Goal: Information Seeking & Learning: Learn about a topic

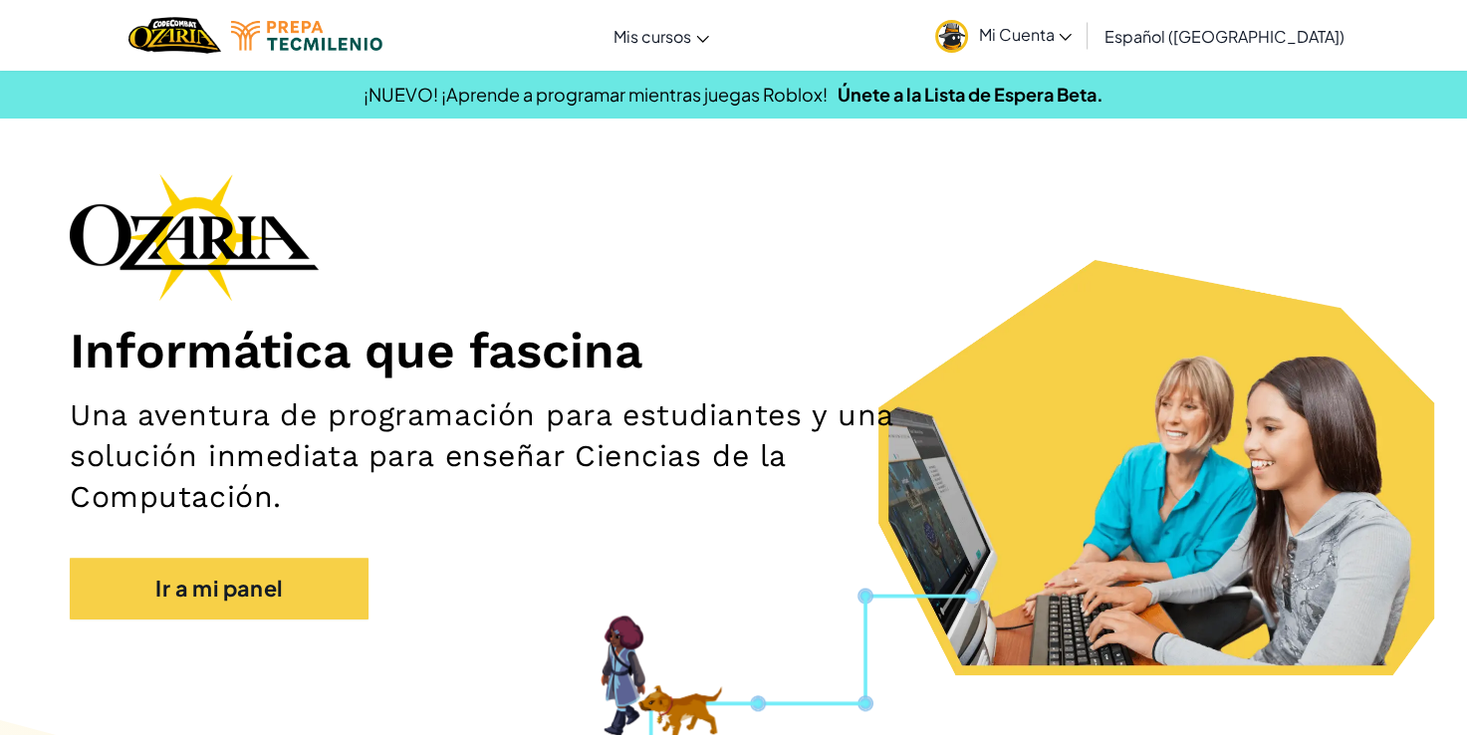
click at [1039, 24] on span "Mi Cuenta" at bounding box center [1025, 34] width 94 height 21
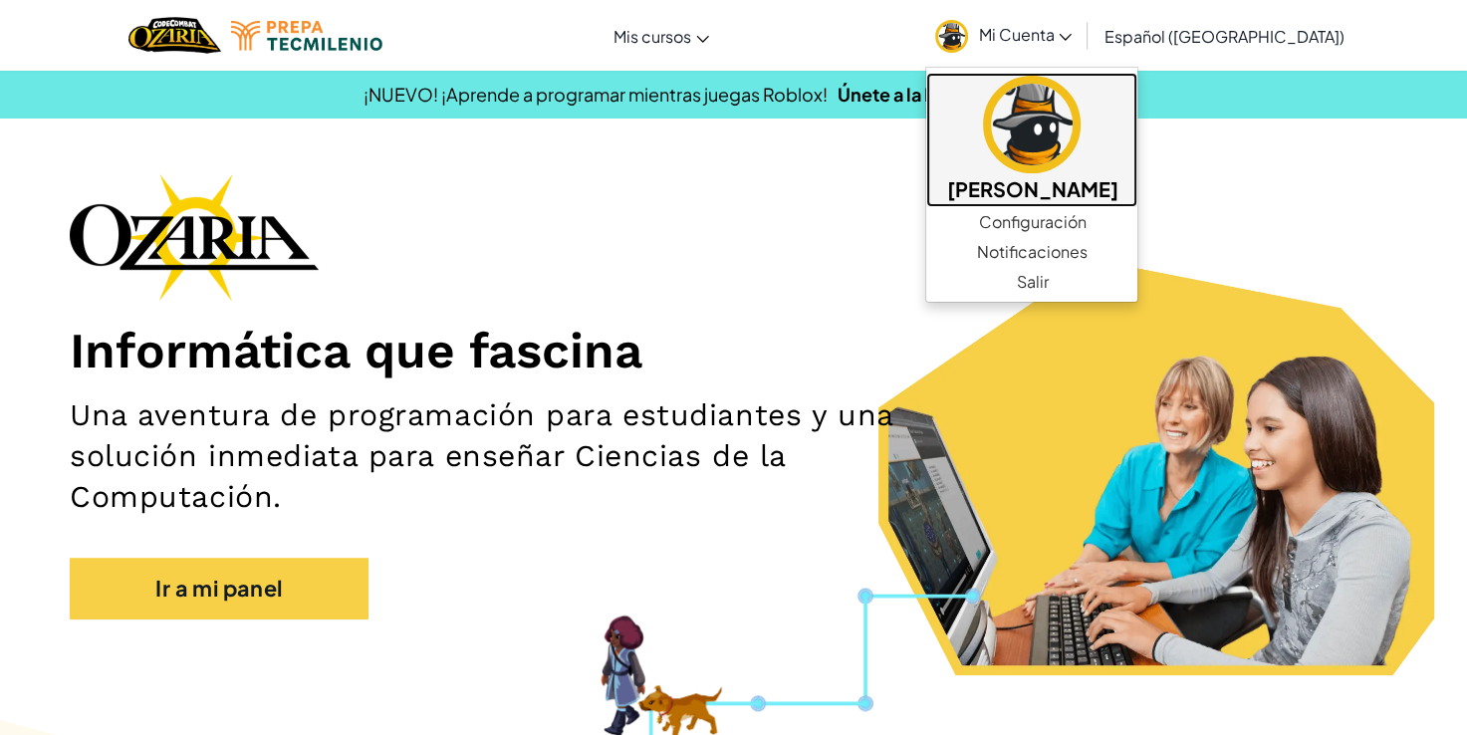
click at [1081, 110] on img at bounding box center [1032, 125] width 98 height 98
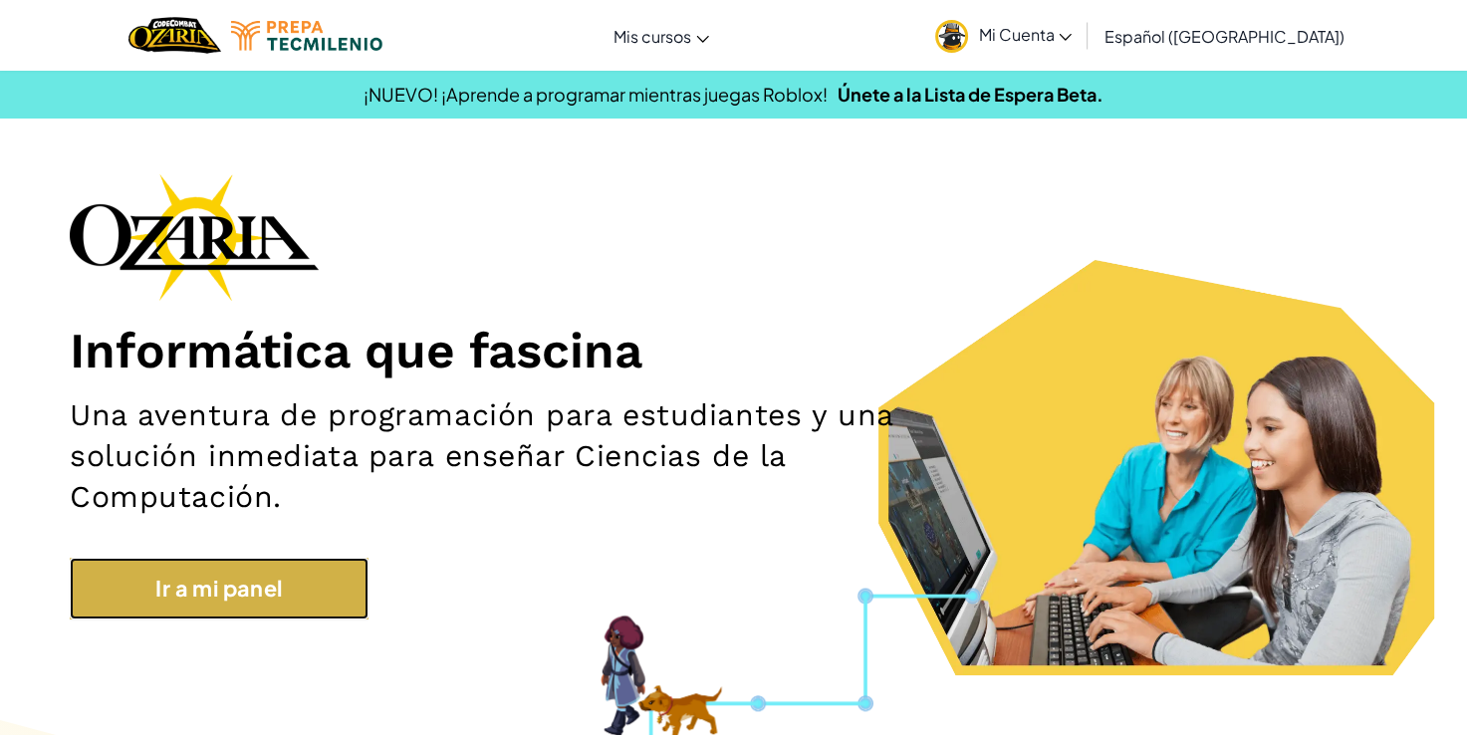
click at [185, 600] on link "Ir a mi panel" at bounding box center [219, 589] width 299 height 62
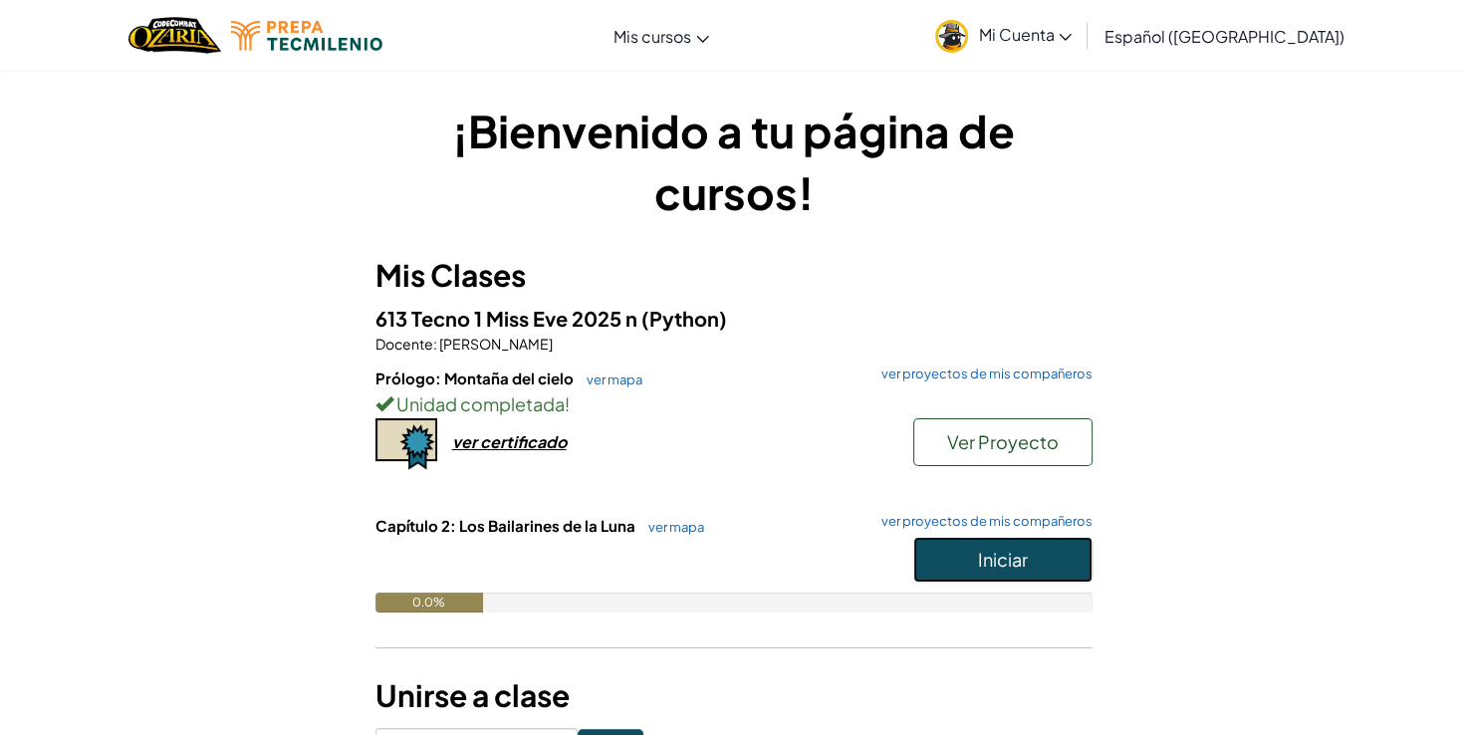
click at [972, 582] on button "Iniciar" at bounding box center [1002, 560] width 179 height 46
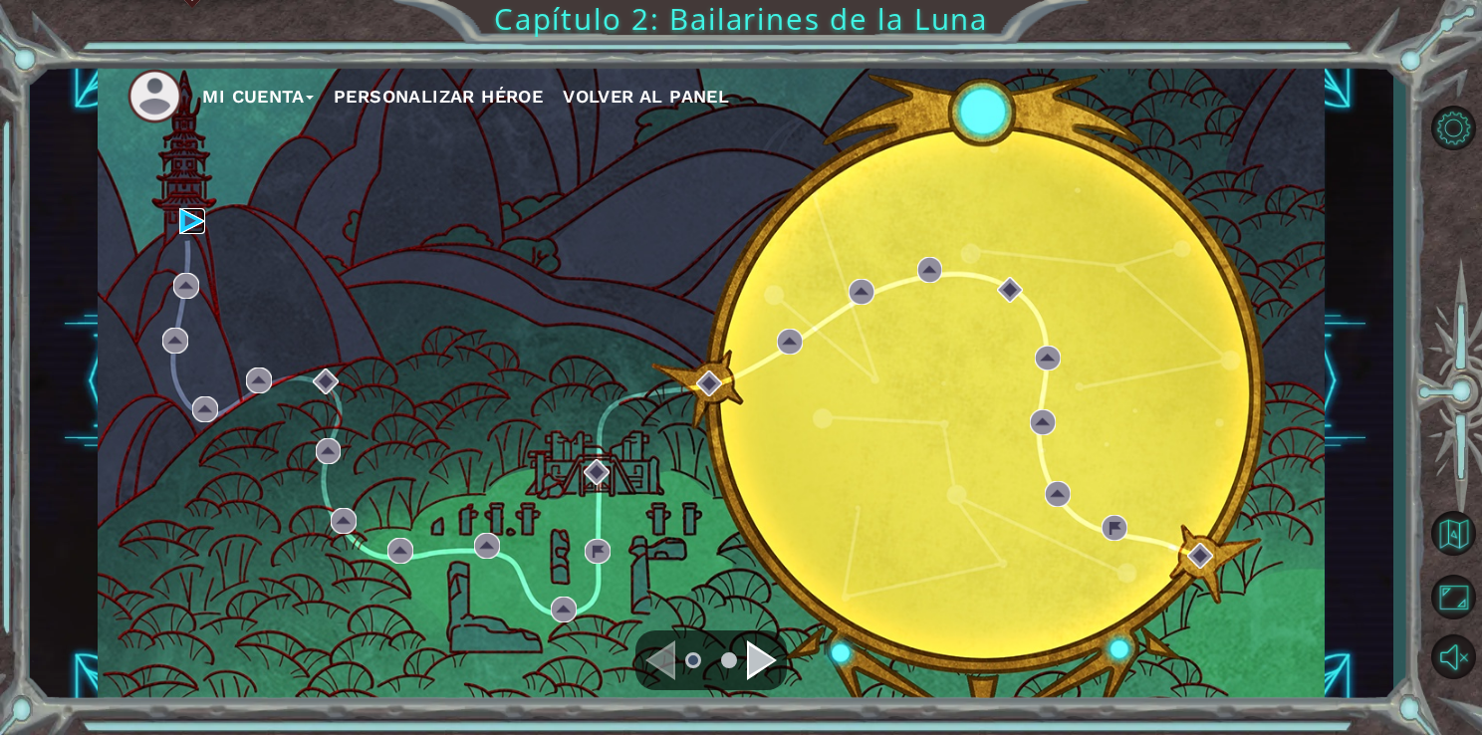
click at [195, 222] on img at bounding box center [192, 221] width 26 height 26
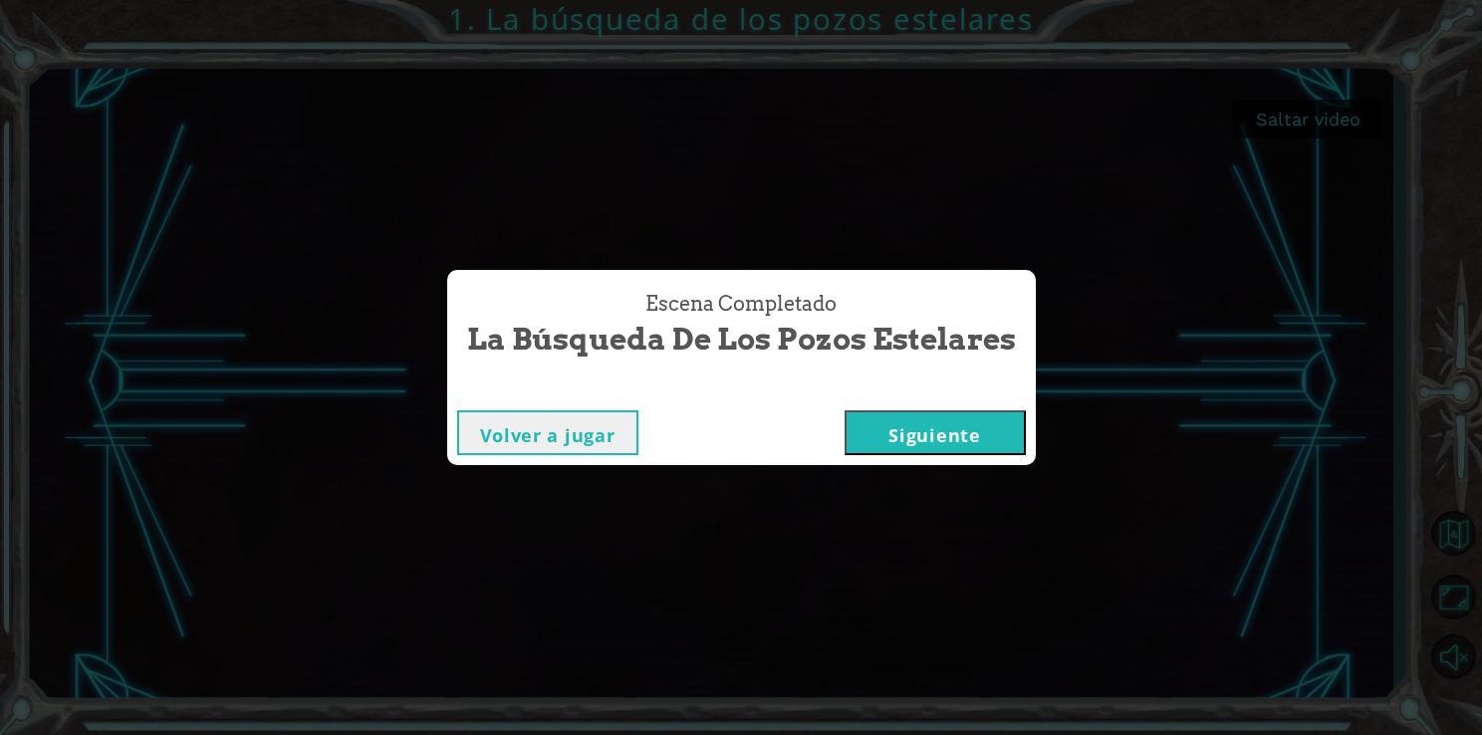
click at [966, 432] on button "Siguiente" at bounding box center [935, 432] width 181 height 45
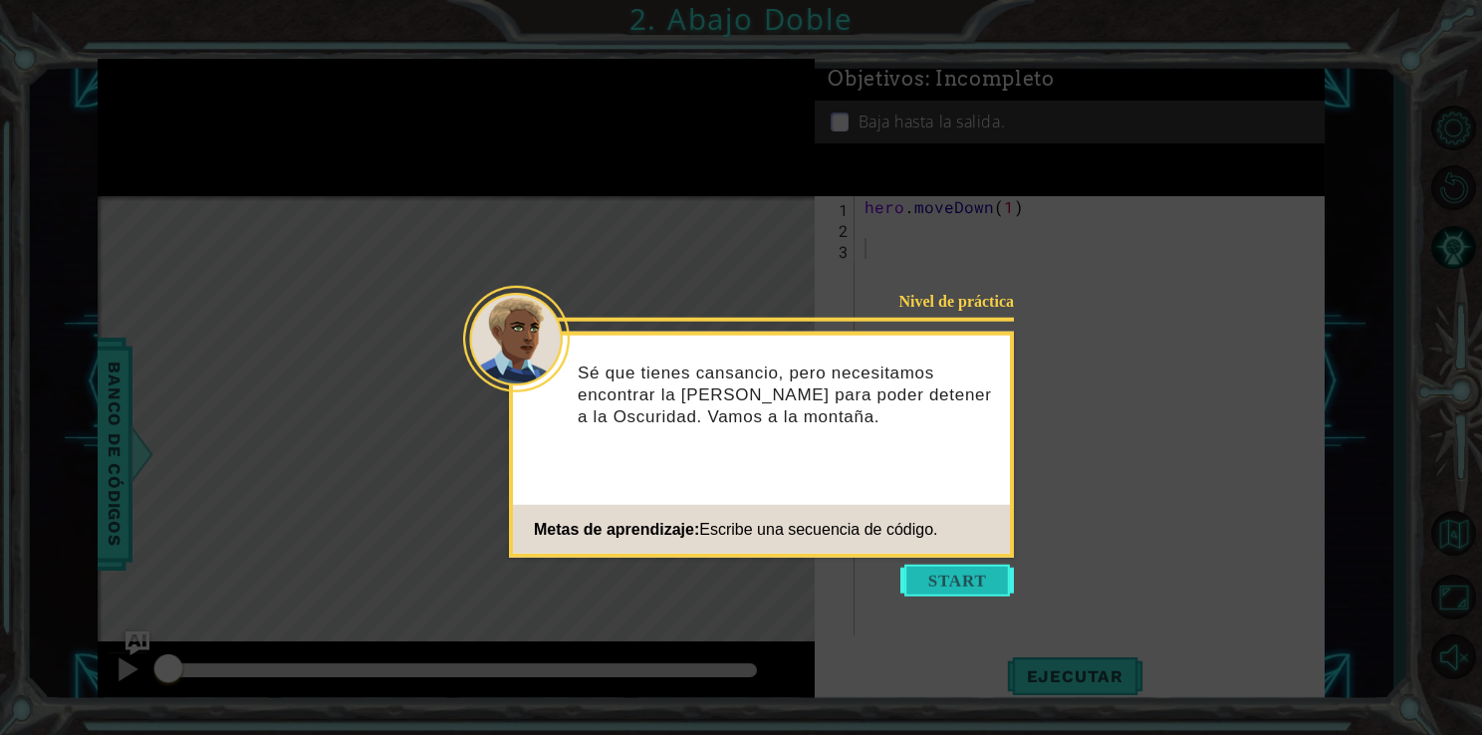
click at [962, 587] on button "Start" at bounding box center [957, 581] width 114 height 32
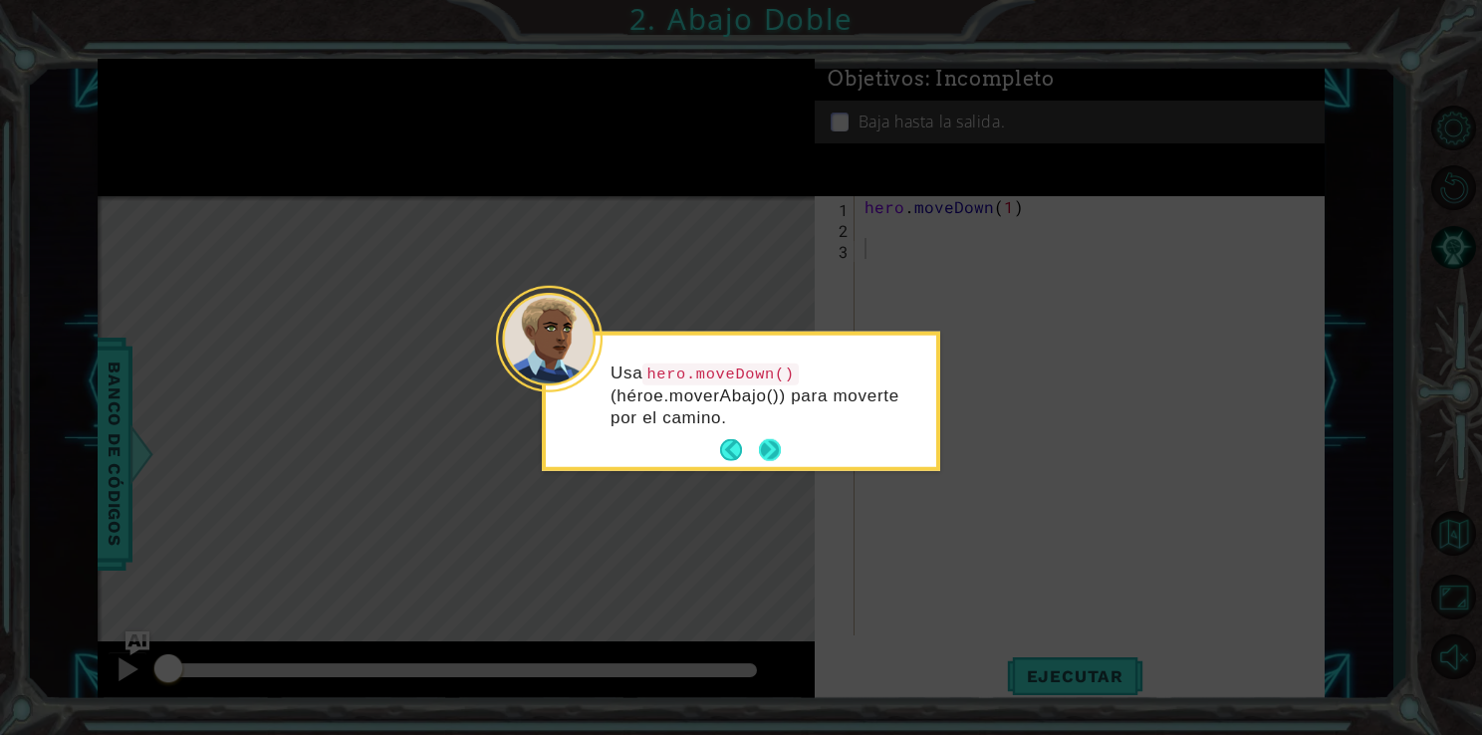
click at [770, 440] on button "Next" at bounding box center [769, 450] width 25 height 25
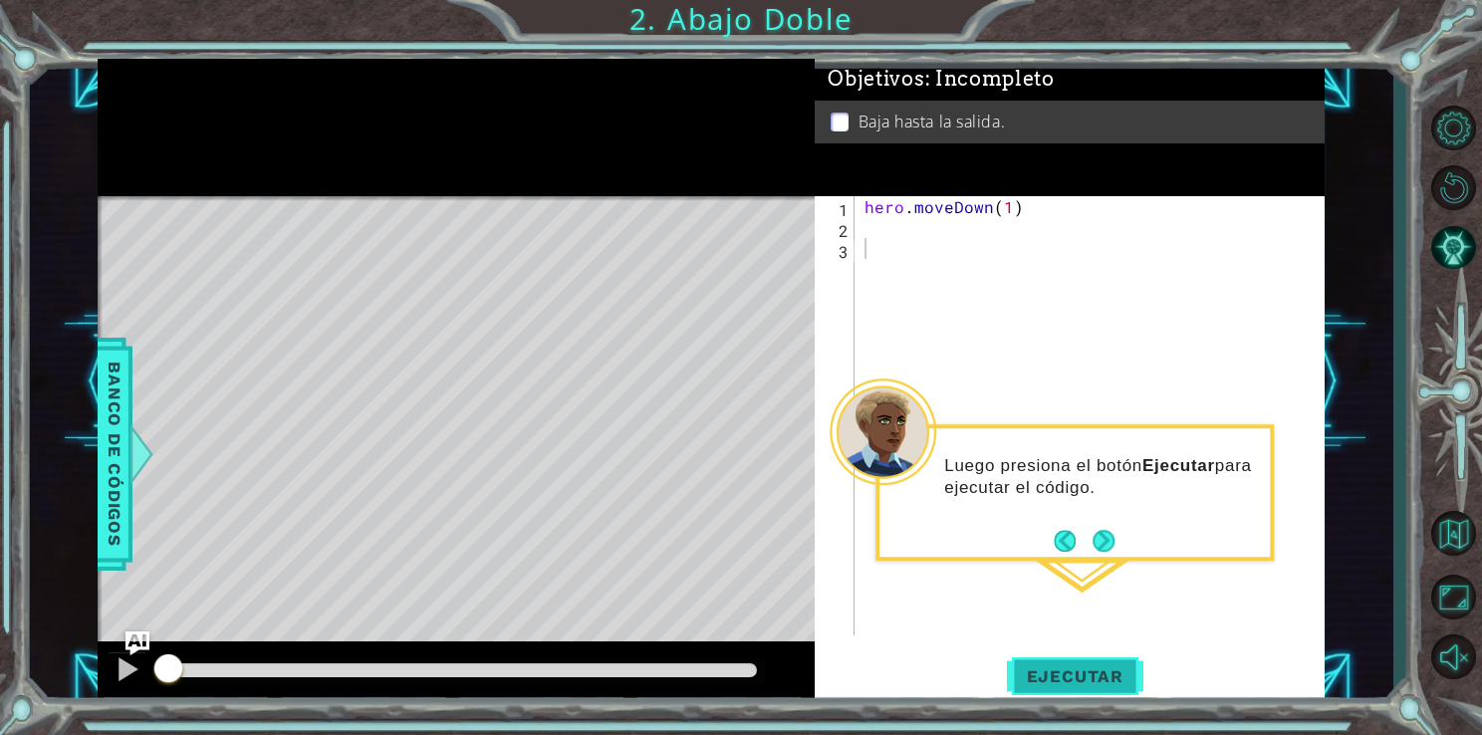
click at [1091, 680] on span "Ejecutar" at bounding box center [1075, 676] width 136 height 20
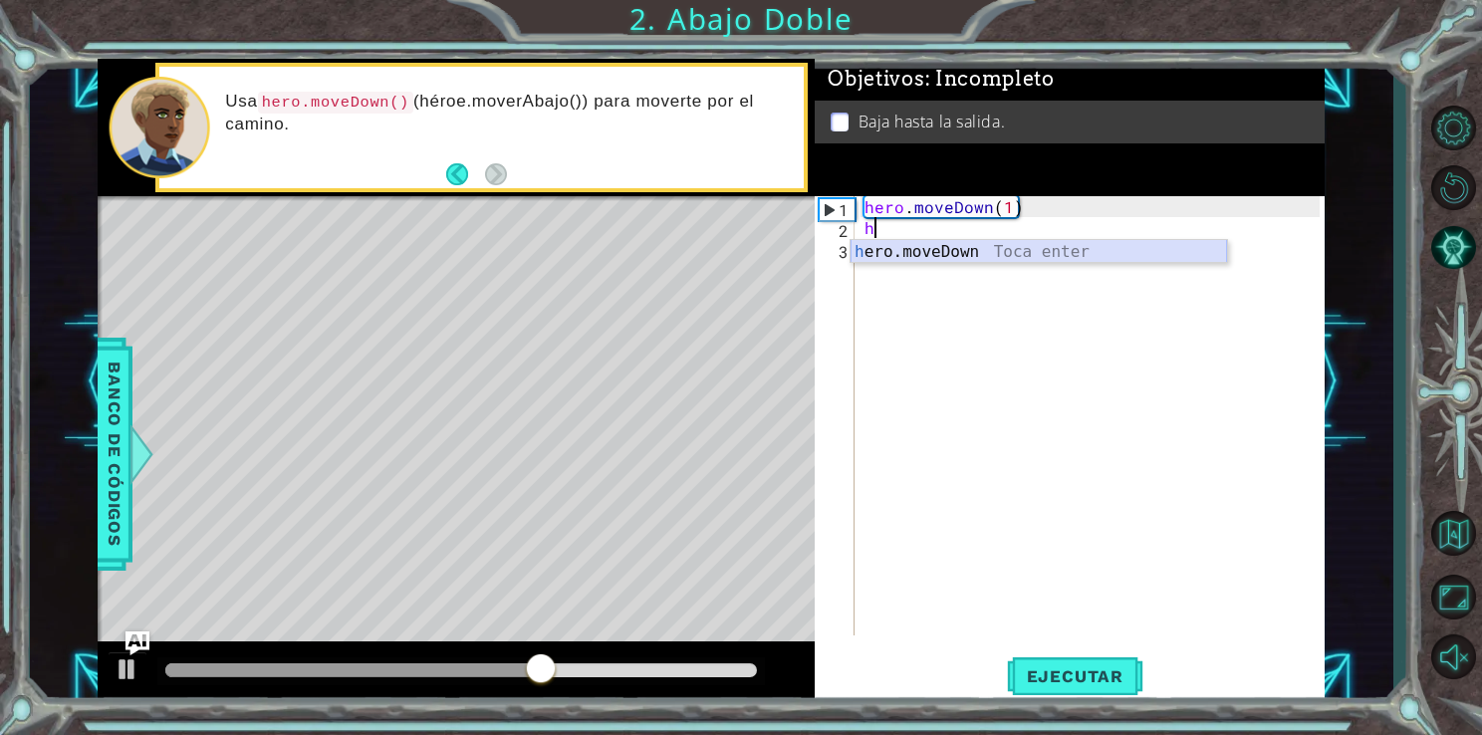
click at [940, 257] on div "h ero.moveDown Toca enter" at bounding box center [1039, 276] width 377 height 72
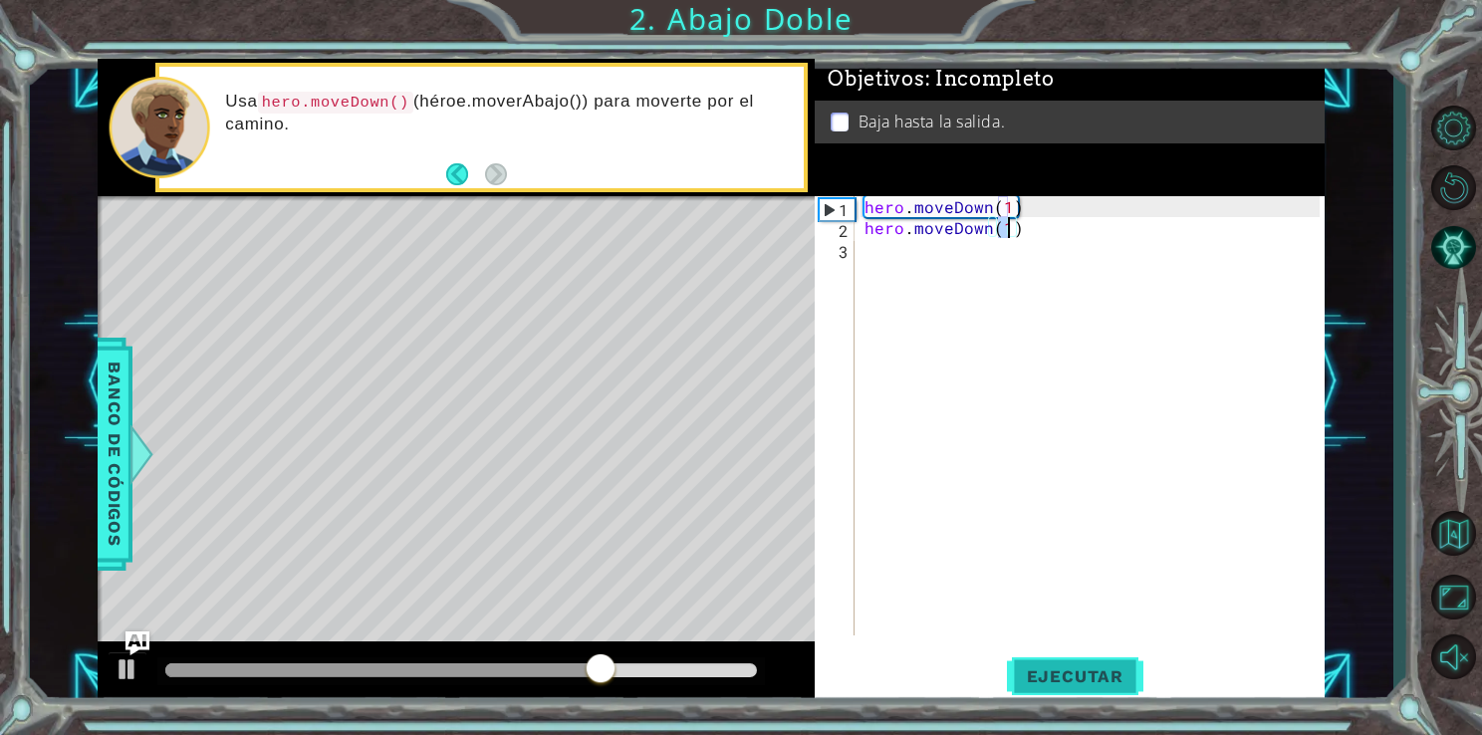
type textarea "hero.moveDown(1)"
click at [1059, 692] on button "Ejecutar" at bounding box center [1075, 675] width 136 height 51
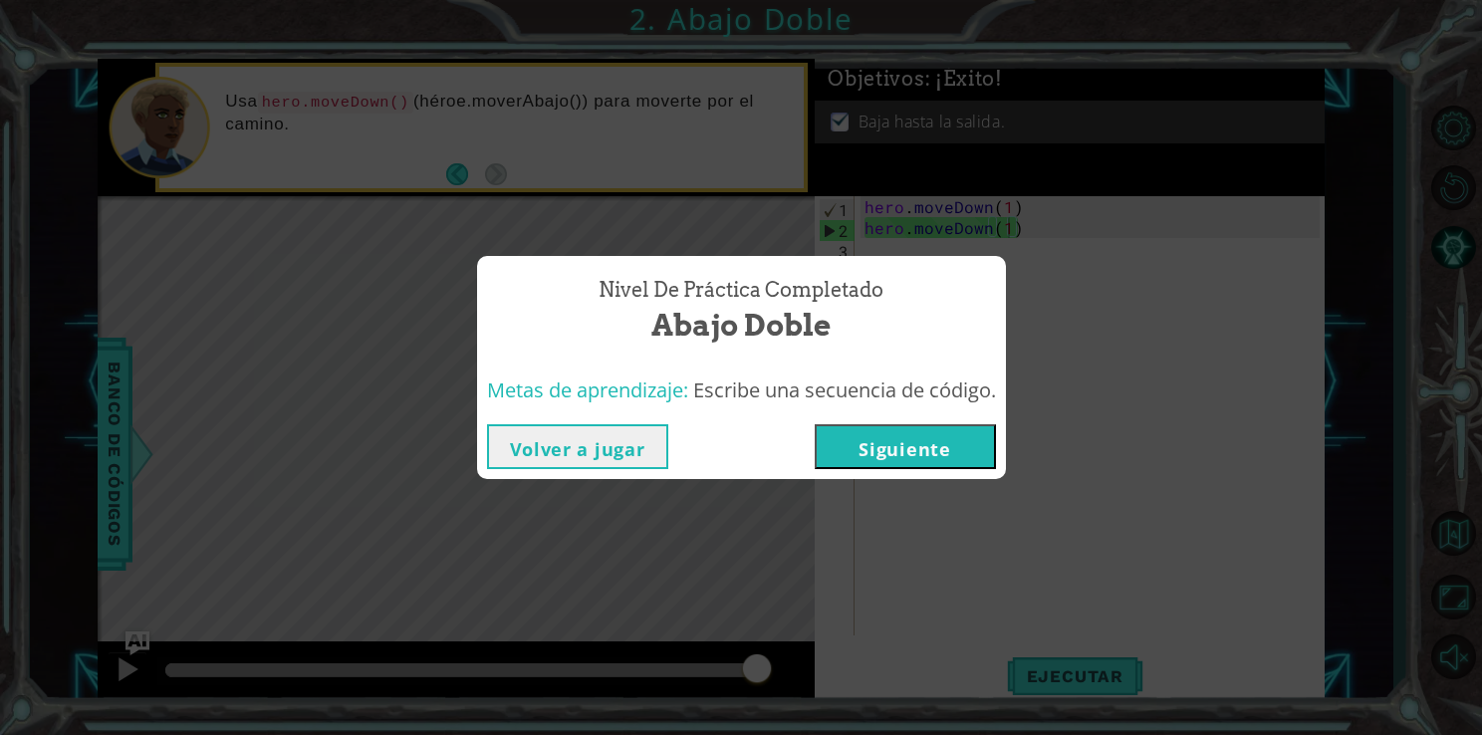
click at [952, 425] on button "Siguiente" at bounding box center [905, 446] width 181 height 45
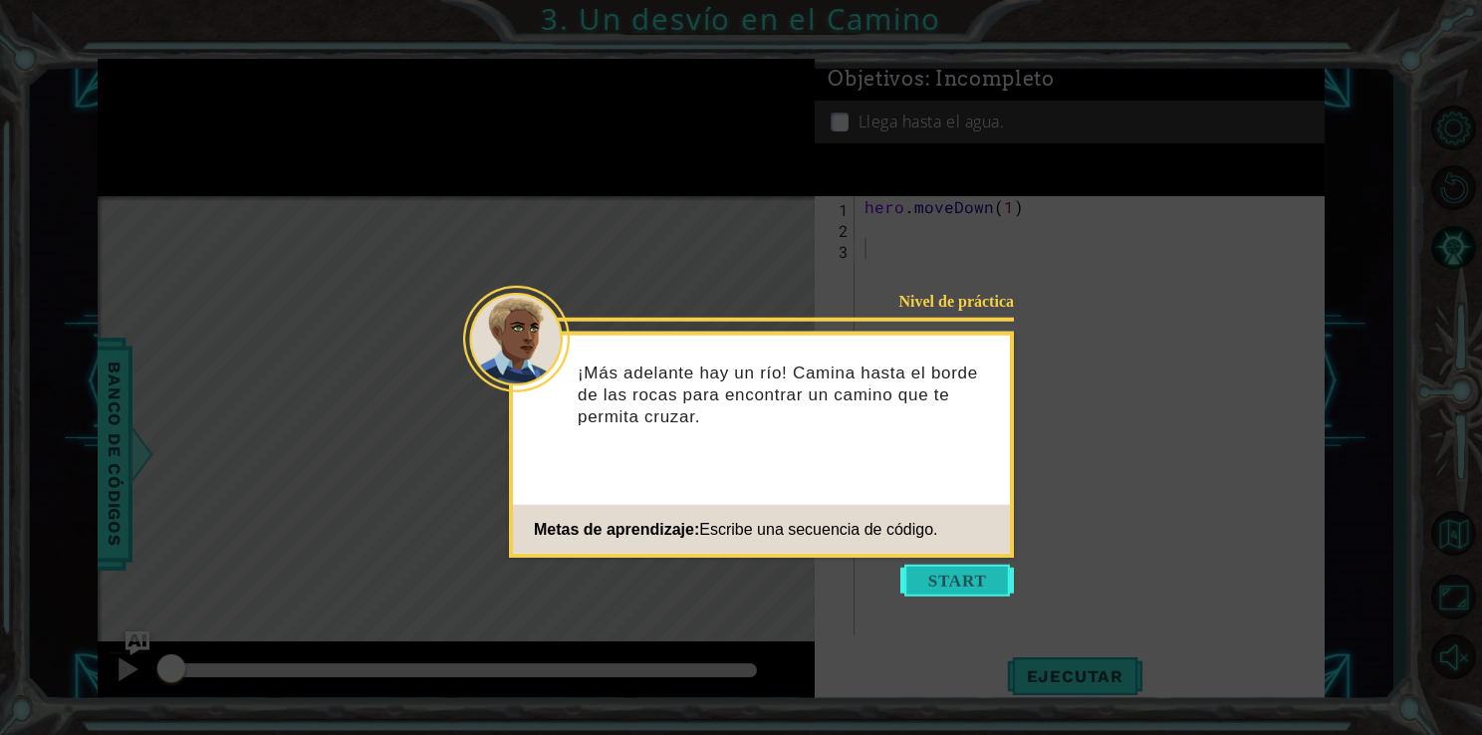
click at [948, 578] on button "Start" at bounding box center [957, 581] width 114 height 32
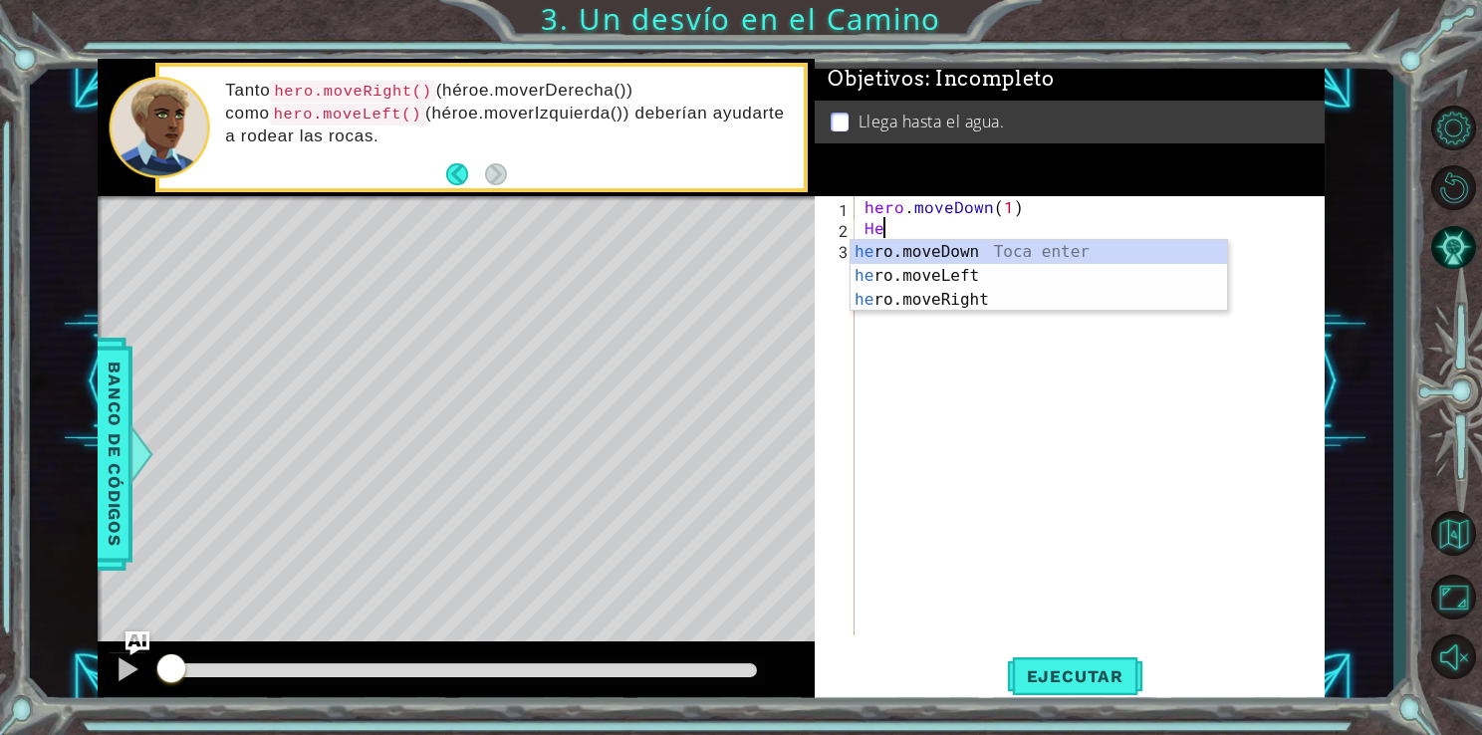
type textarea "H"
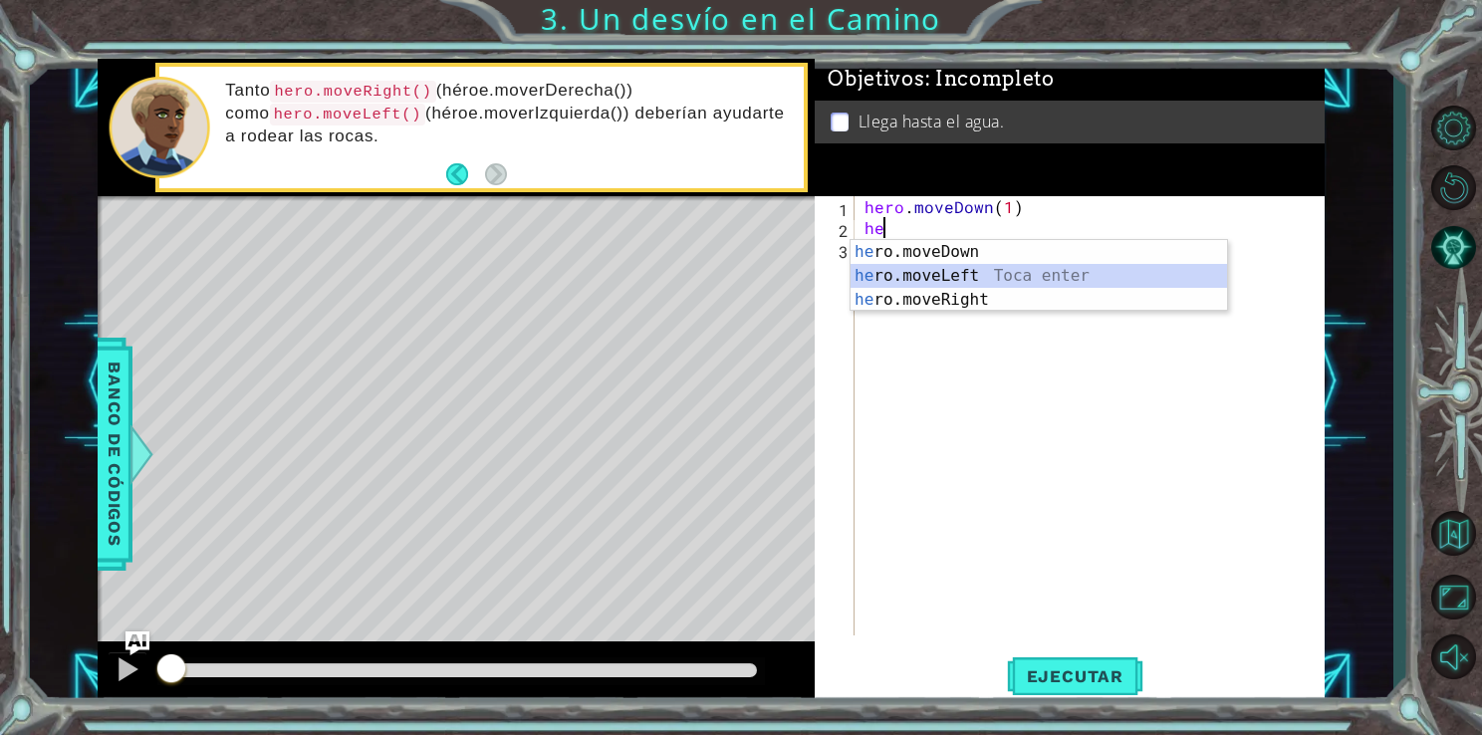
click at [914, 281] on div "he ro.moveDown Toca enter he ro.moveLeft Toca enter he ro.moveRight Toca enter" at bounding box center [1039, 300] width 377 height 120
type textarea "hero.moveLeft(1)"
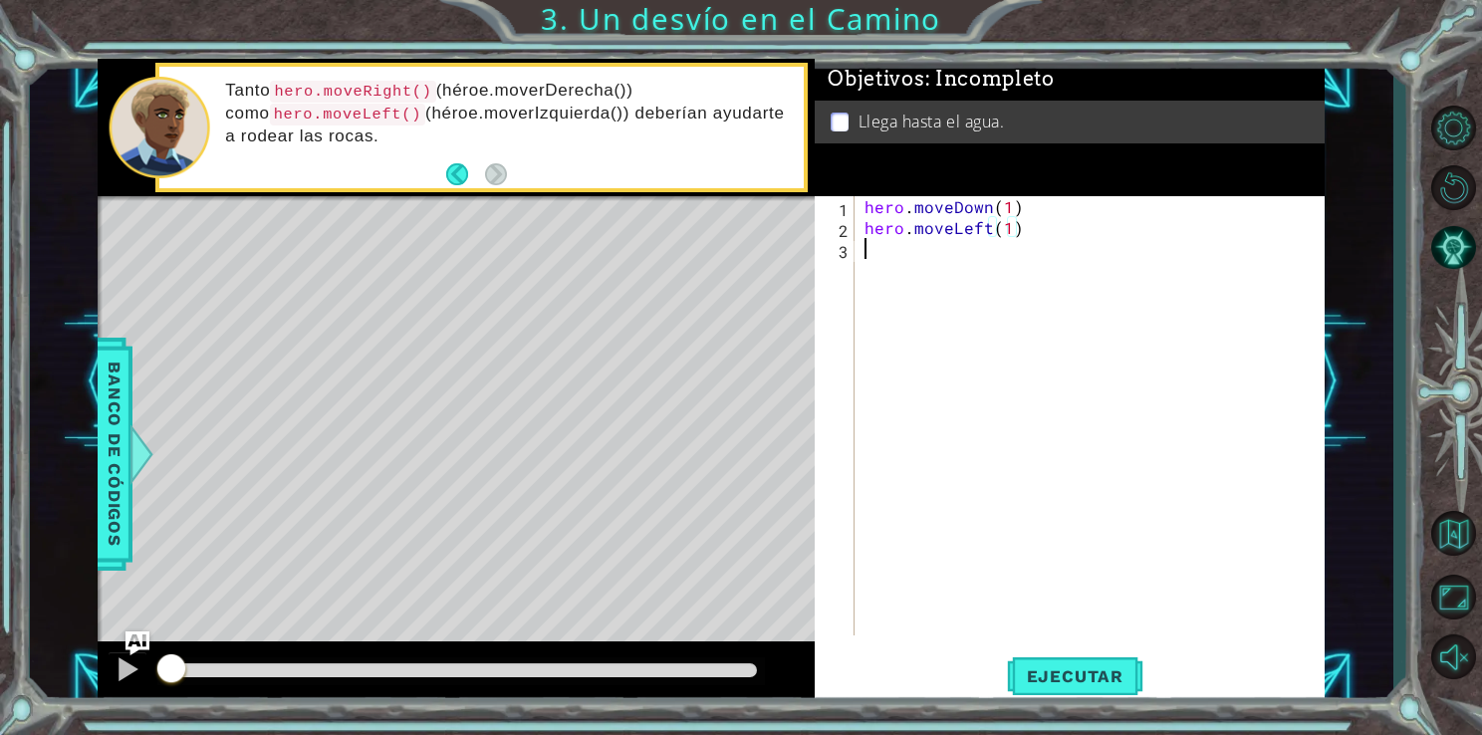
click at [1023, 239] on div "hero . moveDown ( 1 ) hero . moveLeft ( 1 )" at bounding box center [1095, 436] width 469 height 481
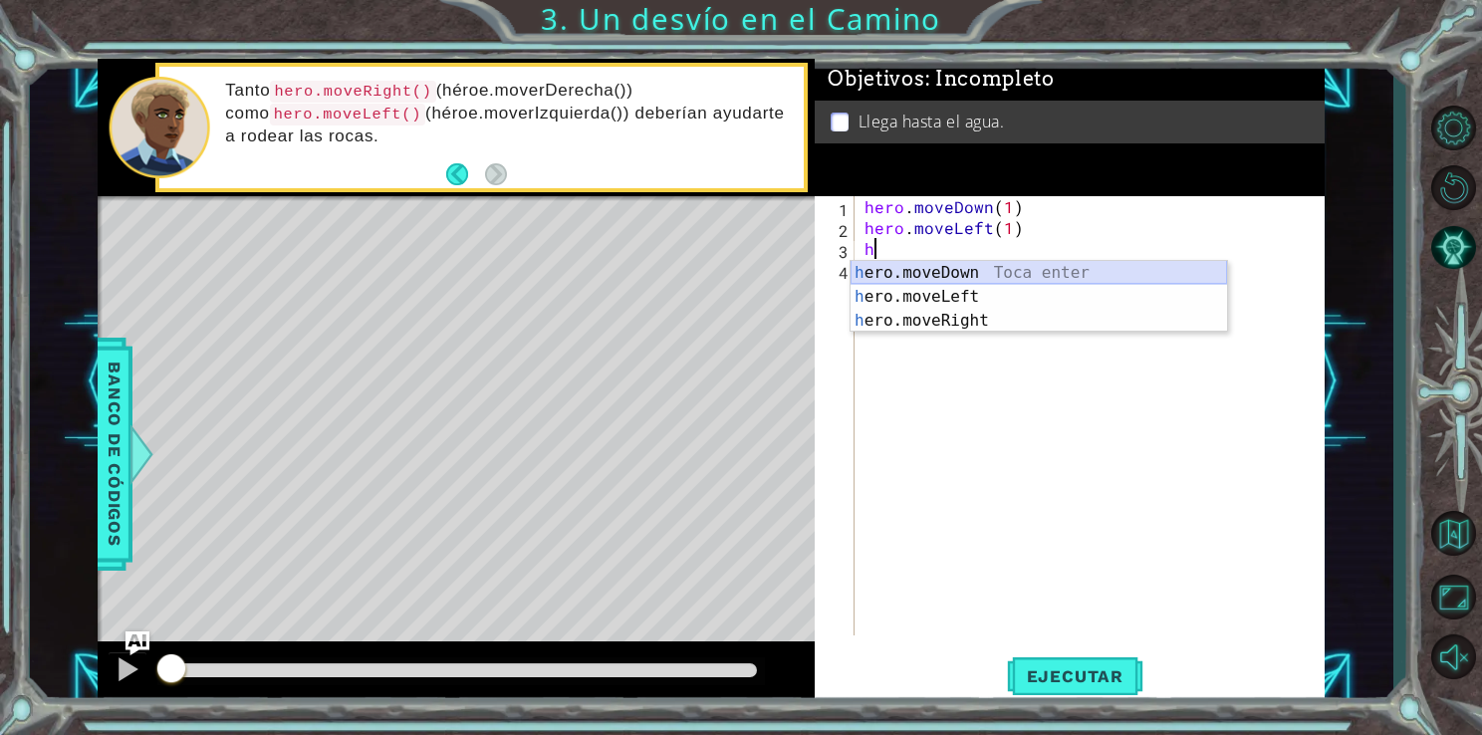
click at [958, 268] on div "h ero.moveDown Toca enter h ero.moveLeft Toca enter h ero.moveRight Toca enter" at bounding box center [1039, 321] width 377 height 120
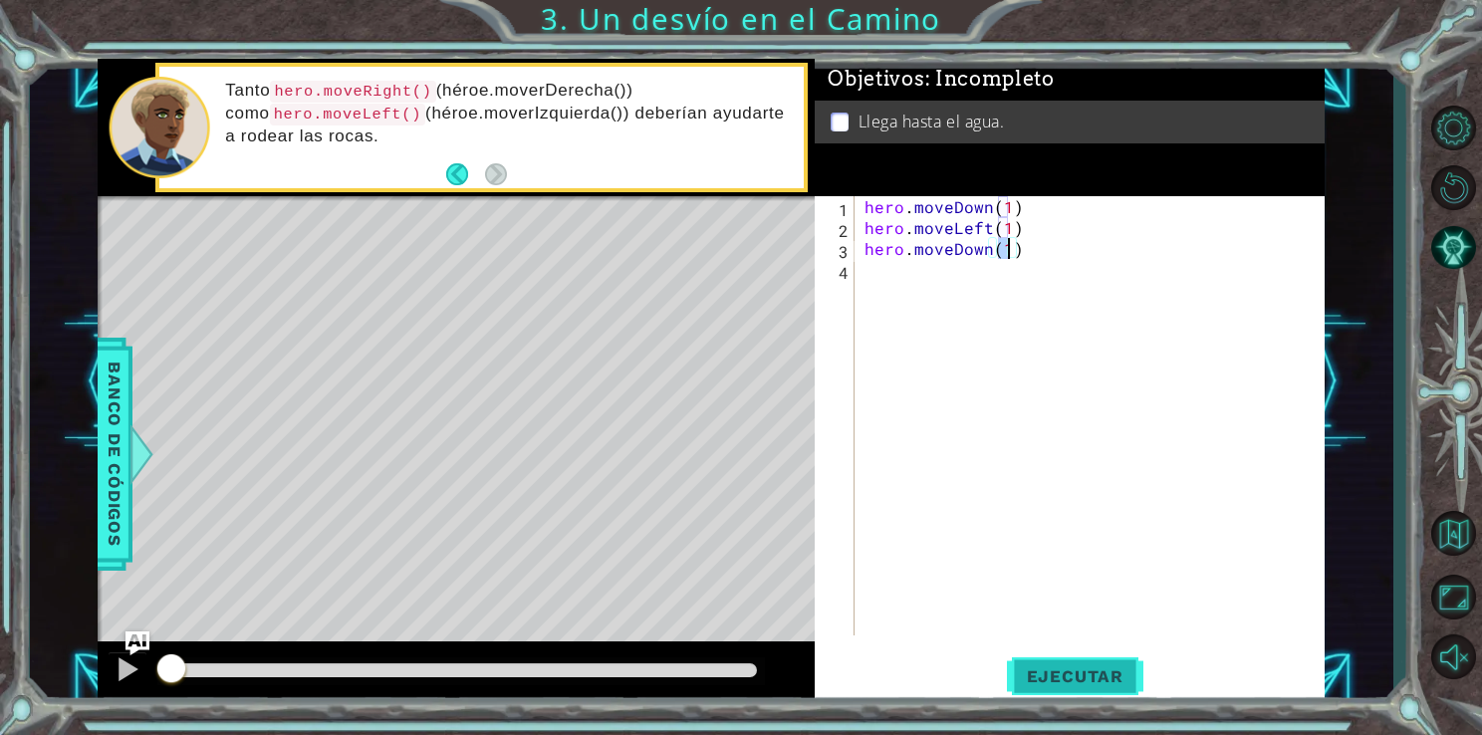
type textarea "hero.moveDown(1)"
click at [1091, 671] on span "Ejecutar" at bounding box center [1075, 676] width 136 height 20
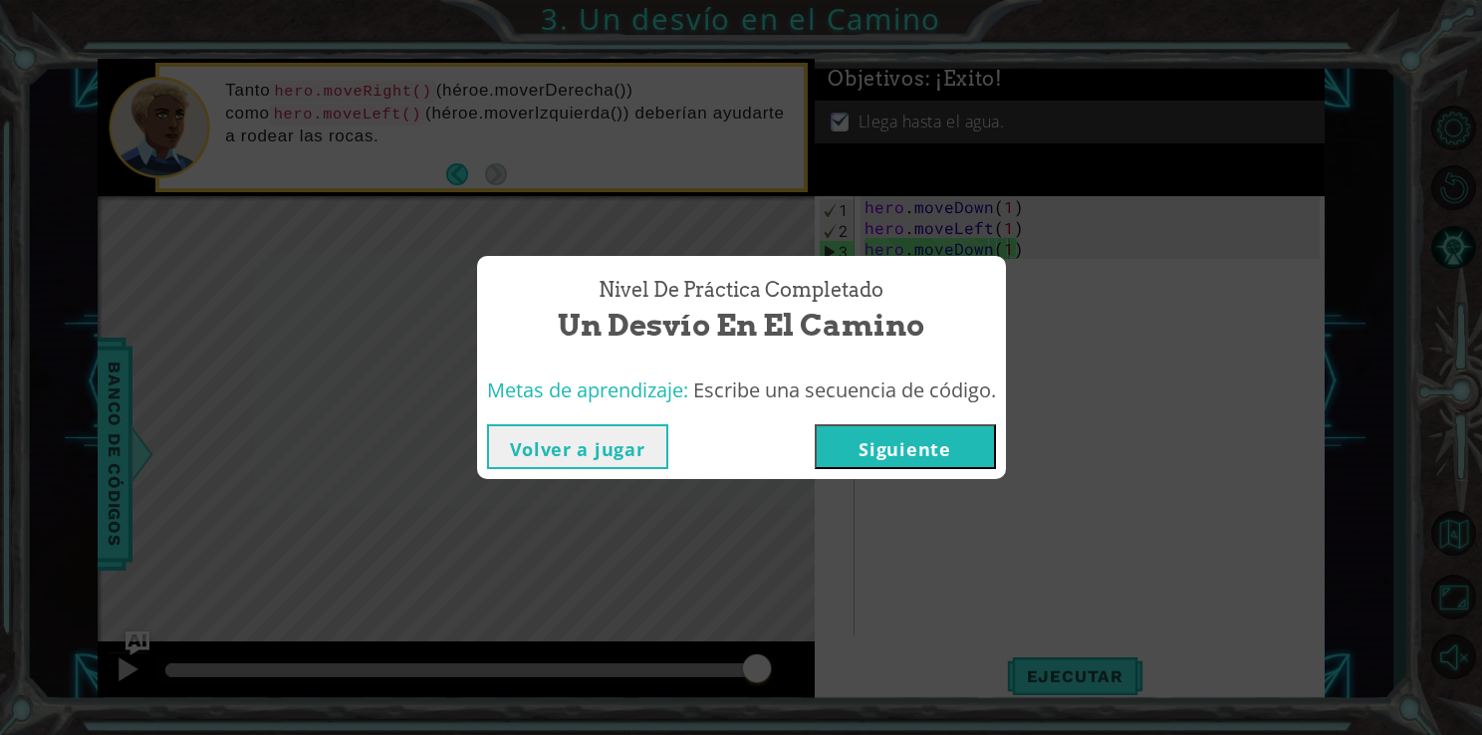
click at [912, 432] on button "Siguiente" at bounding box center [905, 446] width 181 height 45
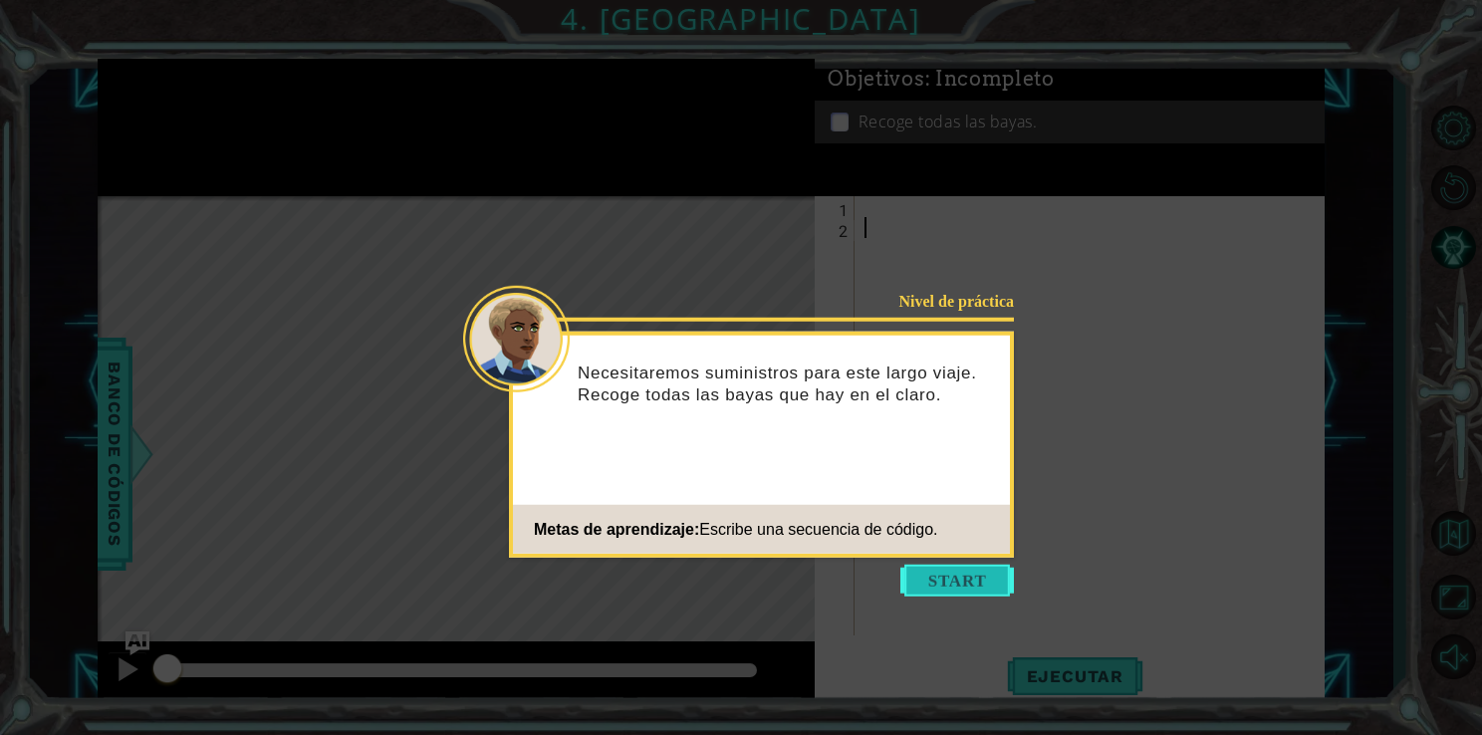
click at [957, 588] on button "Start" at bounding box center [957, 581] width 114 height 32
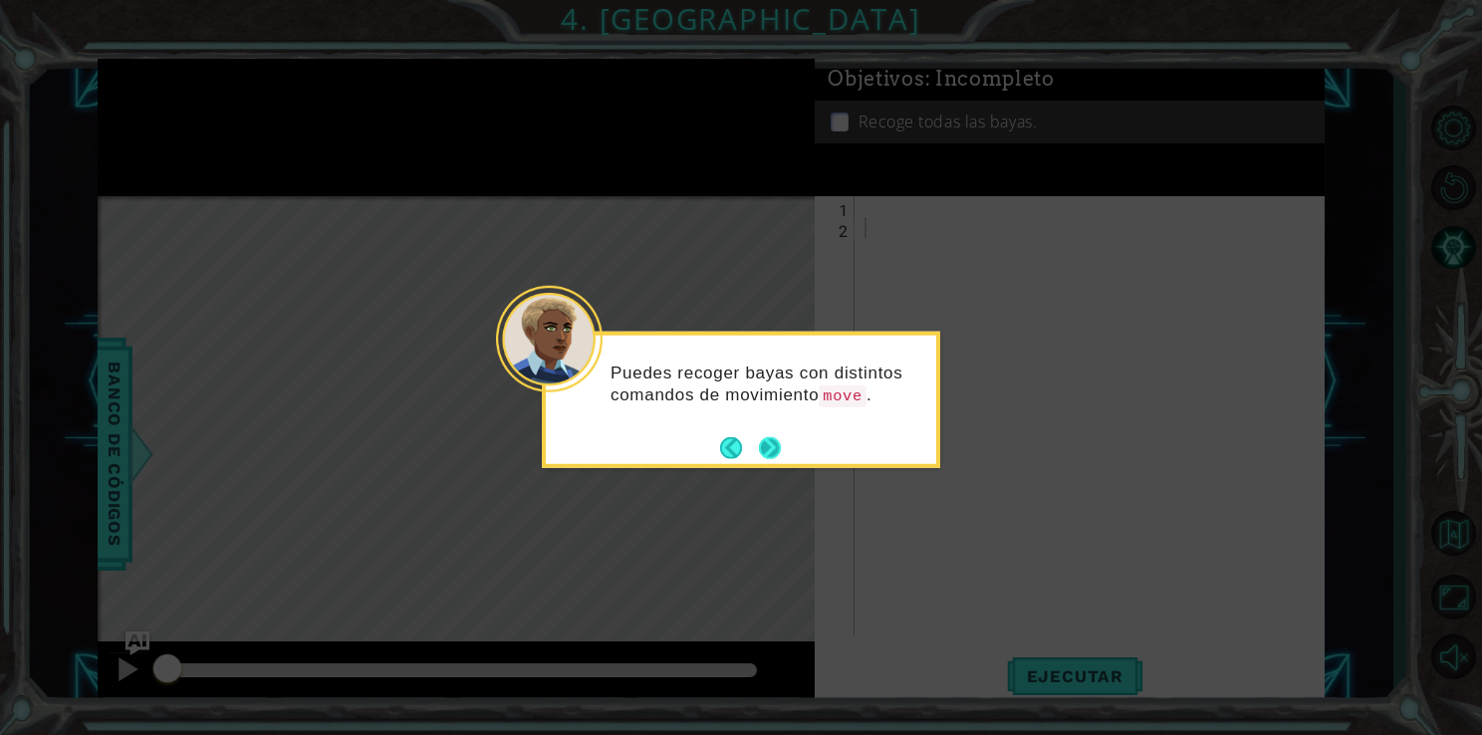
click at [774, 447] on button "Next" at bounding box center [770, 447] width 22 height 22
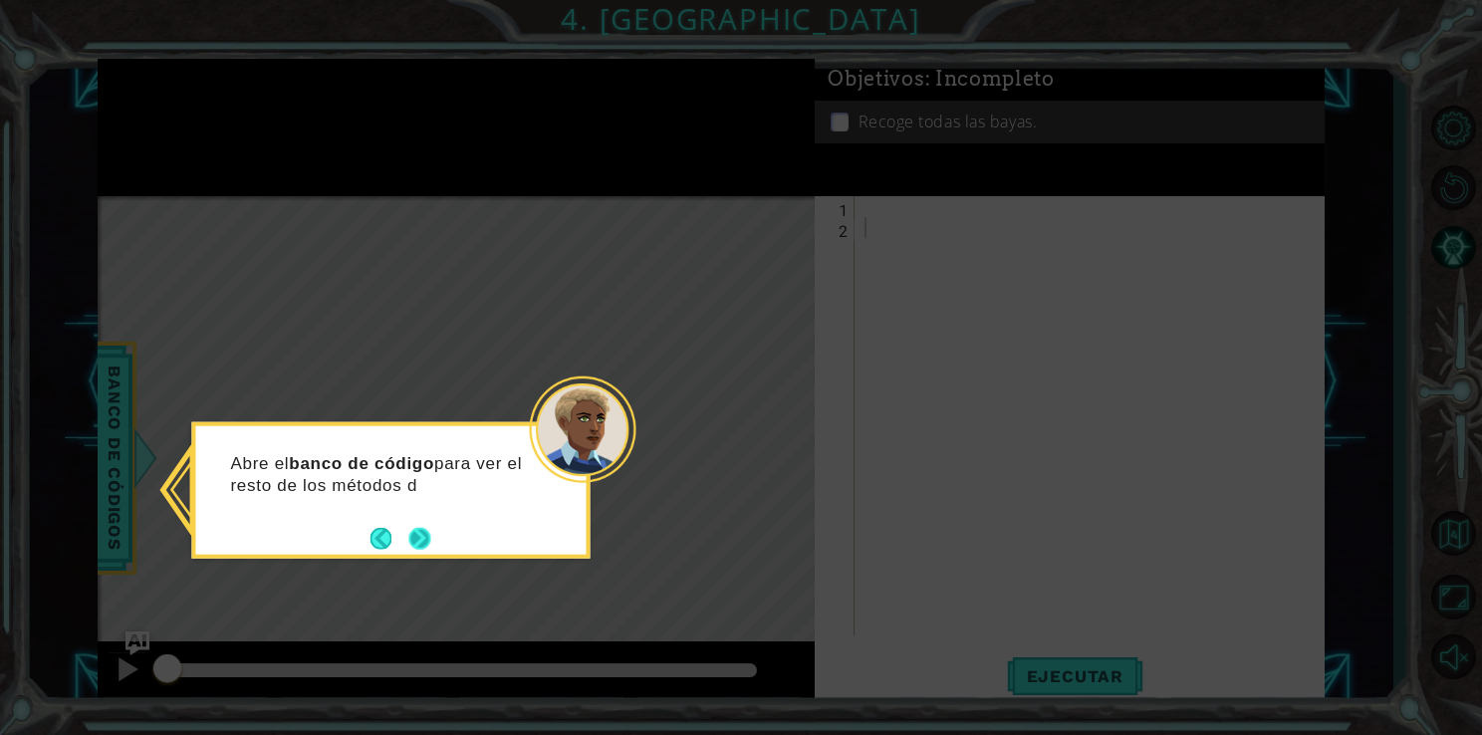
click at [423, 536] on button "Next" at bounding box center [419, 538] width 22 height 22
click at [423, 536] on button "Next" at bounding box center [420, 539] width 32 height 32
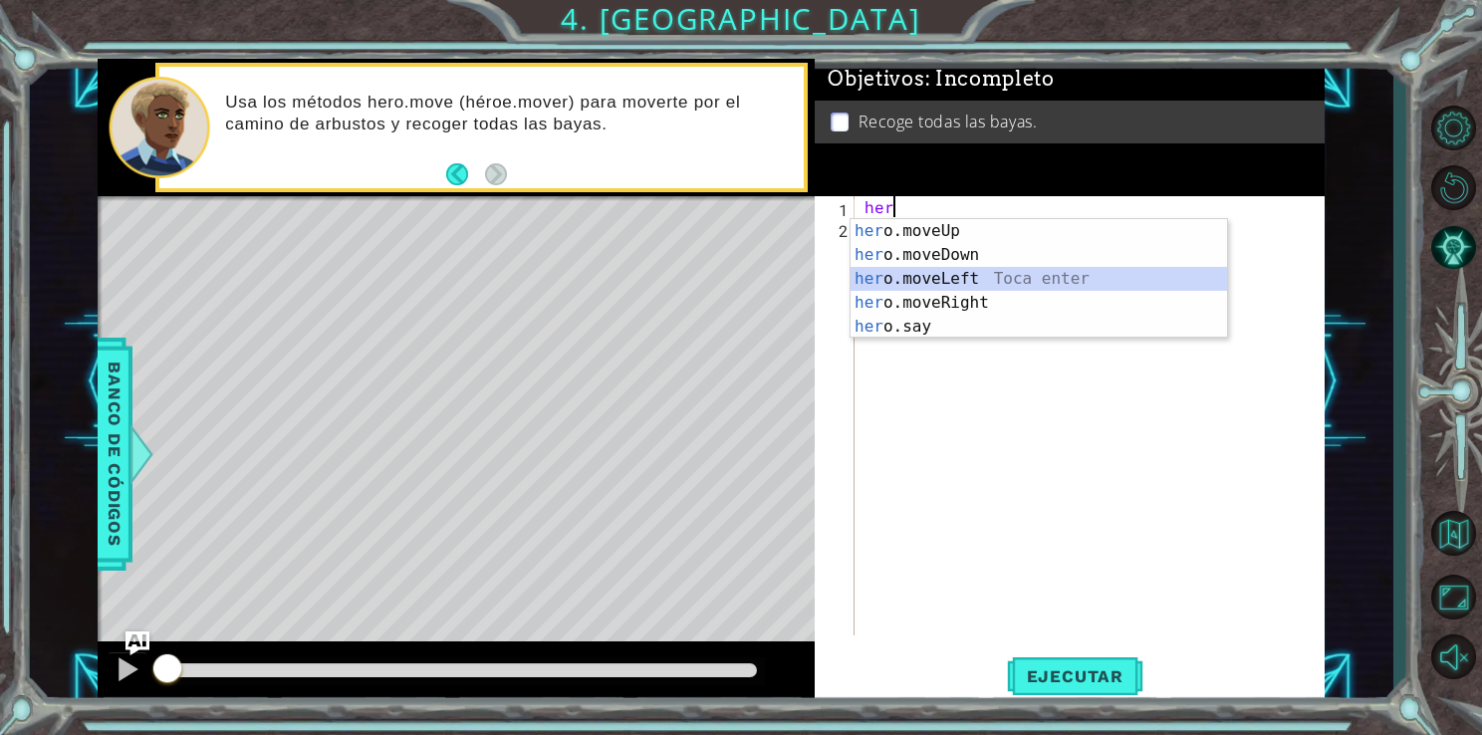
click at [994, 278] on div "her o.moveUp Toca enter her o.moveDown Toca enter her o.moveLeft [PERSON_NAME] …" at bounding box center [1039, 302] width 377 height 167
type textarea "hero.moveLeft(1)"
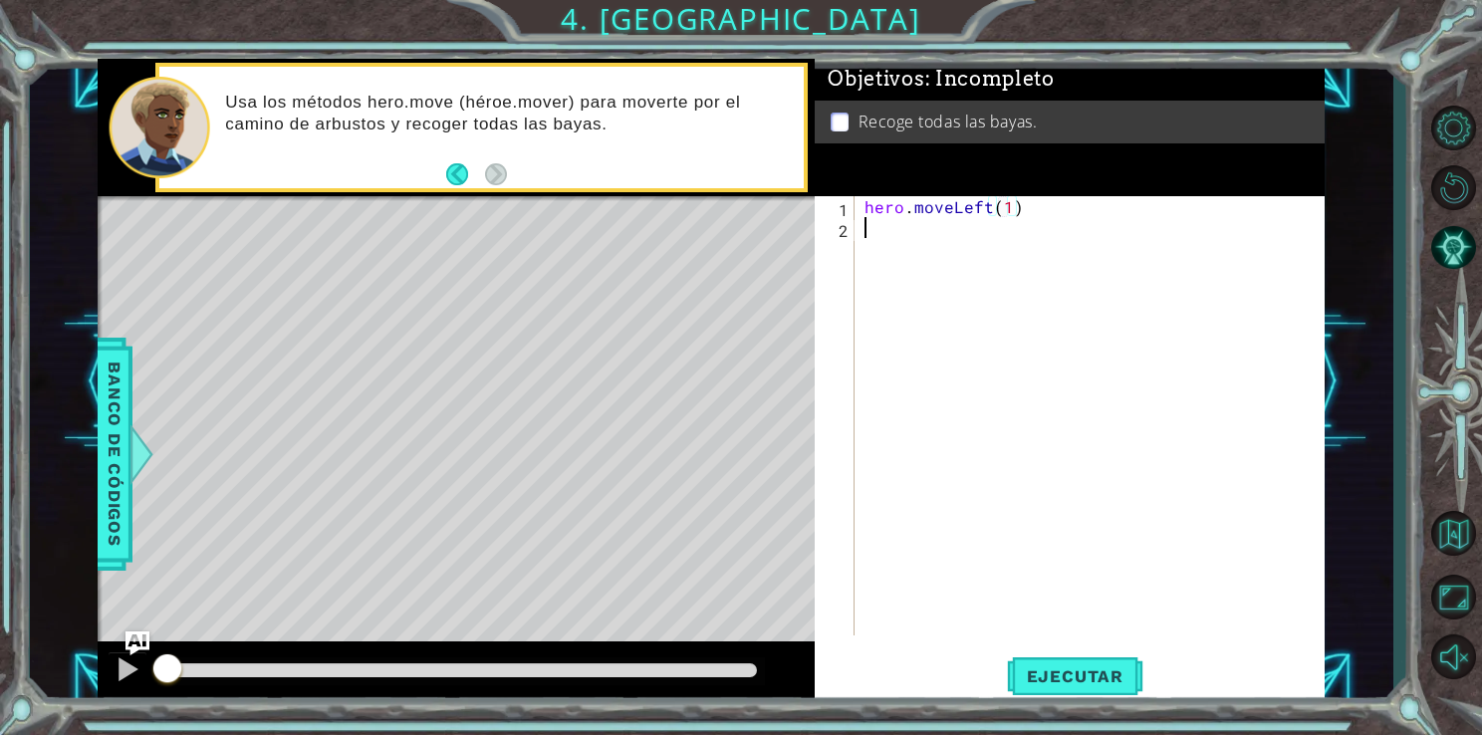
click at [936, 225] on div "hero . moveLeft ( 1 )" at bounding box center [1095, 436] width 469 height 481
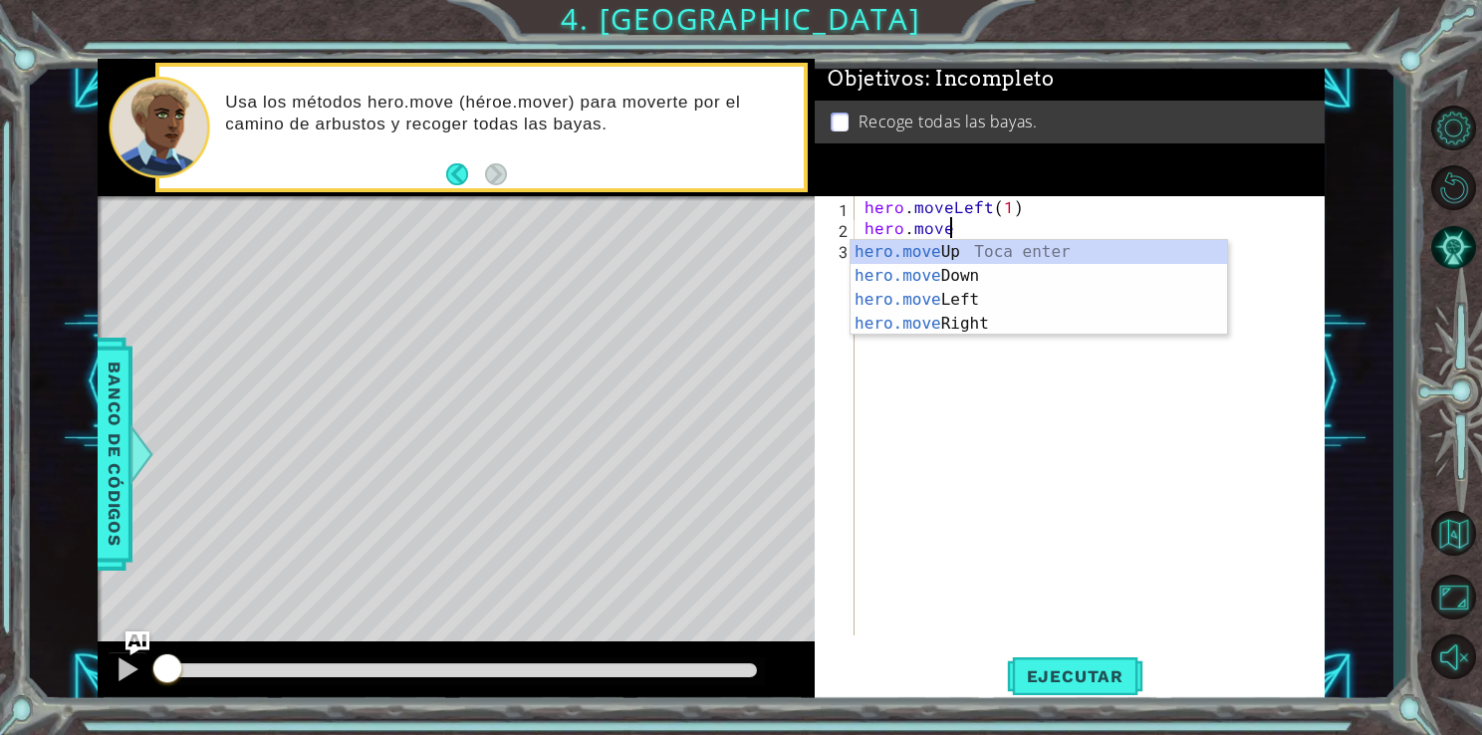
scroll to position [0, 4]
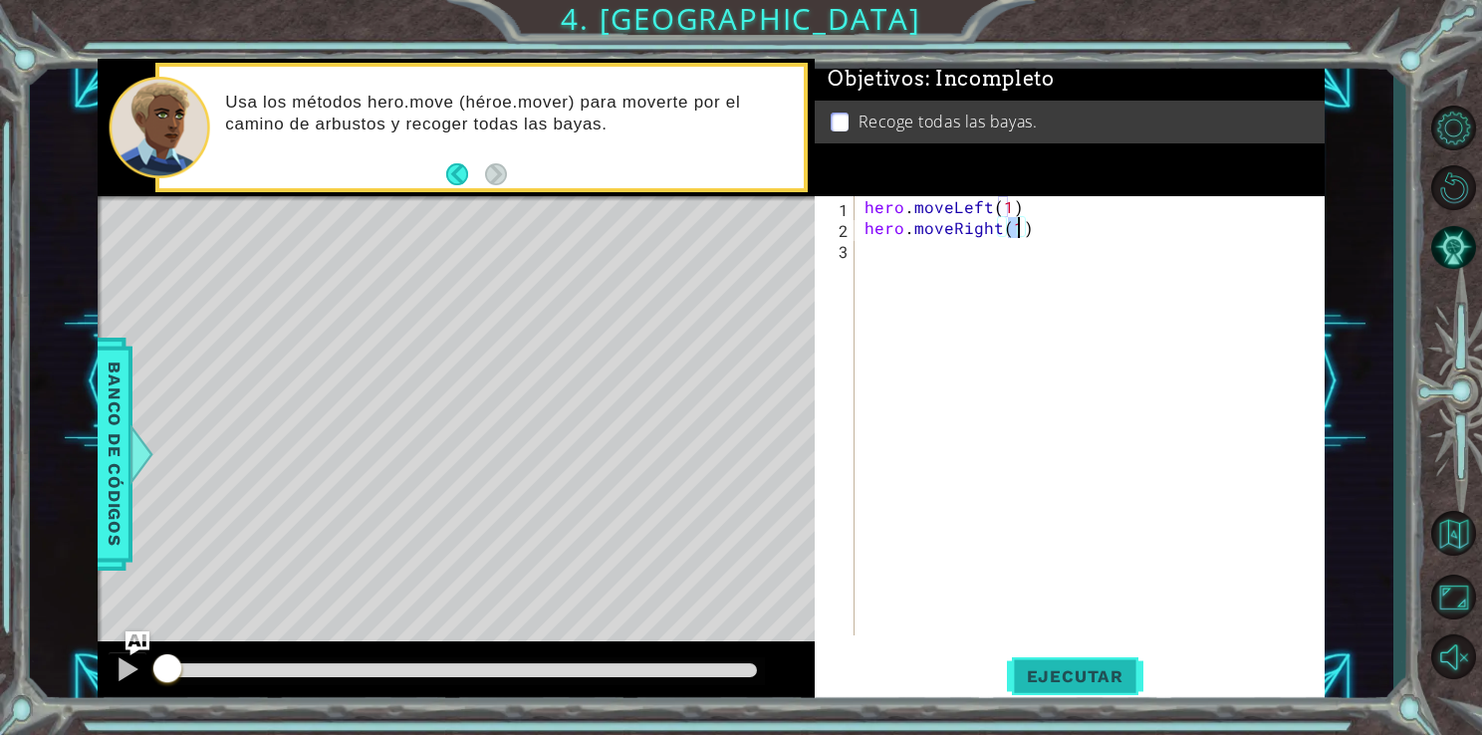
type textarea "hero.moveRight(1)"
click at [1043, 677] on span "Ejecutar" at bounding box center [1075, 676] width 136 height 20
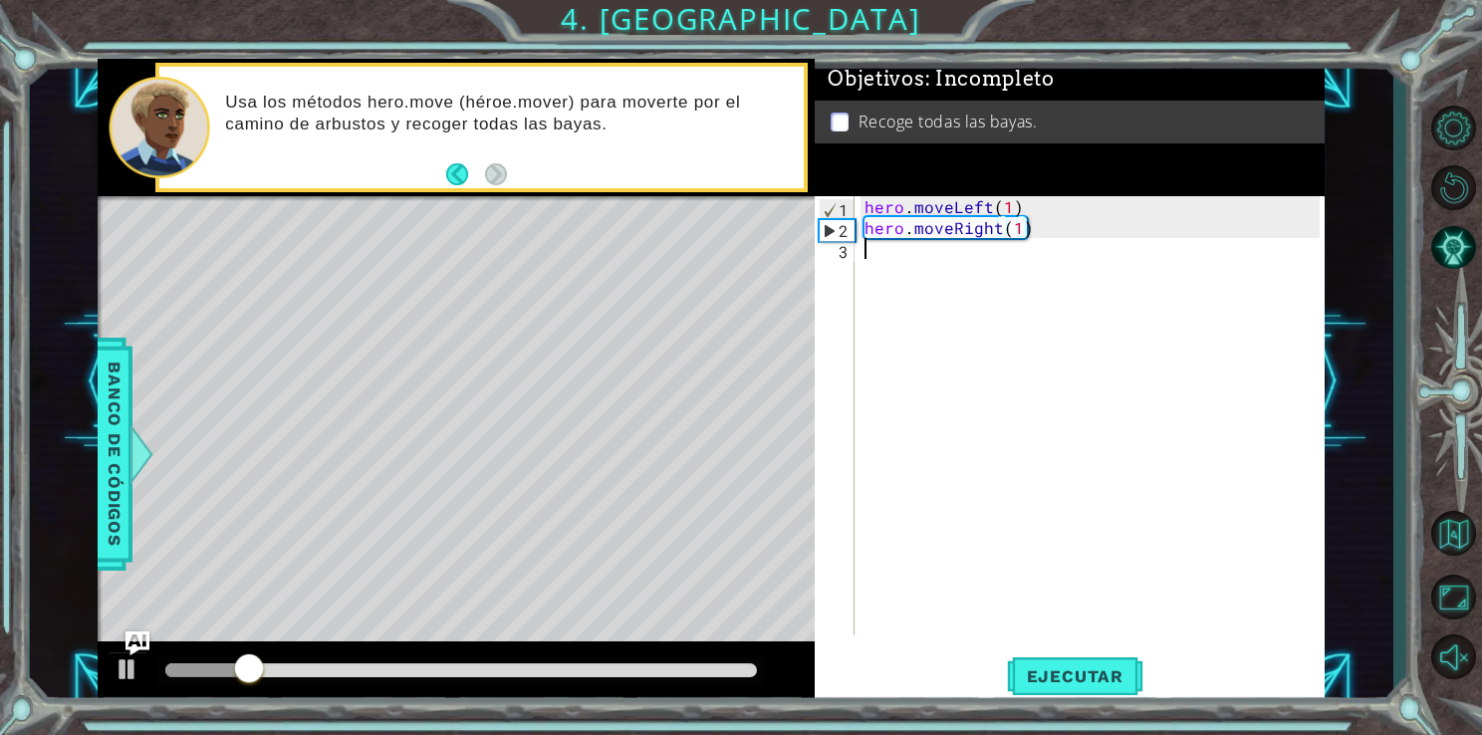
click at [1069, 241] on div "hero . moveLeft ( 1 ) hero . moveRight ( 1 )" at bounding box center [1095, 436] width 469 height 481
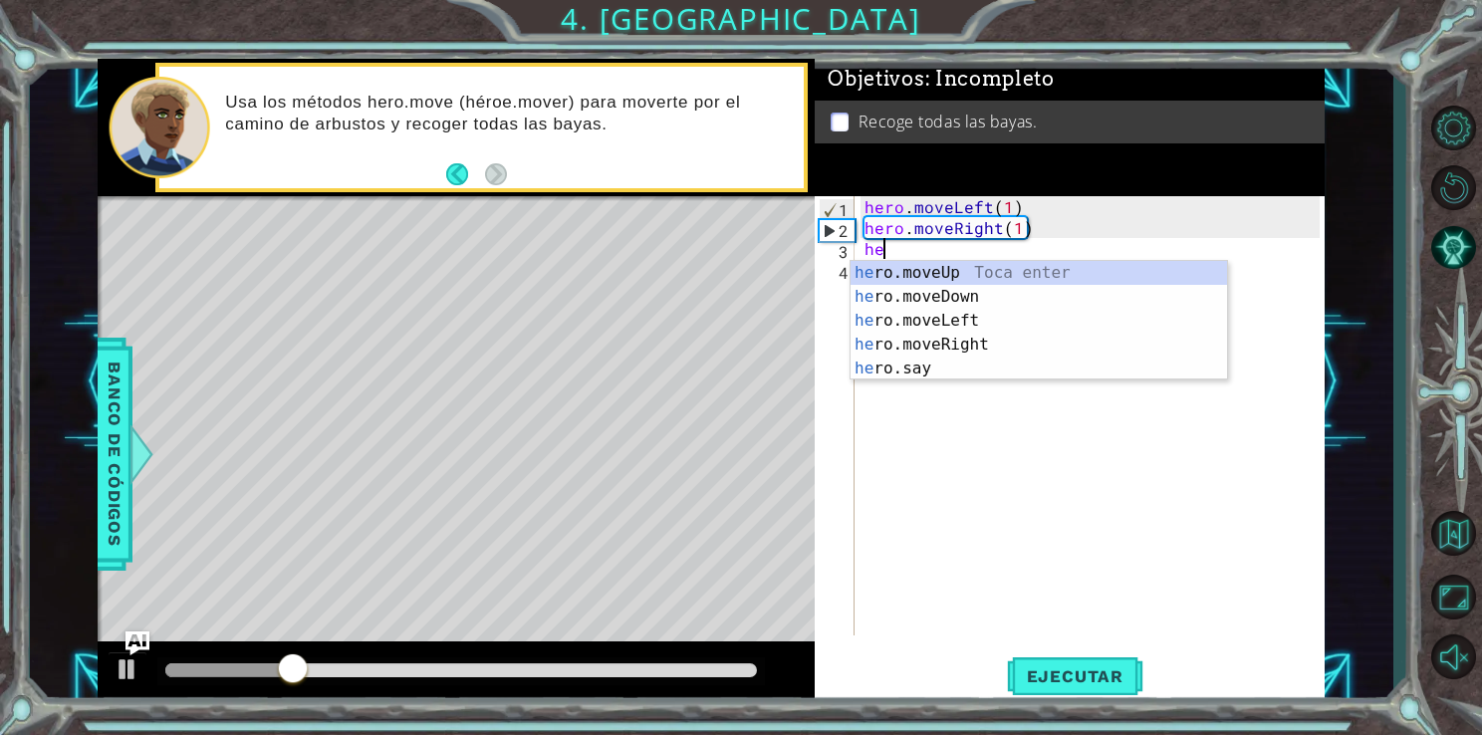
scroll to position [0, 0]
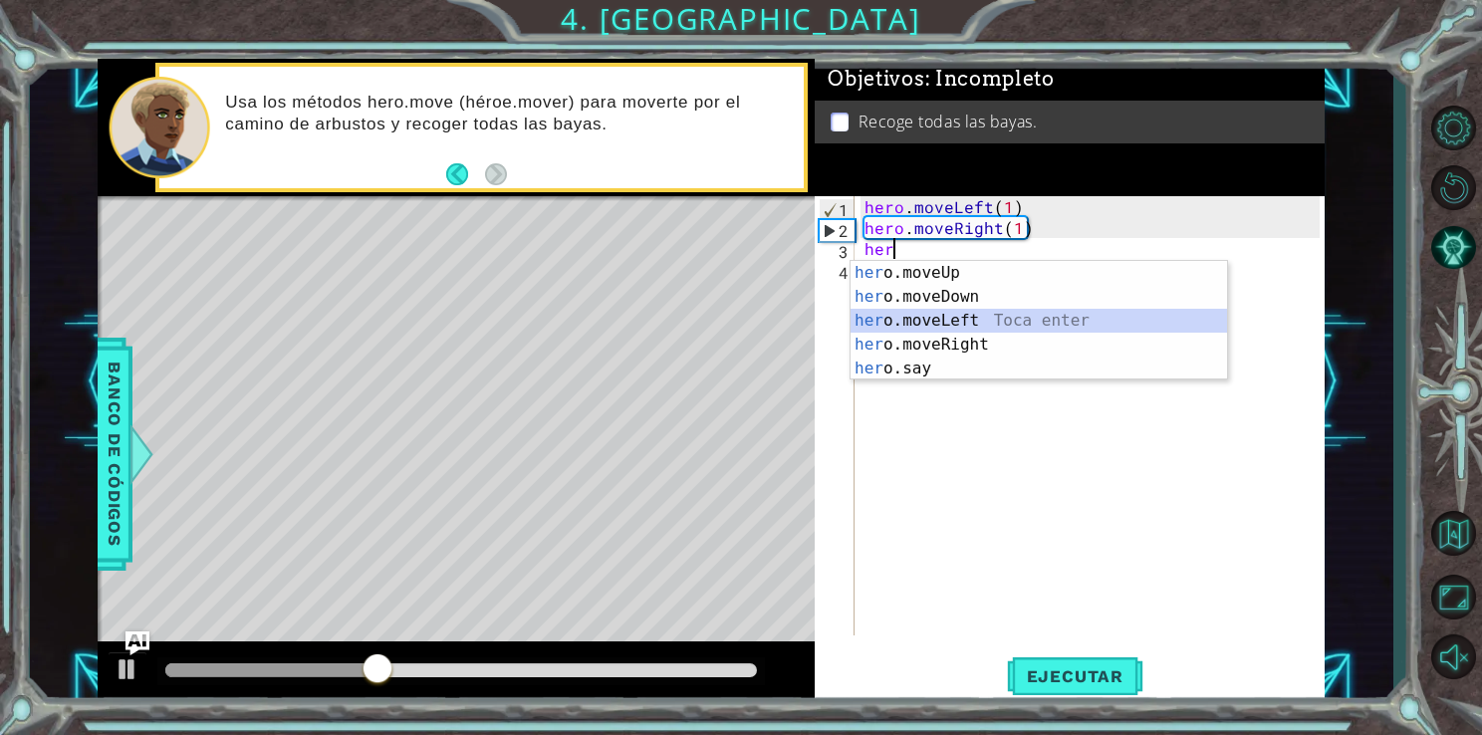
click at [976, 314] on div "her o.moveUp Toca enter her o.moveDown Toca enter her o.moveLeft [PERSON_NAME] …" at bounding box center [1039, 344] width 377 height 167
type textarea "hero.moveLeft(1)"
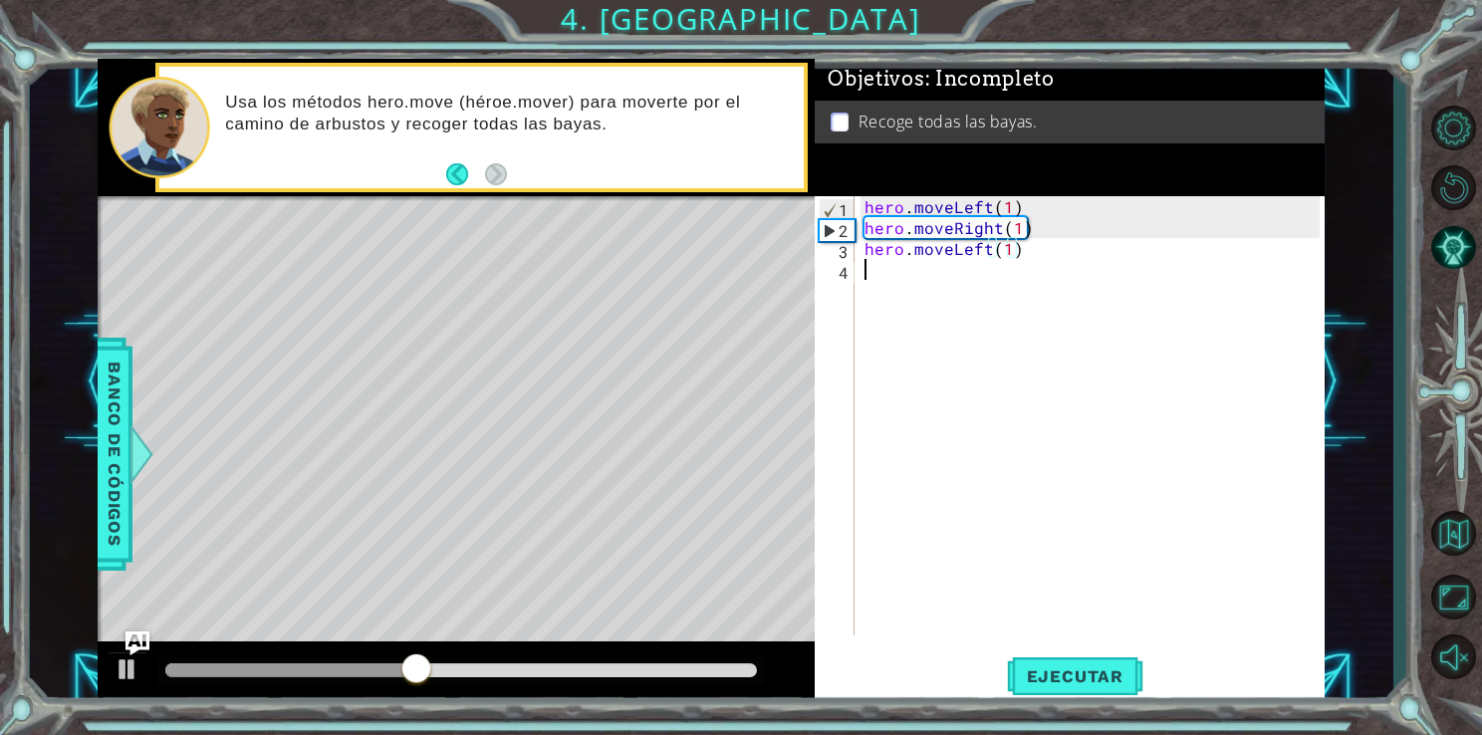
click at [983, 294] on div "hero . moveLeft ( 1 ) hero . moveRight ( 1 ) hero . moveLeft ( 1 )" at bounding box center [1095, 436] width 469 height 481
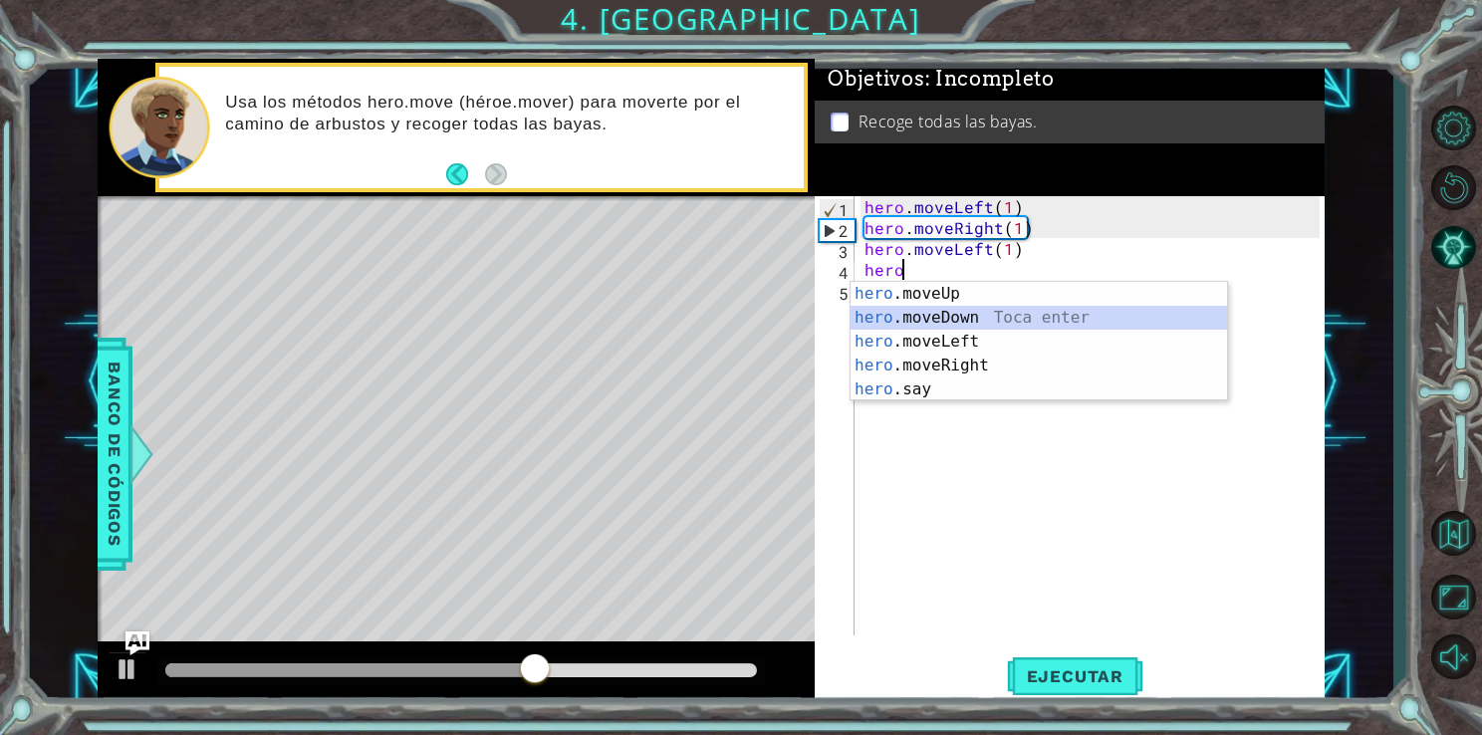
click at [970, 322] on div "hero .moveUp Toca enter hero .moveDown Toca enter hero .moveLeft Toca enter her…" at bounding box center [1039, 365] width 377 height 167
type textarea "hero.moveDown(1)"
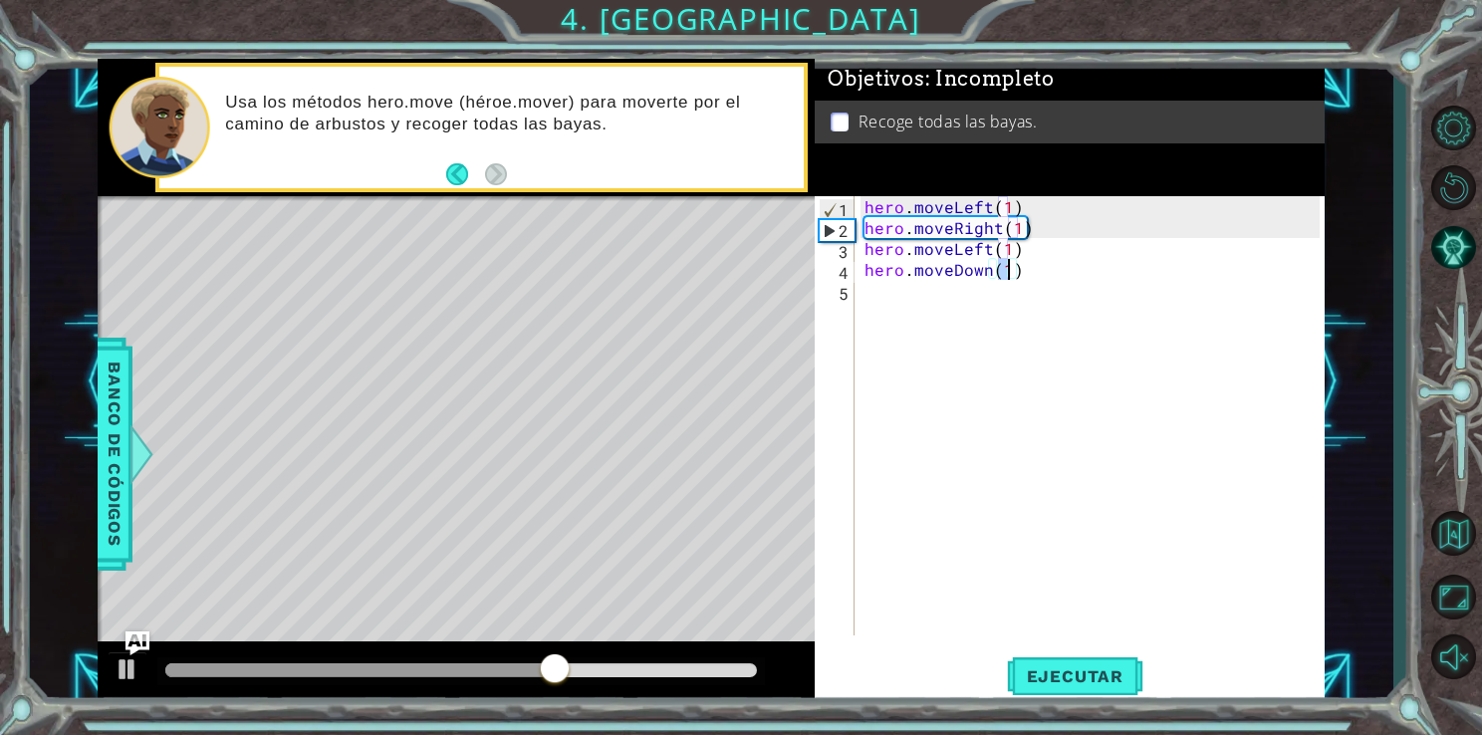
click at [971, 301] on div "hero . moveLeft ( 1 ) hero . moveRight ( 1 ) hero . moveLeft ( 1 ) hero . moveD…" at bounding box center [1095, 436] width 469 height 481
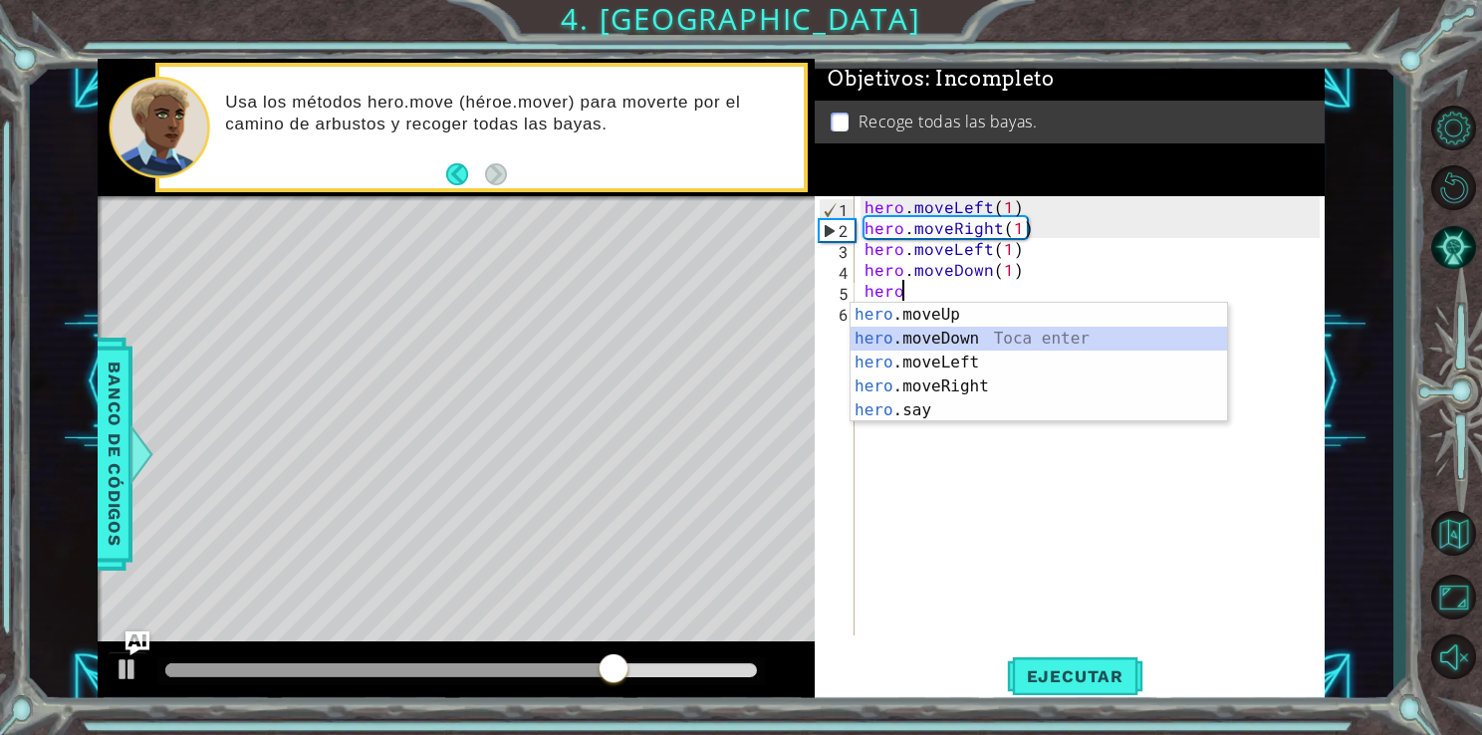
click at [961, 344] on div "hero .moveUp Toca enter hero .moveDown Toca enter hero .moveLeft Toca enter her…" at bounding box center [1039, 386] width 377 height 167
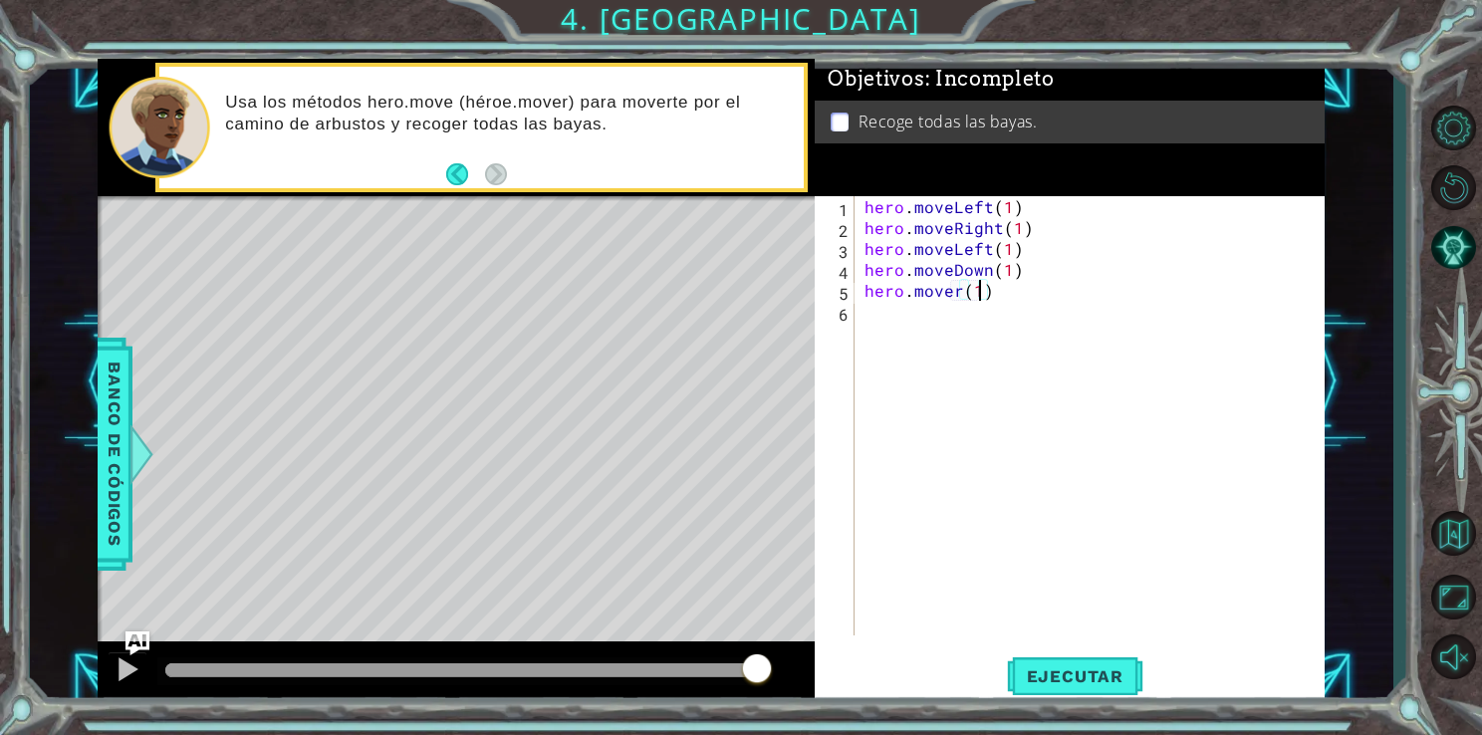
scroll to position [0, 6]
click at [999, 231] on div "hero . moveLeft ( 1 ) hero . moveRight ( 1 ) hero . moveLeft ( 1 ) hero . moveD…" at bounding box center [1095, 436] width 469 height 481
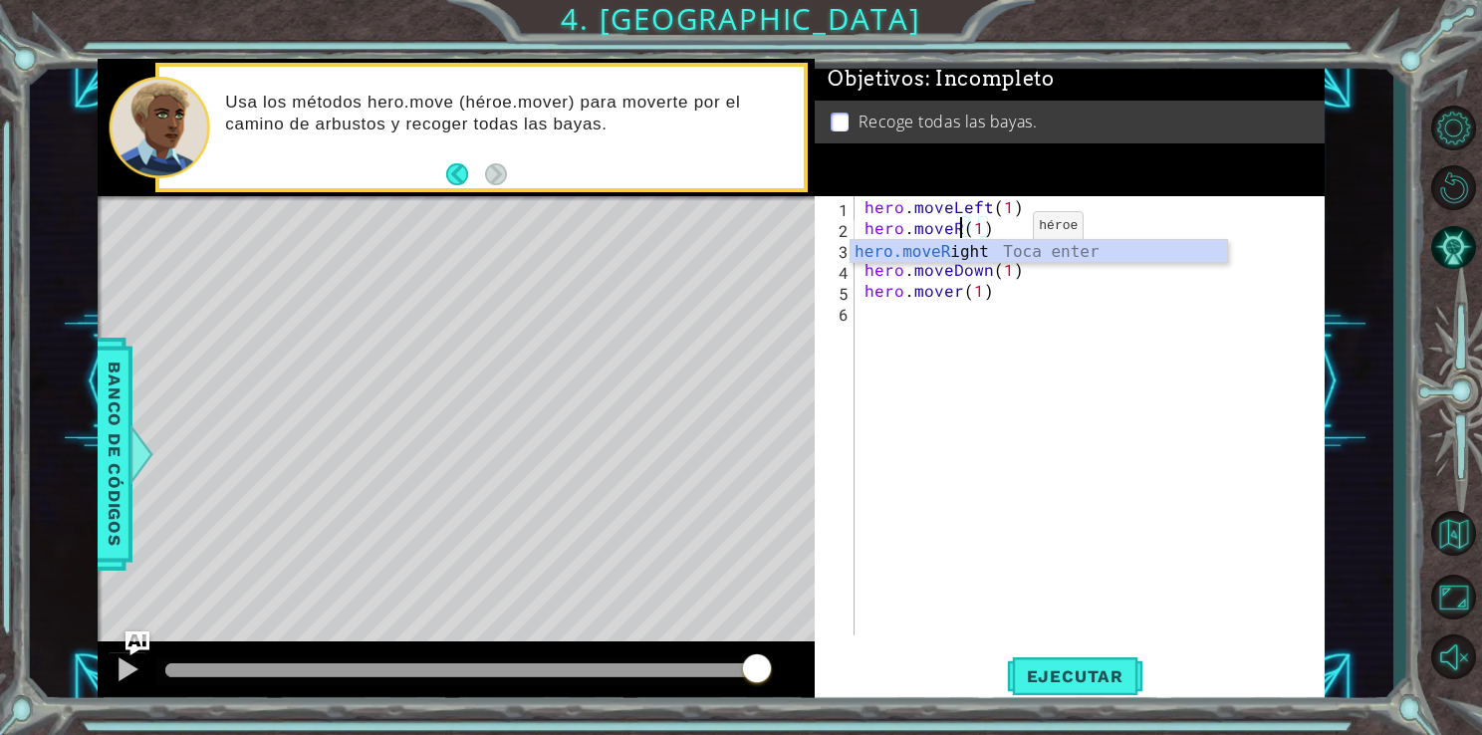
scroll to position [0, 5]
type textarea "hero.mover(1)"
click at [1085, 672] on span "Ejecutar" at bounding box center [1075, 676] width 136 height 20
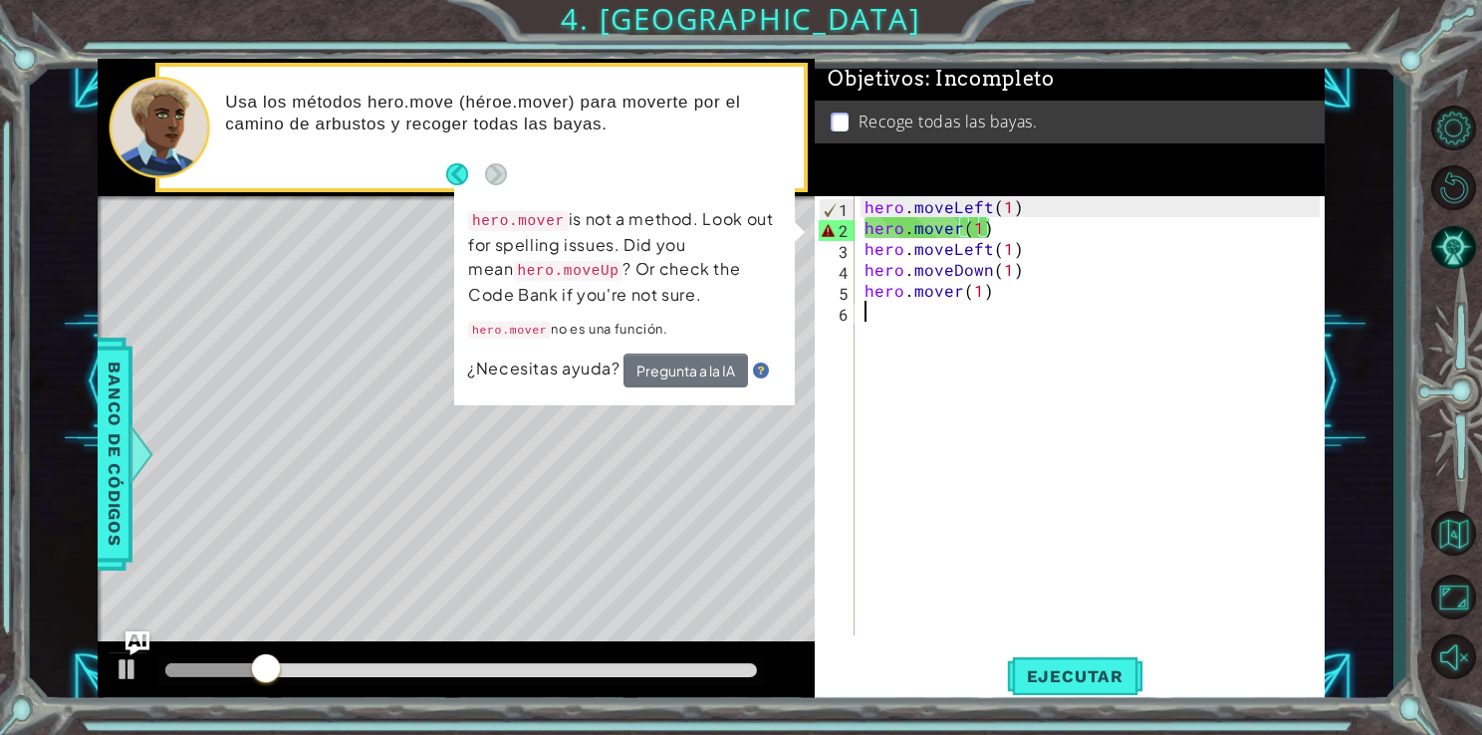
click at [920, 408] on div "hero . moveLeft ( 1 ) hero . mover ( 1 ) hero . moveLeft ( 1 ) hero . moveDown …" at bounding box center [1095, 436] width 469 height 481
click at [990, 232] on div "hero . moveLeft ( 1 ) hero . mover ( 1 ) hero . moveLeft ( 1 ) hero . moveDown …" at bounding box center [1095, 436] width 469 height 481
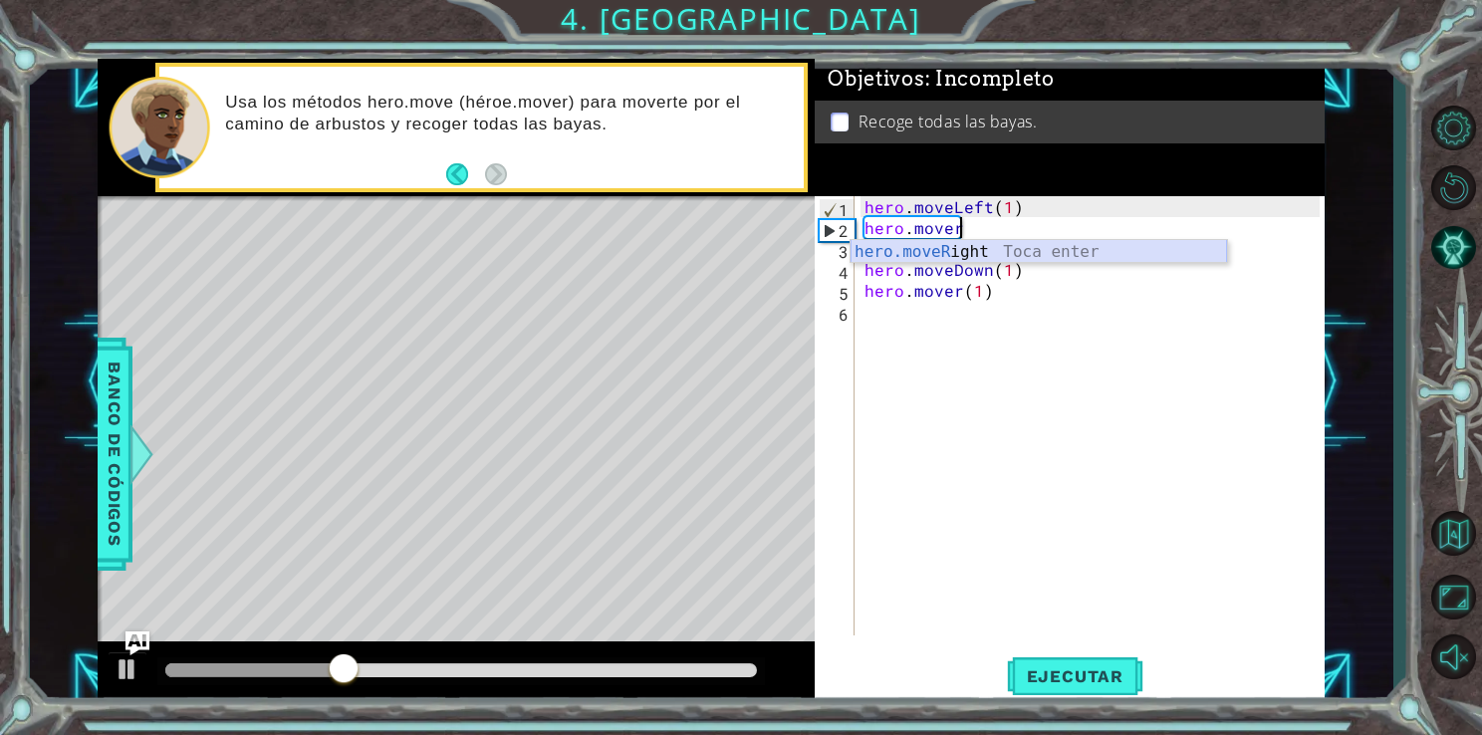
click at [988, 247] on div "hero.moveR ight Toca enter" at bounding box center [1039, 276] width 377 height 72
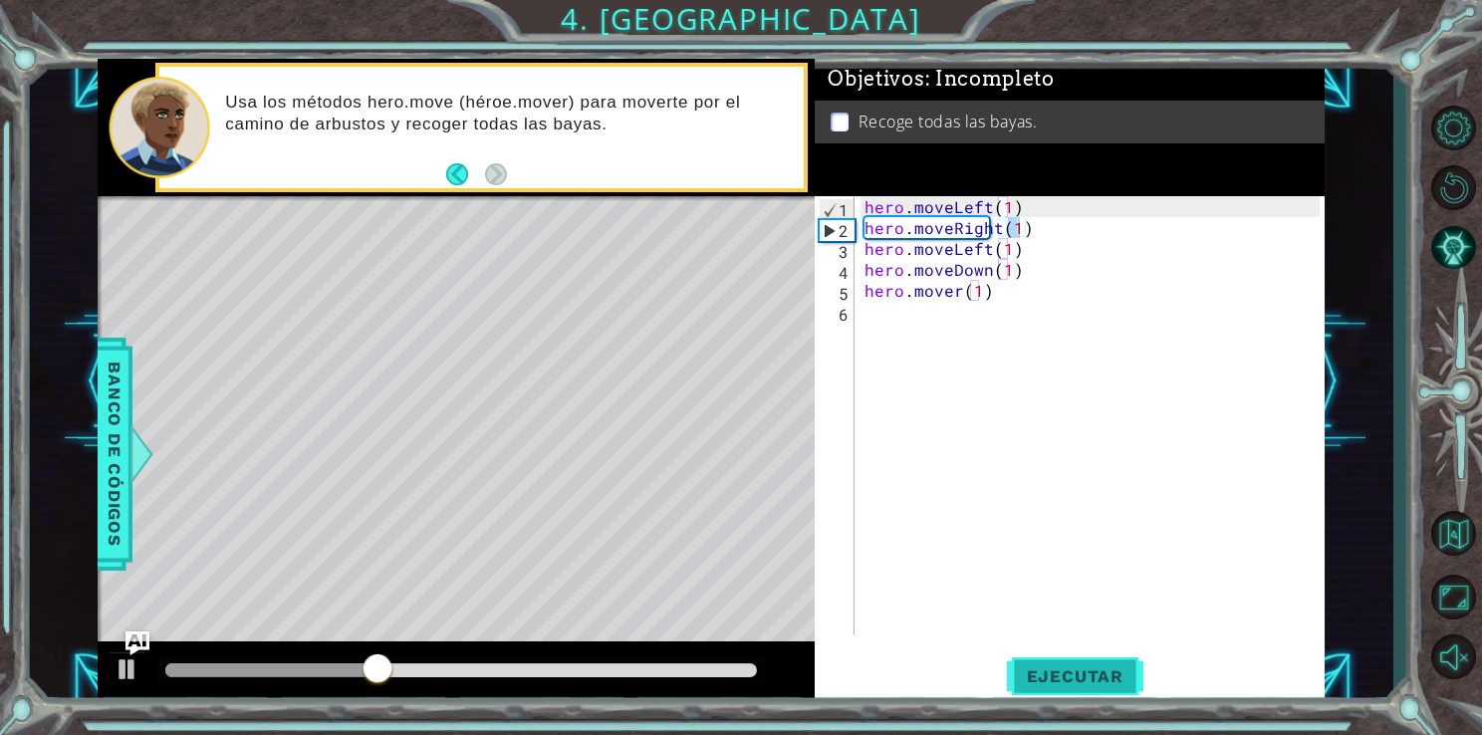
click at [1085, 678] on span "Ejecutar" at bounding box center [1075, 676] width 136 height 20
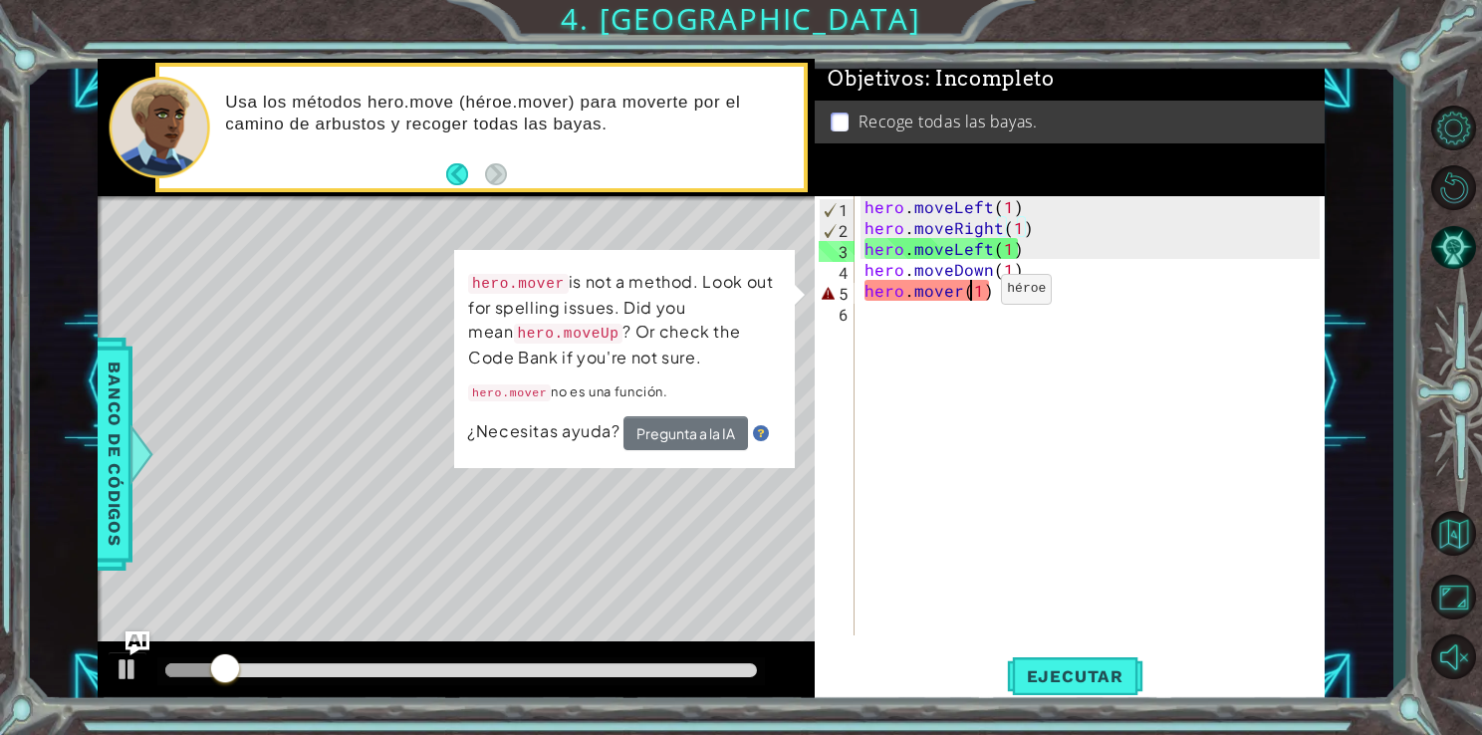
click at [967, 294] on div "hero . moveLeft ( 1 ) hero . moveRight ( 1 ) hero . moveLeft ( 1 ) hero . moveD…" at bounding box center [1095, 436] width 469 height 481
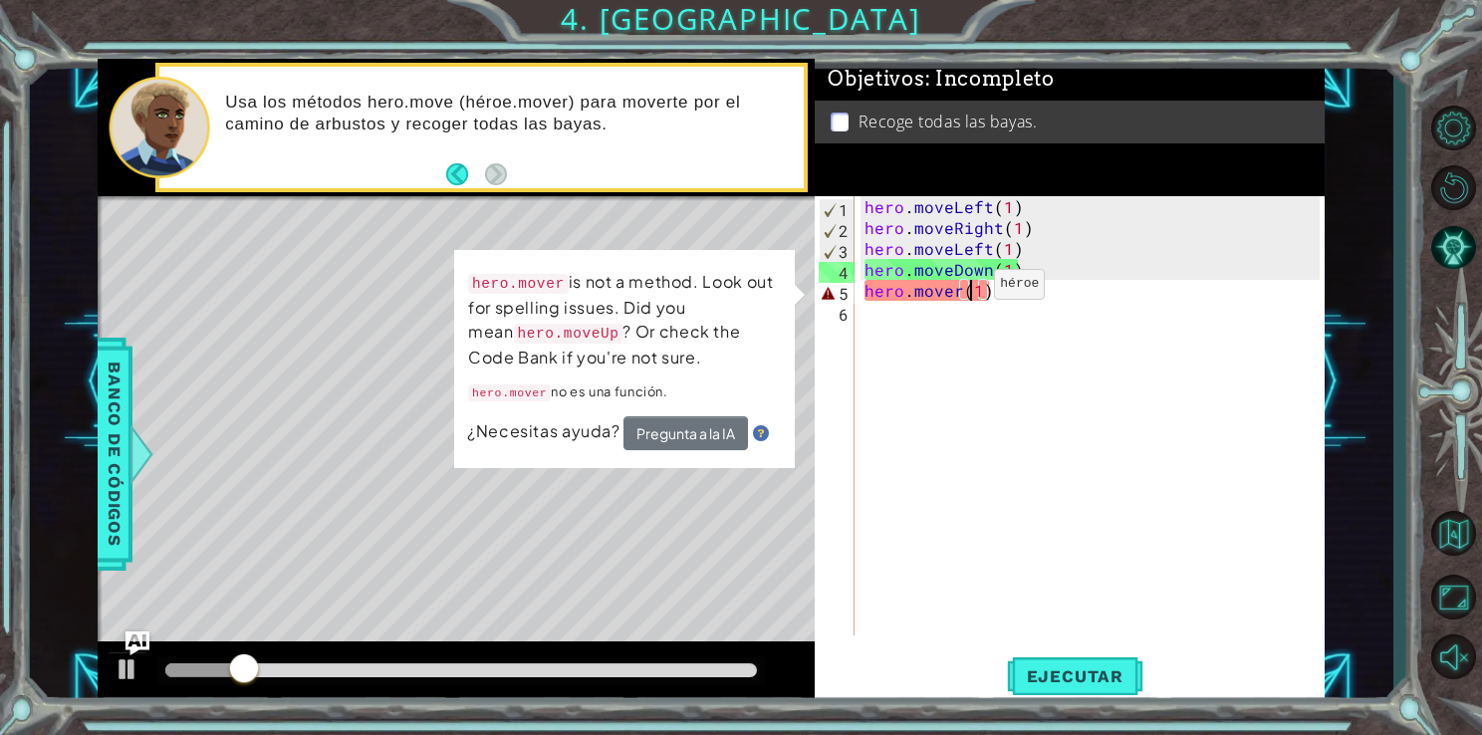
click at [960, 289] on div "hero . moveLeft ( 1 ) hero . moveRight ( 1 ) hero . moveLeft ( 1 ) hero . moveD…" at bounding box center [1095, 436] width 469 height 481
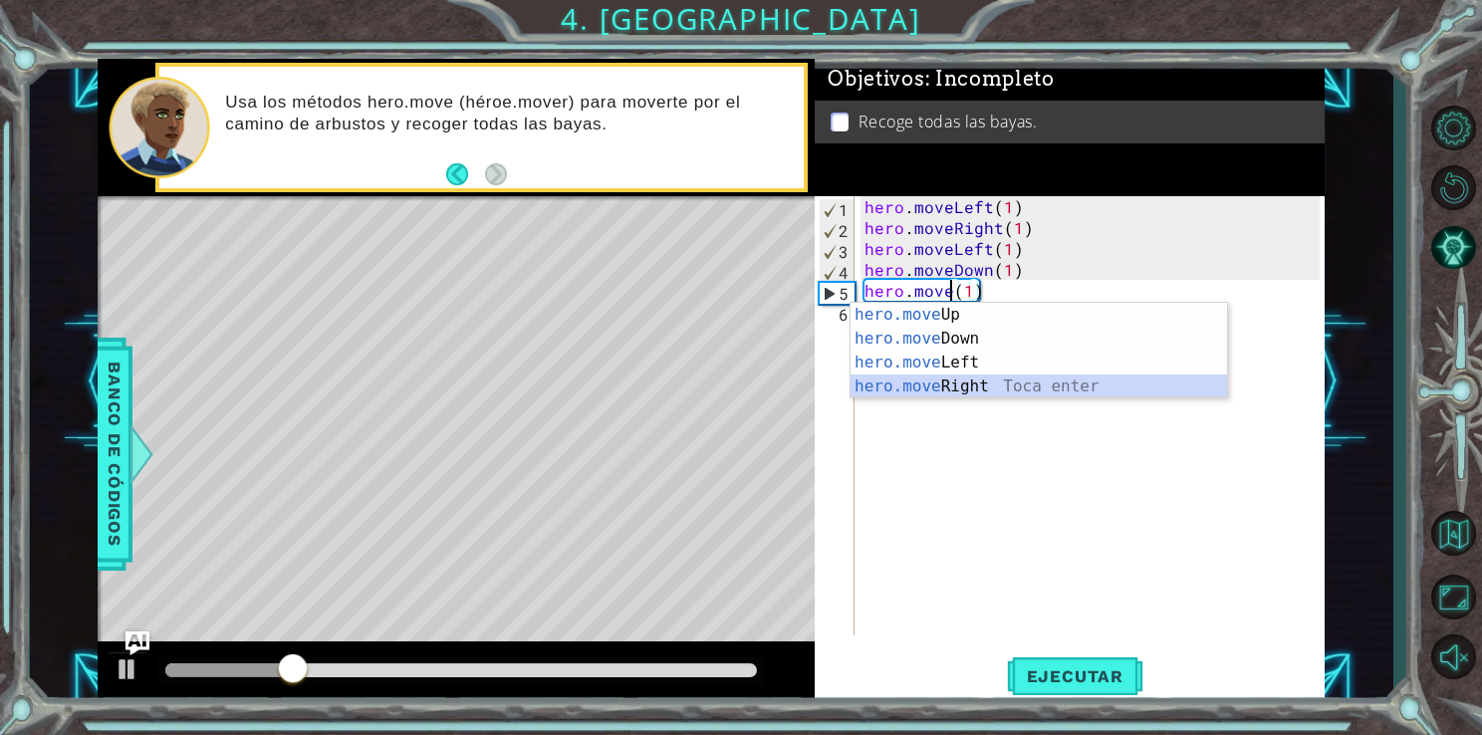
click at [971, 392] on div "hero.move Up Toca enter hero.move Down Toca enter hero.move Left Toca enter her…" at bounding box center [1039, 374] width 377 height 143
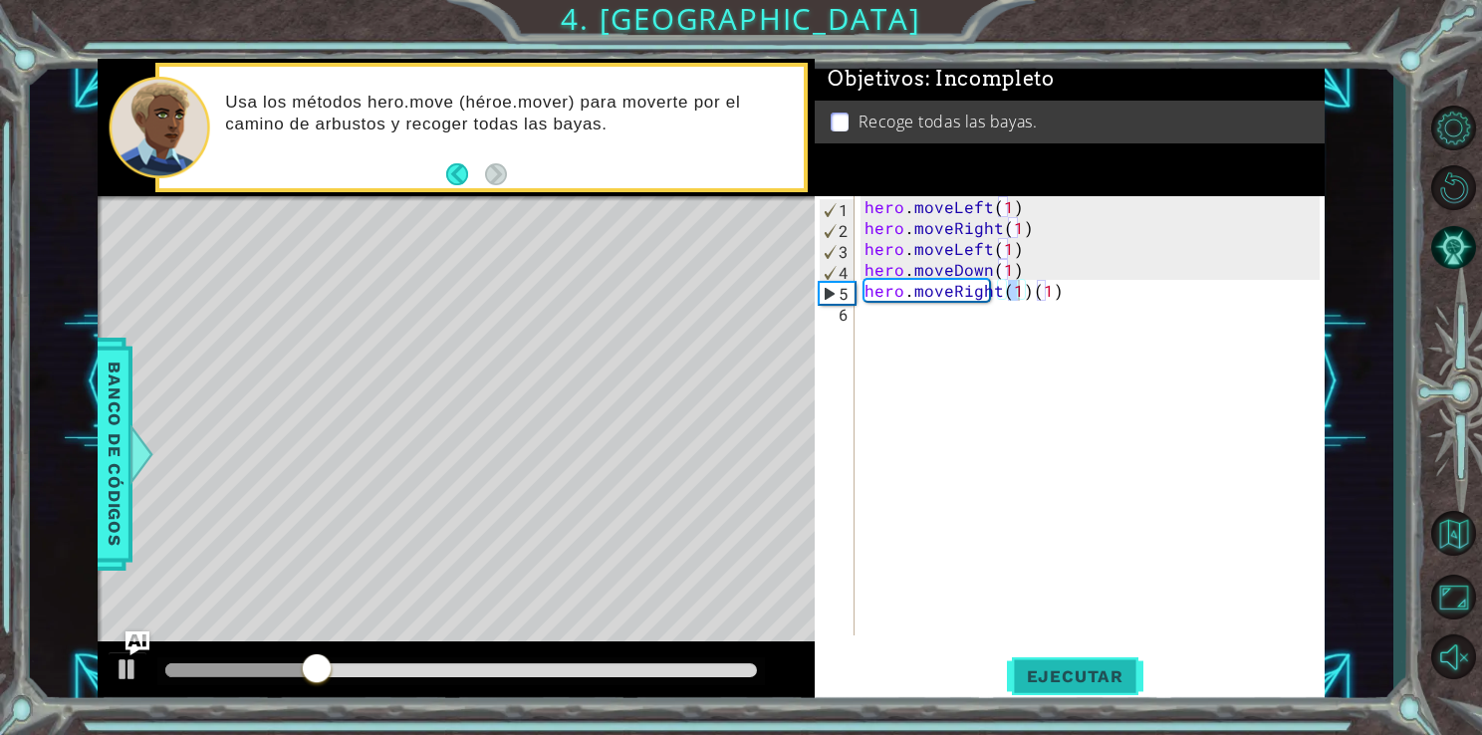
click at [1072, 681] on span "Ejecutar" at bounding box center [1075, 676] width 136 height 20
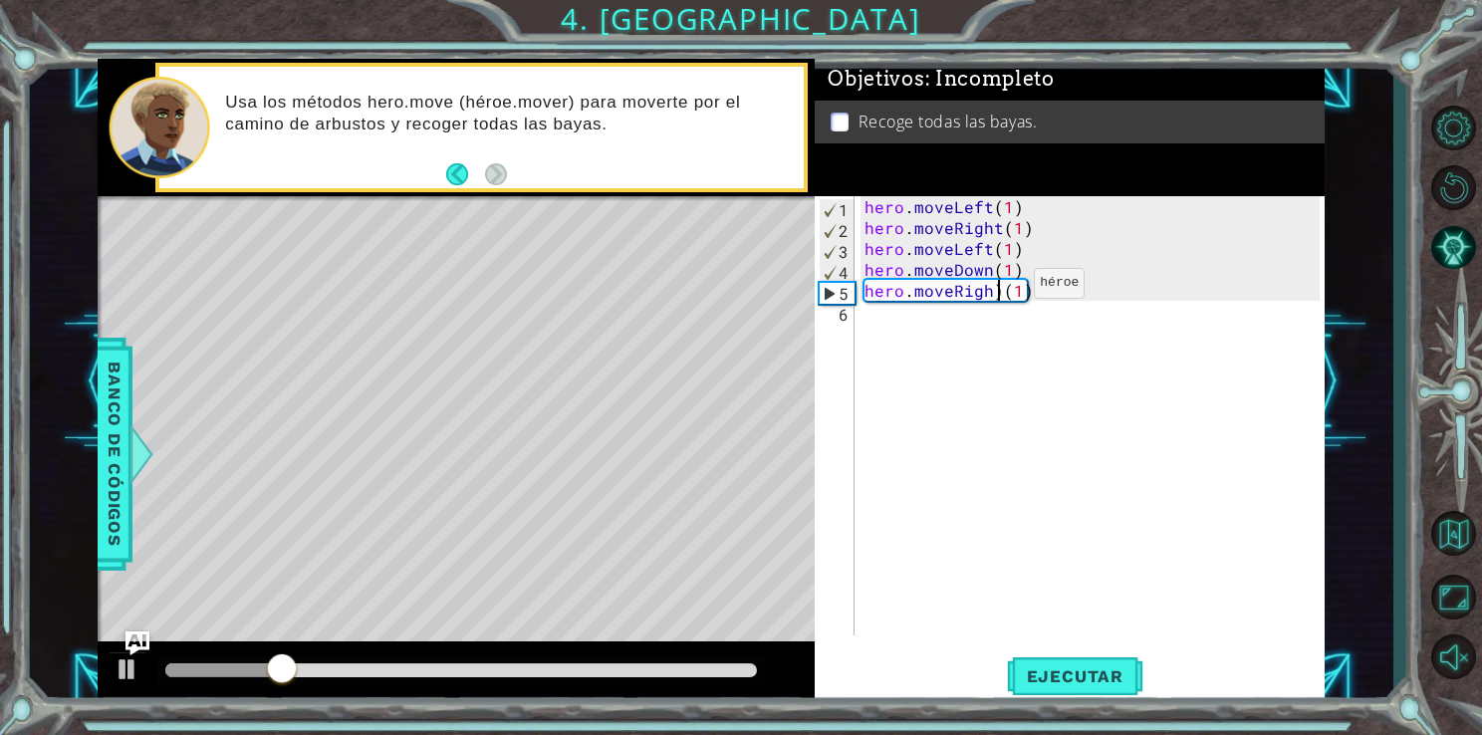
click at [1000, 288] on div "hero . moveLeft ( 1 ) hero . moveRight ( 1 ) hero . moveLeft ( 1 ) hero . moveD…" at bounding box center [1095, 436] width 469 height 481
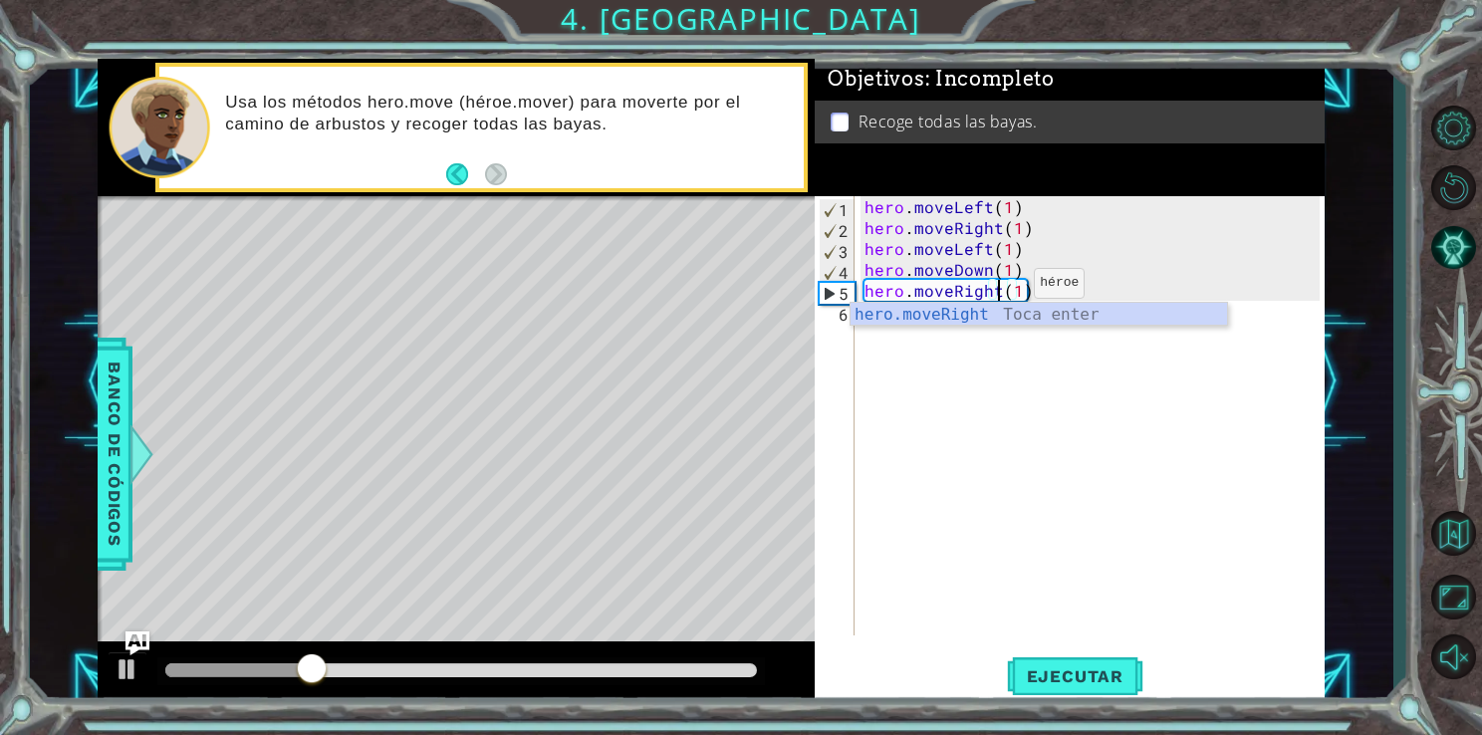
scroll to position [0, 8]
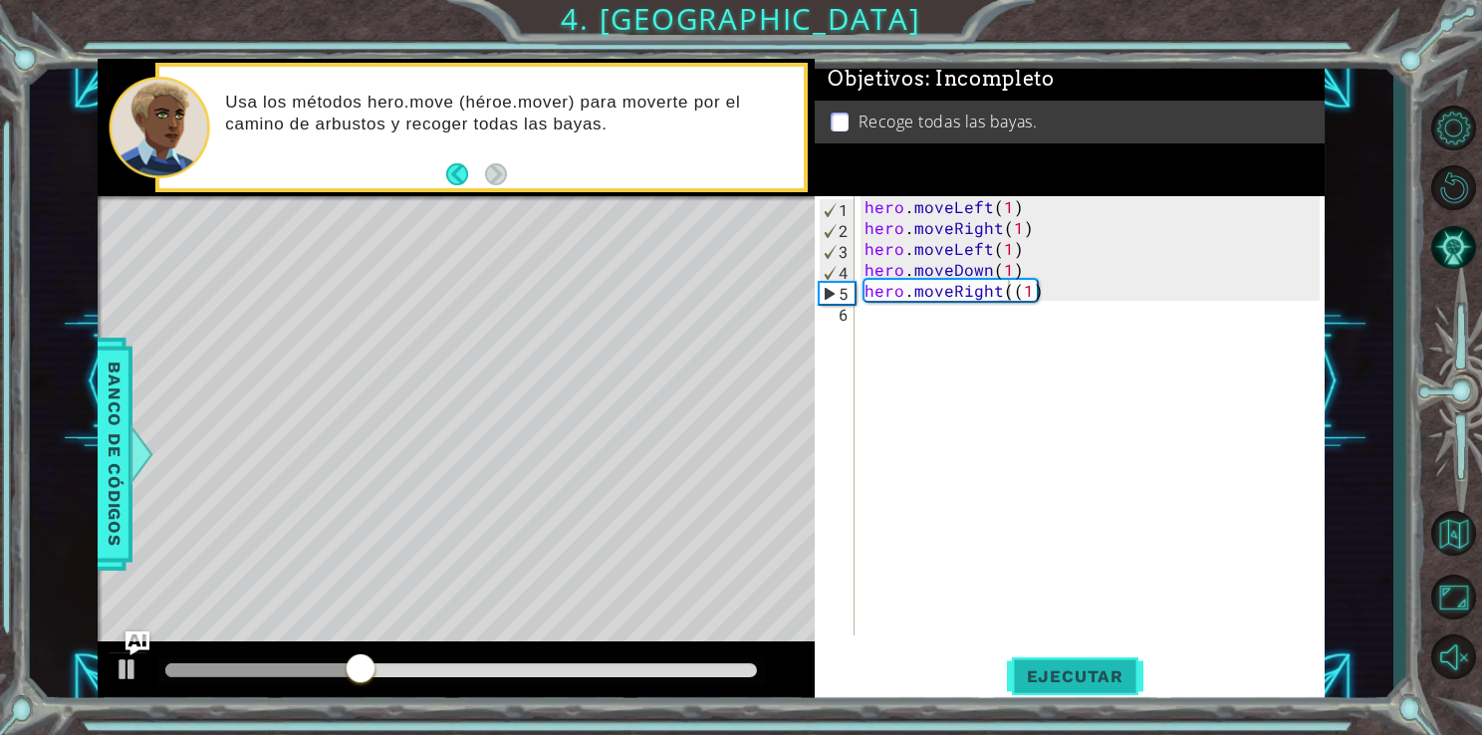
click at [1071, 676] on span "Ejecutar" at bounding box center [1075, 676] width 136 height 20
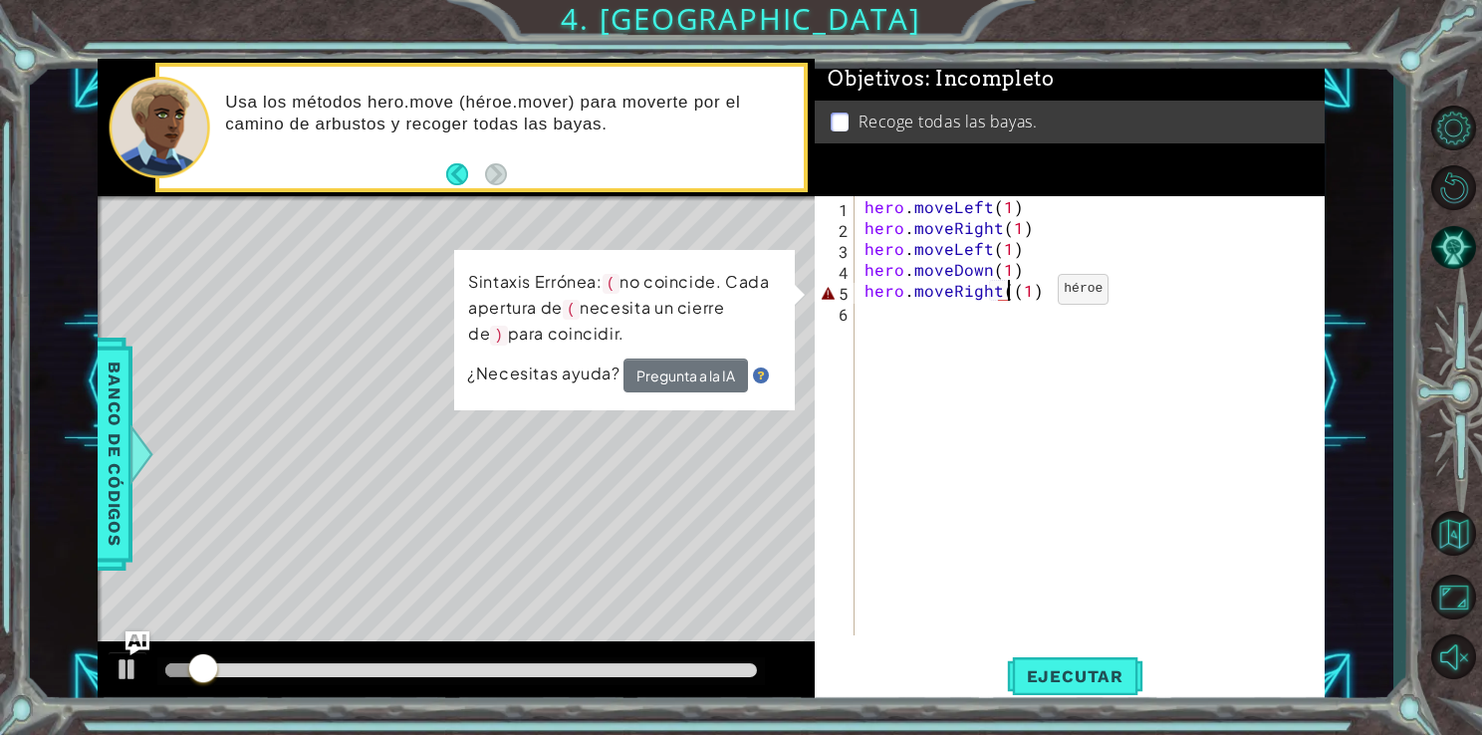
type textarea "hero.moveRight(1)"
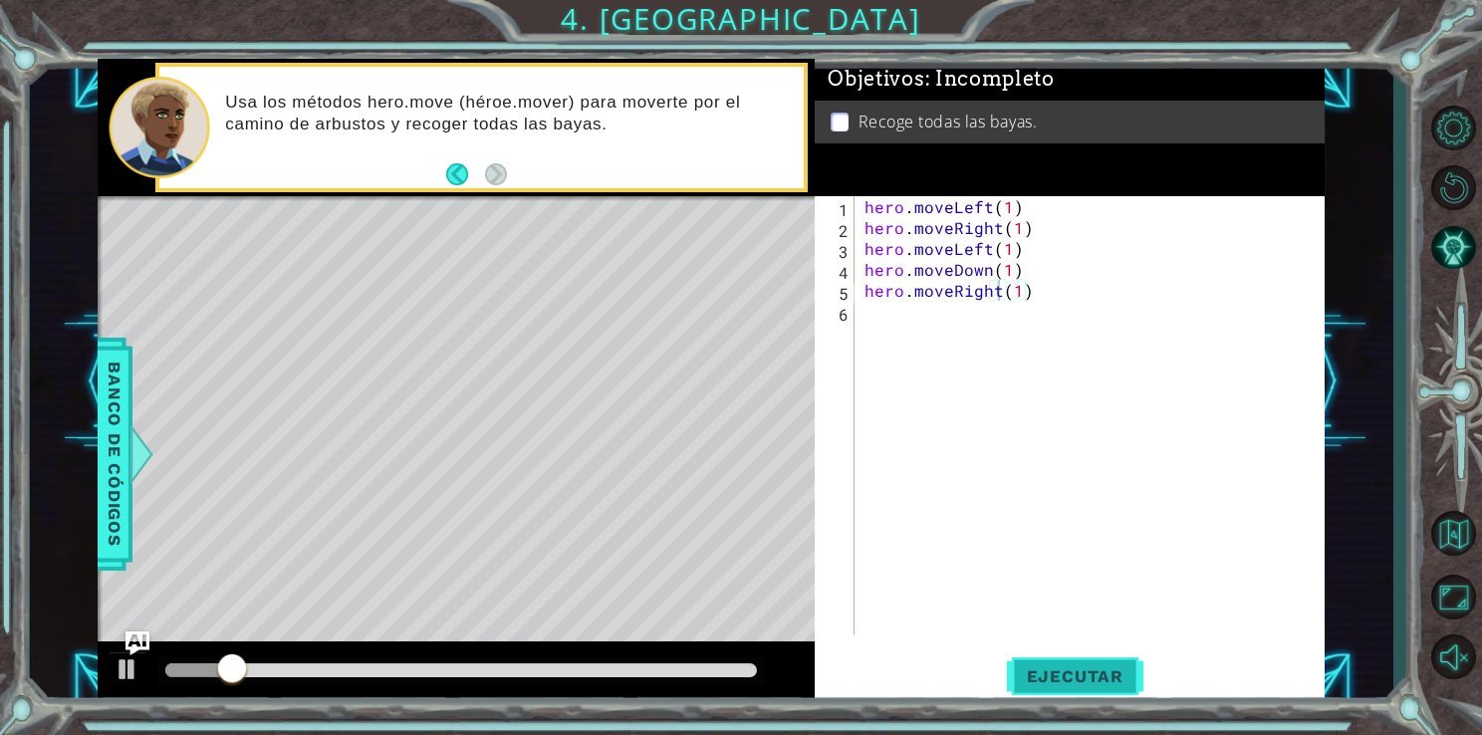
click at [1032, 699] on button "Ejecutar" at bounding box center [1075, 675] width 136 height 51
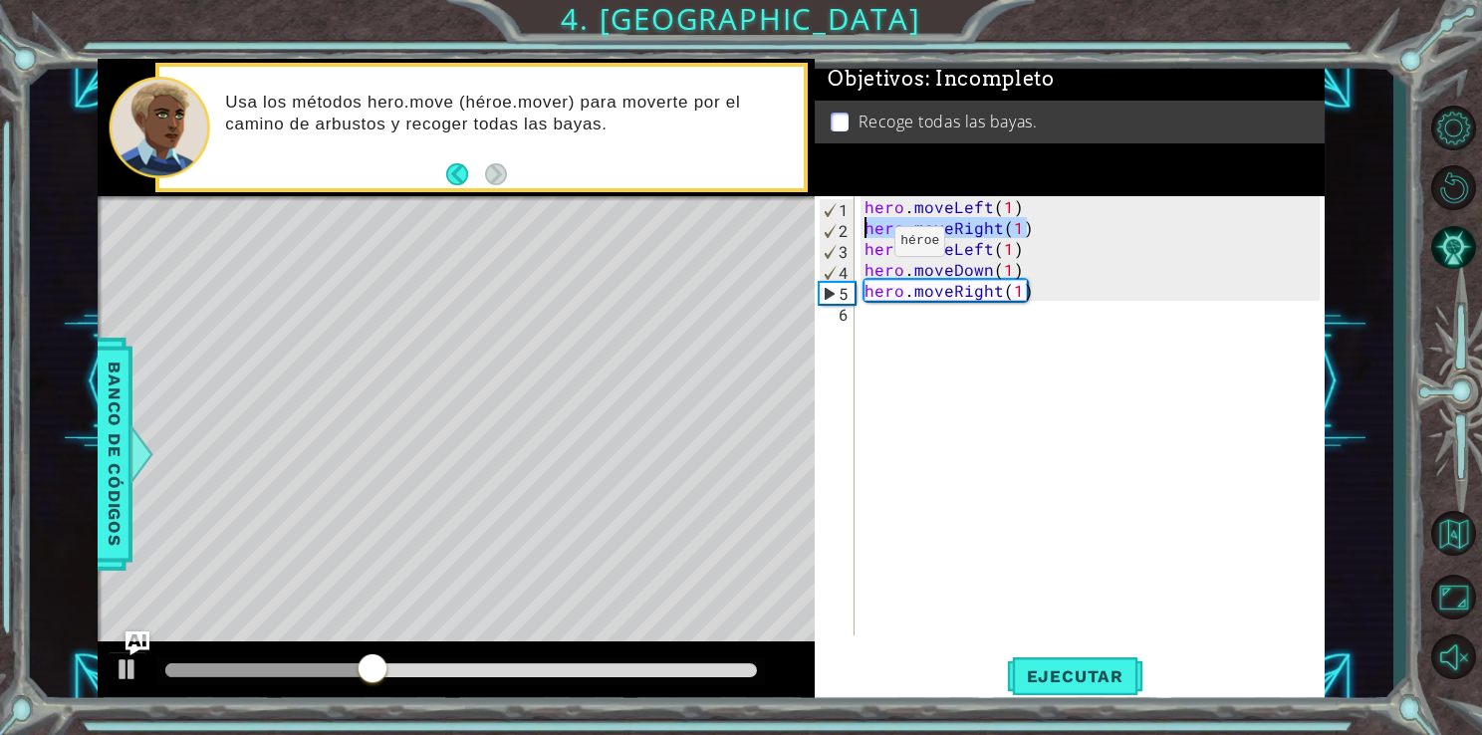
drag, startPoint x: 1038, startPoint y: 234, endPoint x: 858, endPoint y: 232, distance: 180.3
click at [858, 232] on div "hero.moveRight(1) 1 2 3 4 5 6 hero . moveLeft ( 1 ) hero . moveRight ( 1 ) hero…" at bounding box center [1067, 415] width 505 height 439
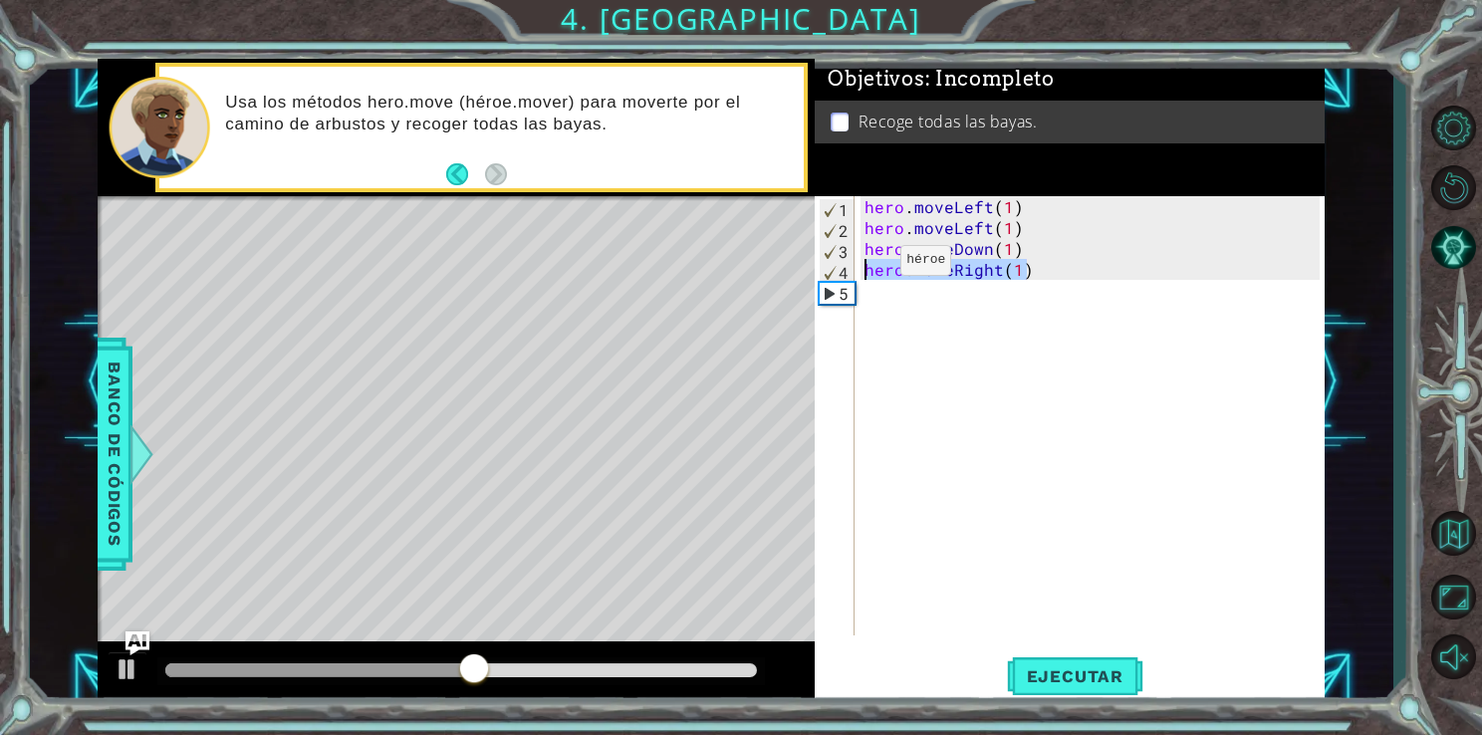
drag, startPoint x: 1024, startPoint y: 266, endPoint x: 846, endPoint y: 261, distance: 178.4
click at [846, 261] on div "hero.moveLeft(1) 1 2 3 4 5 hero . moveLeft ( 1 ) hero . moveLeft ( 1 ) hero . m…" at bounding box center [1067, 415] width 505 height 439
type textarea "hero.moveRight(1)"
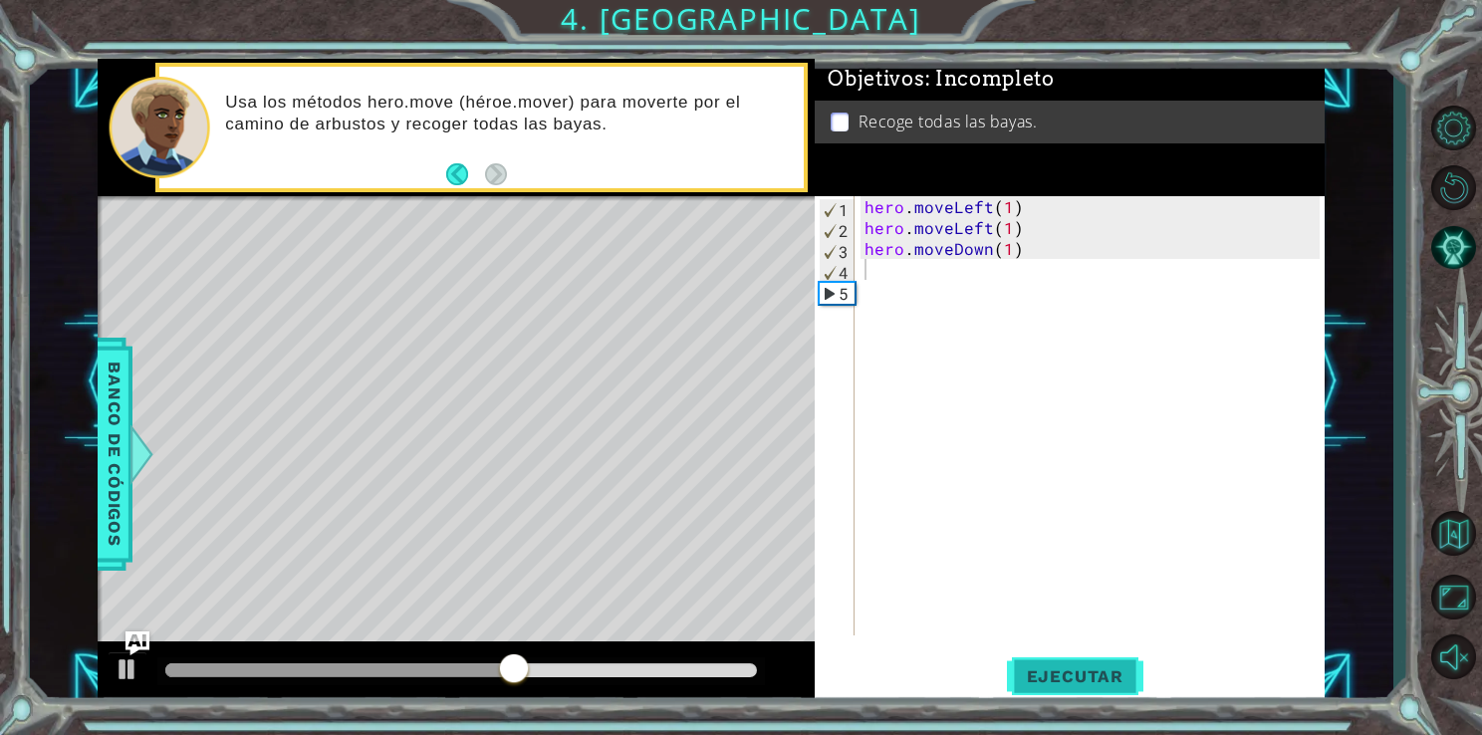
click at [1092, 668] on span "Ejecutar" at bounding box center [1075, 676] width 136 height 20
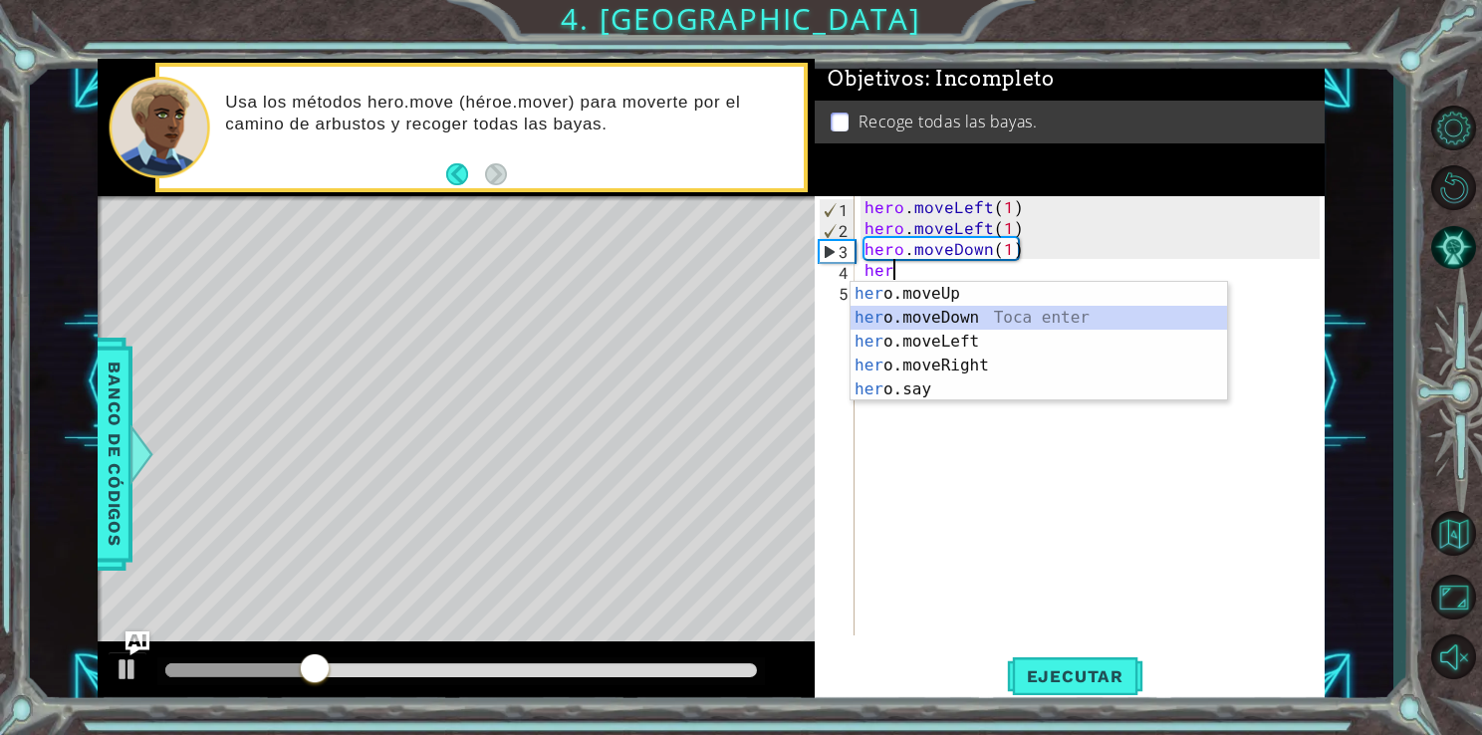
click at [980, 321] on div "her o.moveUp Toca enter her o.moveDown Toca enter her o.moveLeft [PERSON_NAME] …" at bounding box center [1039, 365] width 377 height 167
type textarea "hero.moveDown(1)"
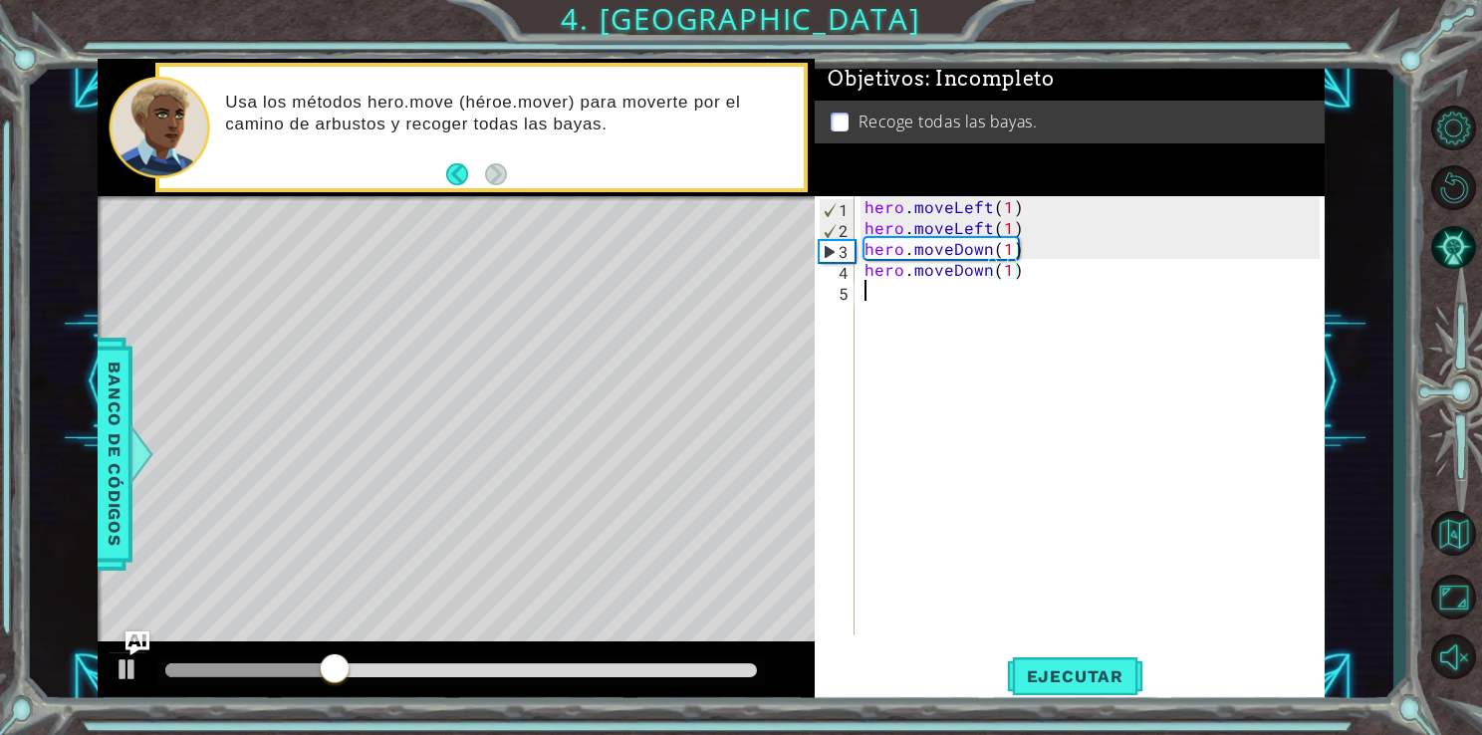
click at [968, 305] on div "hero . moveLeft ( 1 ) hero . moveLeft ( 1 ) hero . moveDown ( 1 ) hero . moveDo…" at bounding box center [1095, 436] width 469 height 481
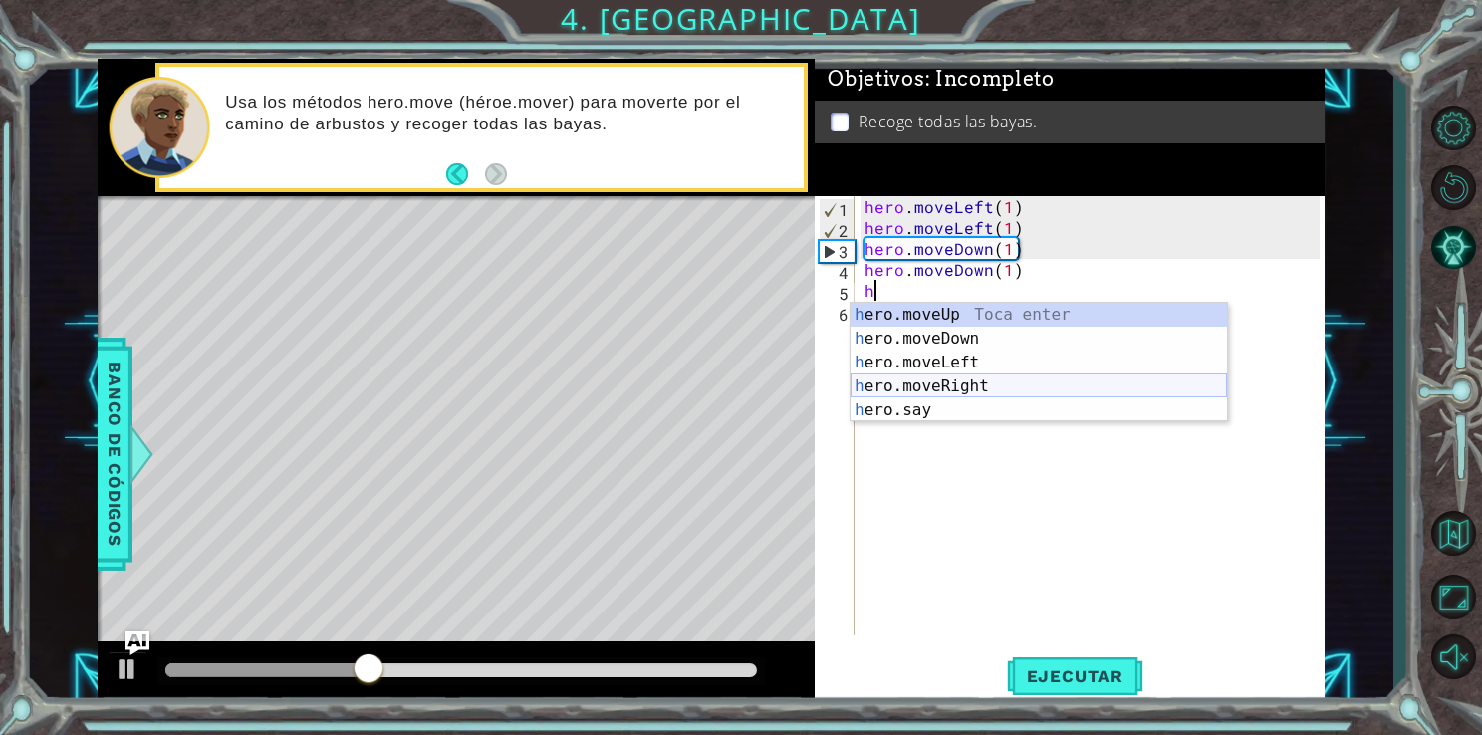
click at [980, 376] on div "h ero.moveUp Toca enter h ero.moveDown Toca enter h ero.moveLeft Toca enter h e…" at bounding box center [1039, 386] width 377 height 167
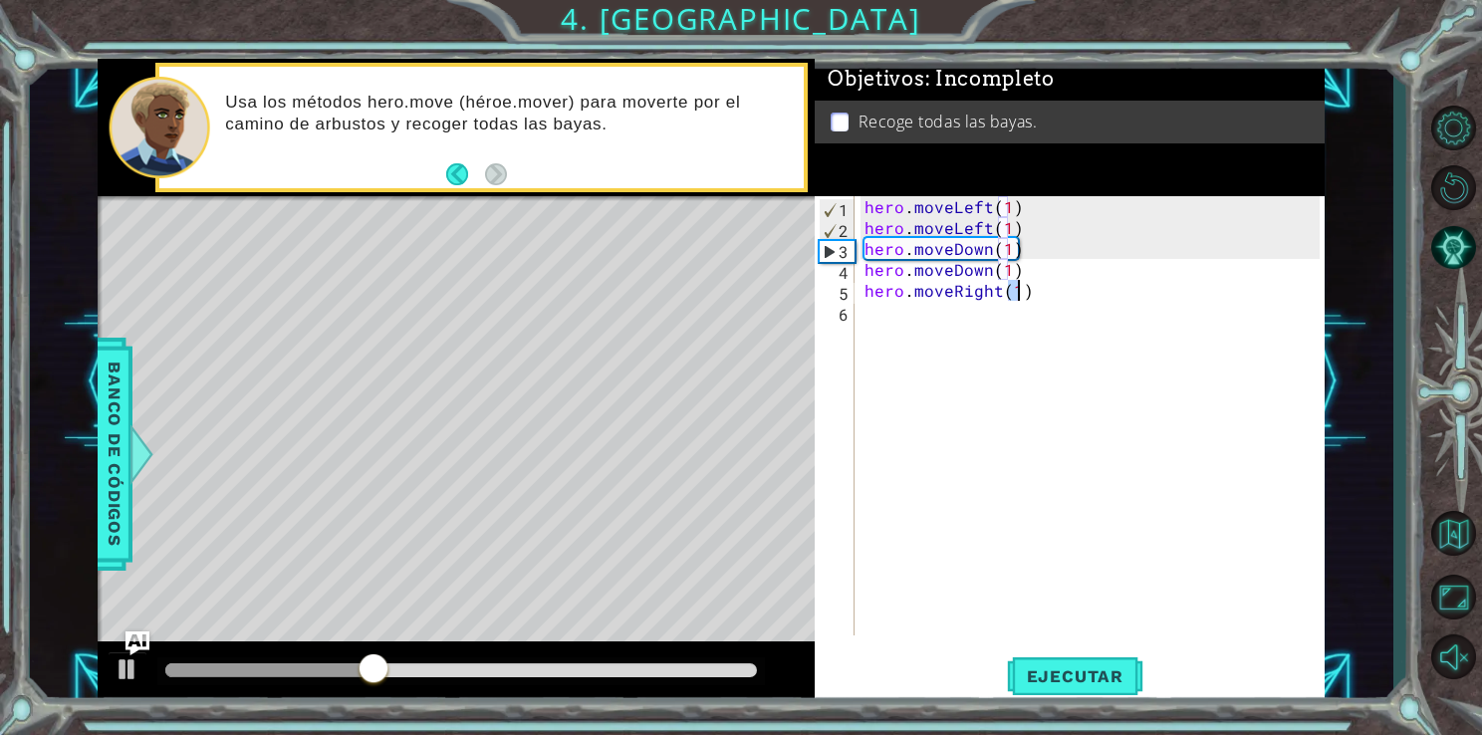
type textarea "hero.moveRight(1)"
click at [896, 324] on div "hero . moveLeft ( 1 ) hero . moveLeft ( 1 ) hero . moveDown ( 1 ) hero . moveDo…" at bounding box center [1095, 436] width 469 height 481
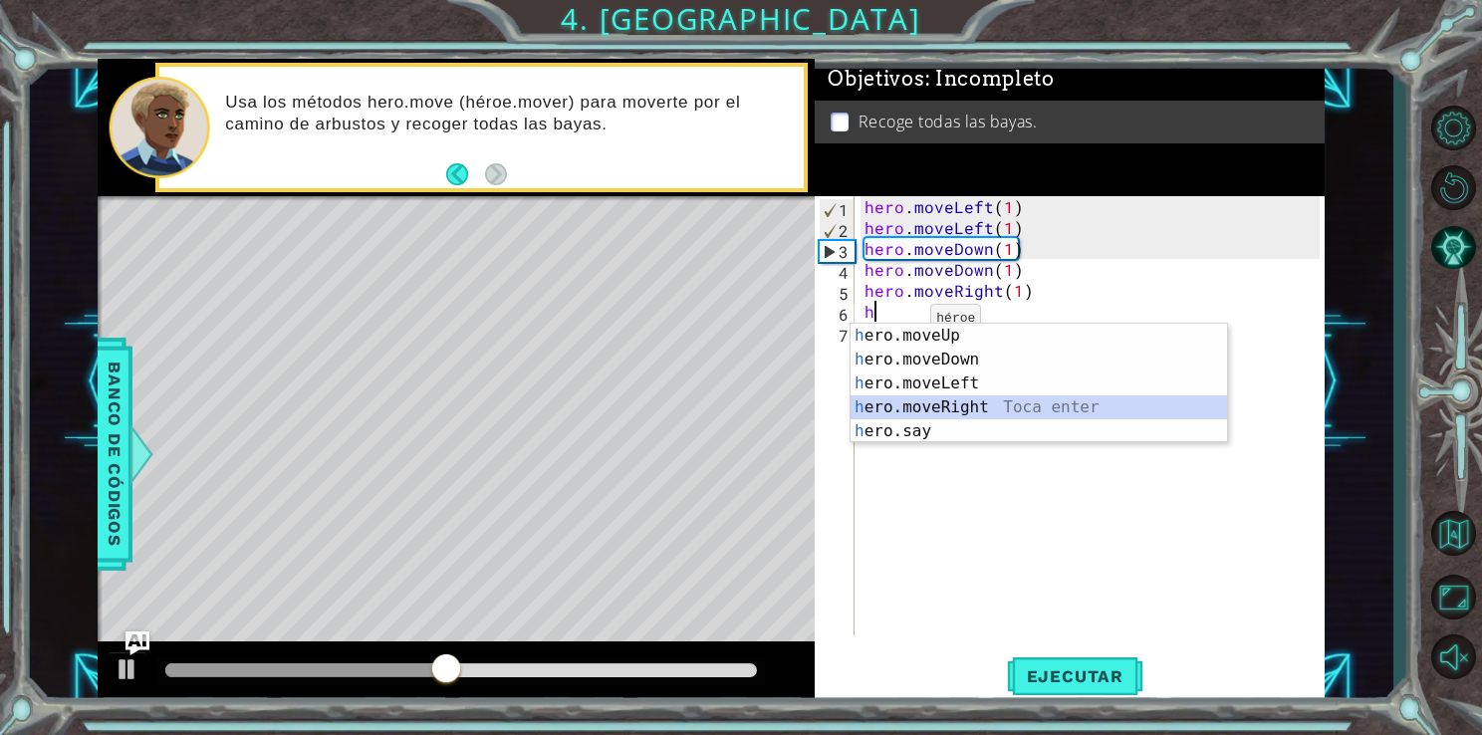
click at [917, 400] on div "h ero.moveUp Toca enter h ero.moveDown Toca enter h ero.moveLeft Toca enter h e…" at bounding box center [1039, 407] width 377 height 167
type textarea "hero.moveRight(1)"
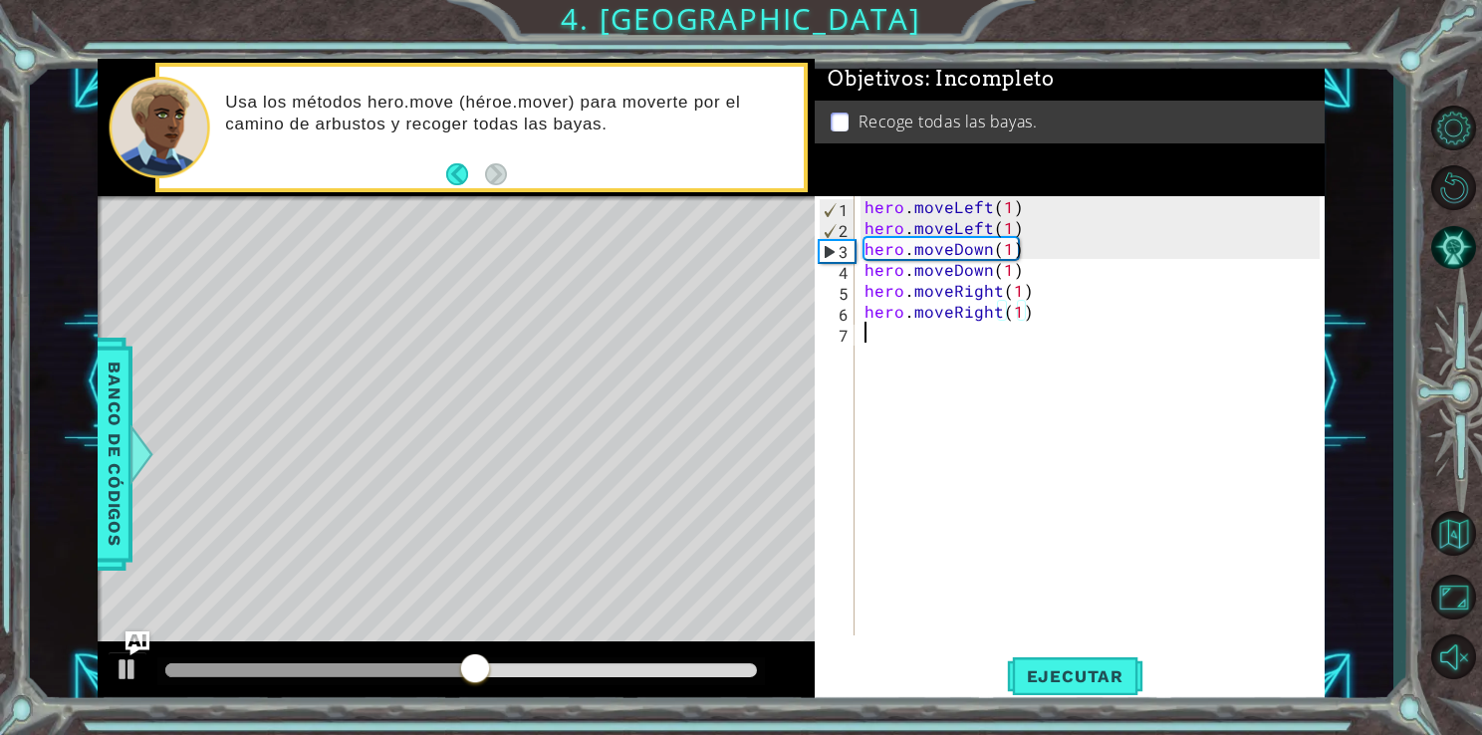
click at [923, 328] on div "hero . moveLeft ( 1 ) hero . moveLeft ( 1 ) hero . moveDown ( 1 ) hero . moveDo…" at bounding box center [1095, 436] width 469 height 481
click at [1014, 284] on div "hero . moveLeft ( 1 ) hero . moveLeft ( 1 ) hero . moveDown ( 1 ) hero . moveDo…" at bounding box center [1095, 436] width 469 height 481
click at [997, 315] on div "hero . moveLeft ( 1 ) hero . moveLeft ( 1 ) hero . moveDown ( 1 ) hero . moveDo…" at bounding box center [1095, 436] width 469 height 481
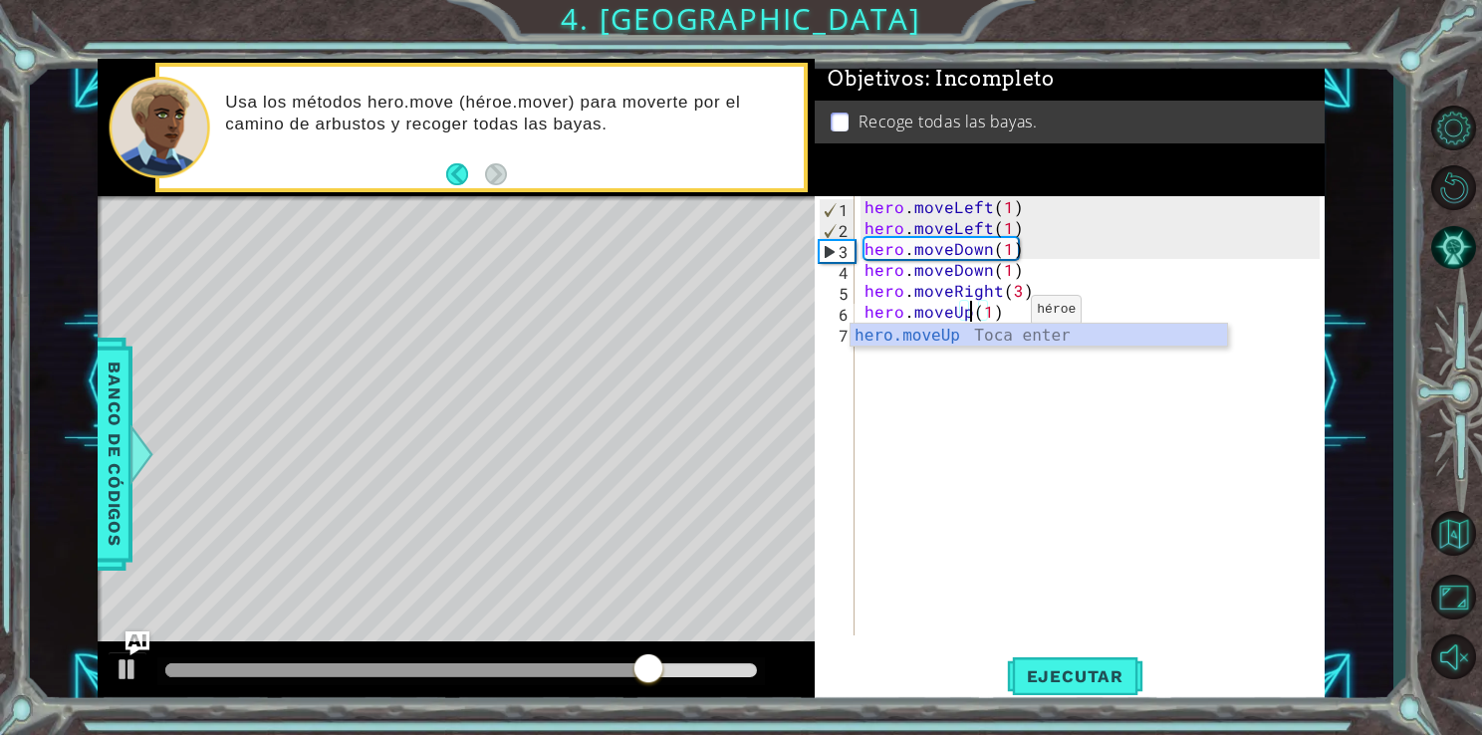
scroll to position [0, 6]
type textarea "hero.moveUp(1)"
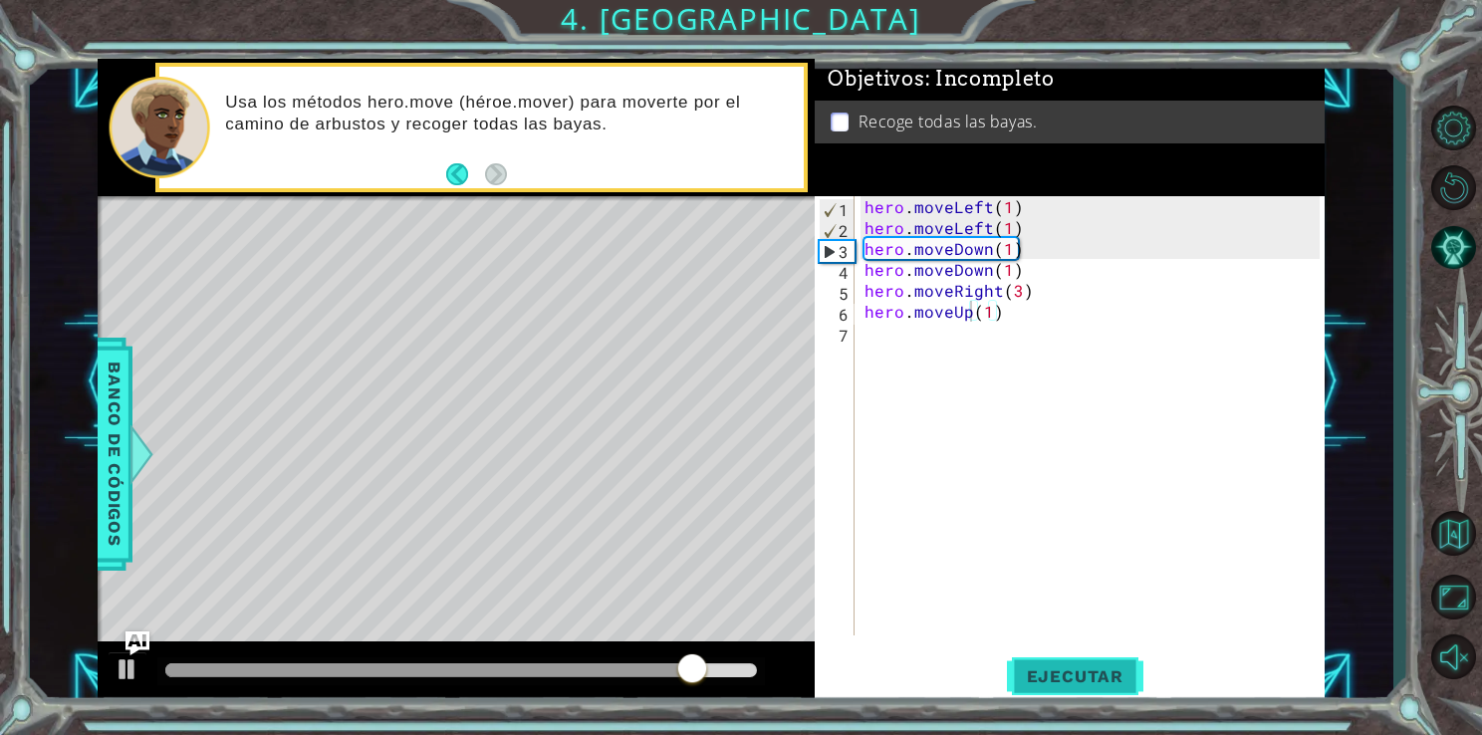
click at [1068, 676] on span "Ejecutar" at bounding box center [1075, 676] width 136 height 20
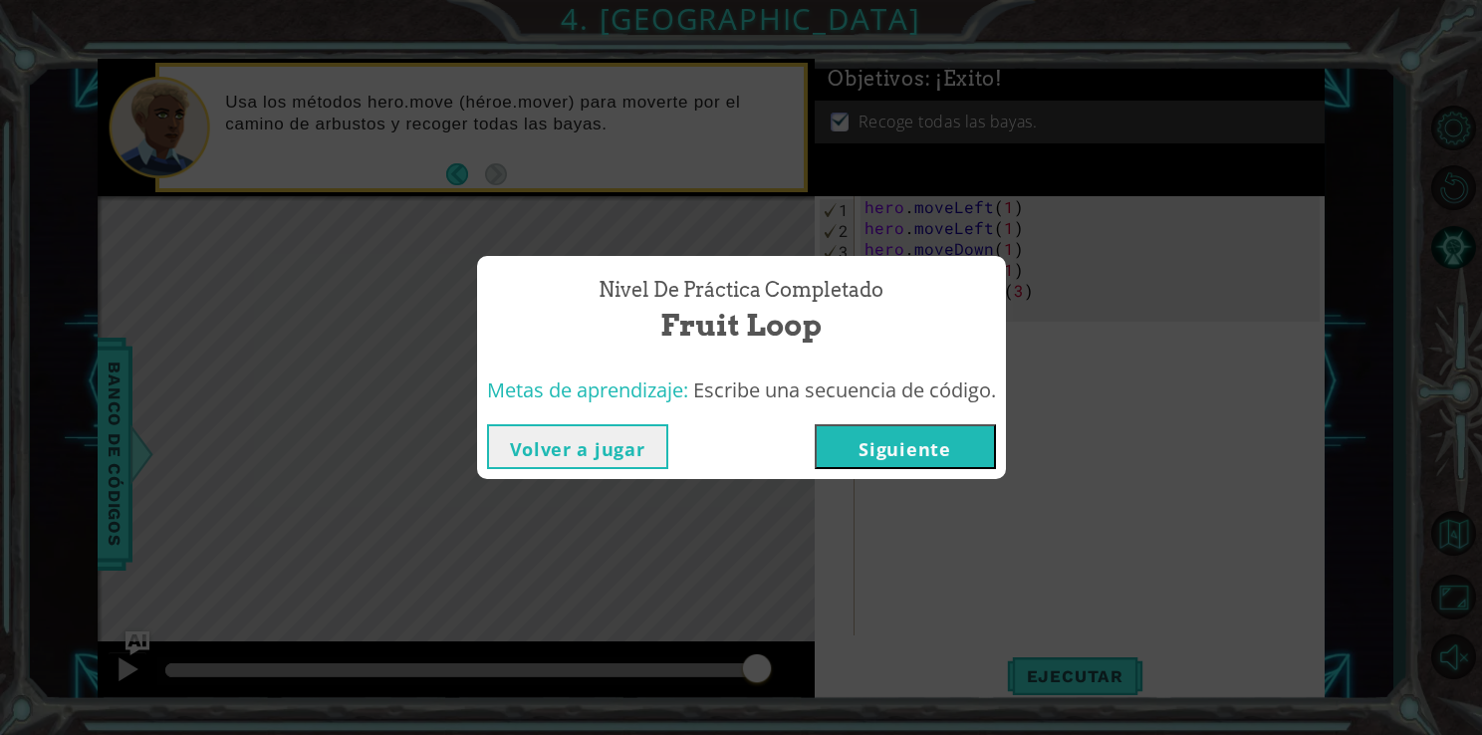
click at [937, 460] on button "Siguiente" at bounding box center [905, 446] width 181 height 45
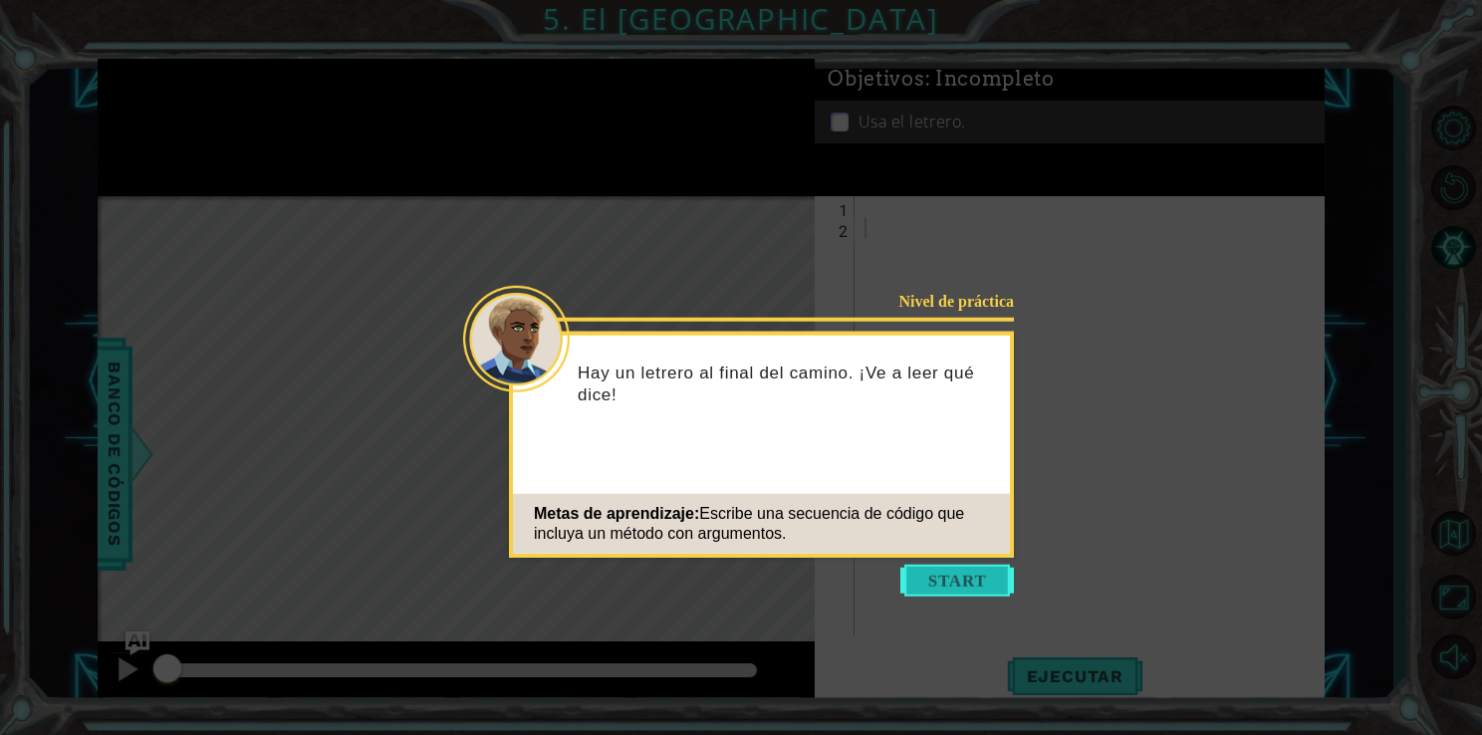
click at [969, 588] on button "Start" at bounding box center [957, 581] width 114 height 32
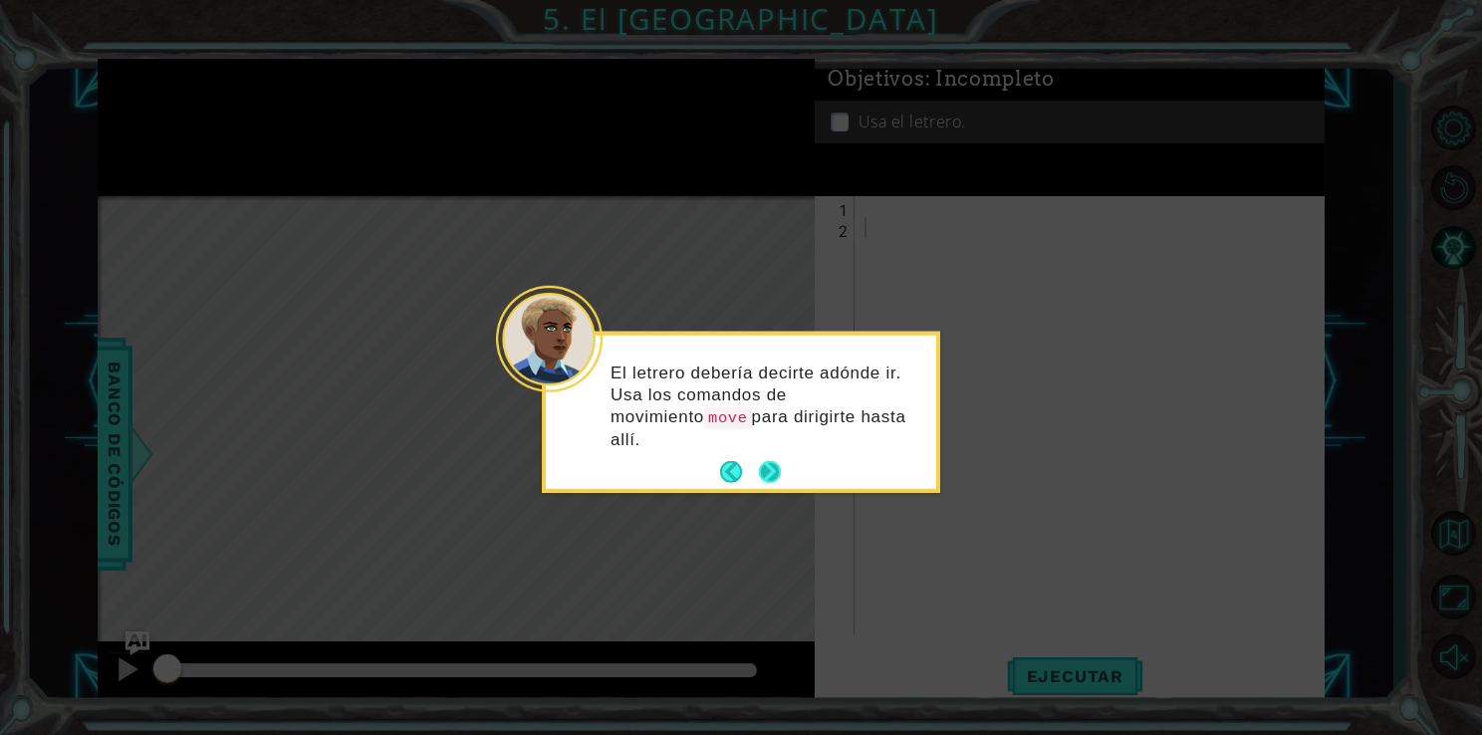
click at [781, 460] on button "Next" at bounding box center [770, 472] width 24 height 24
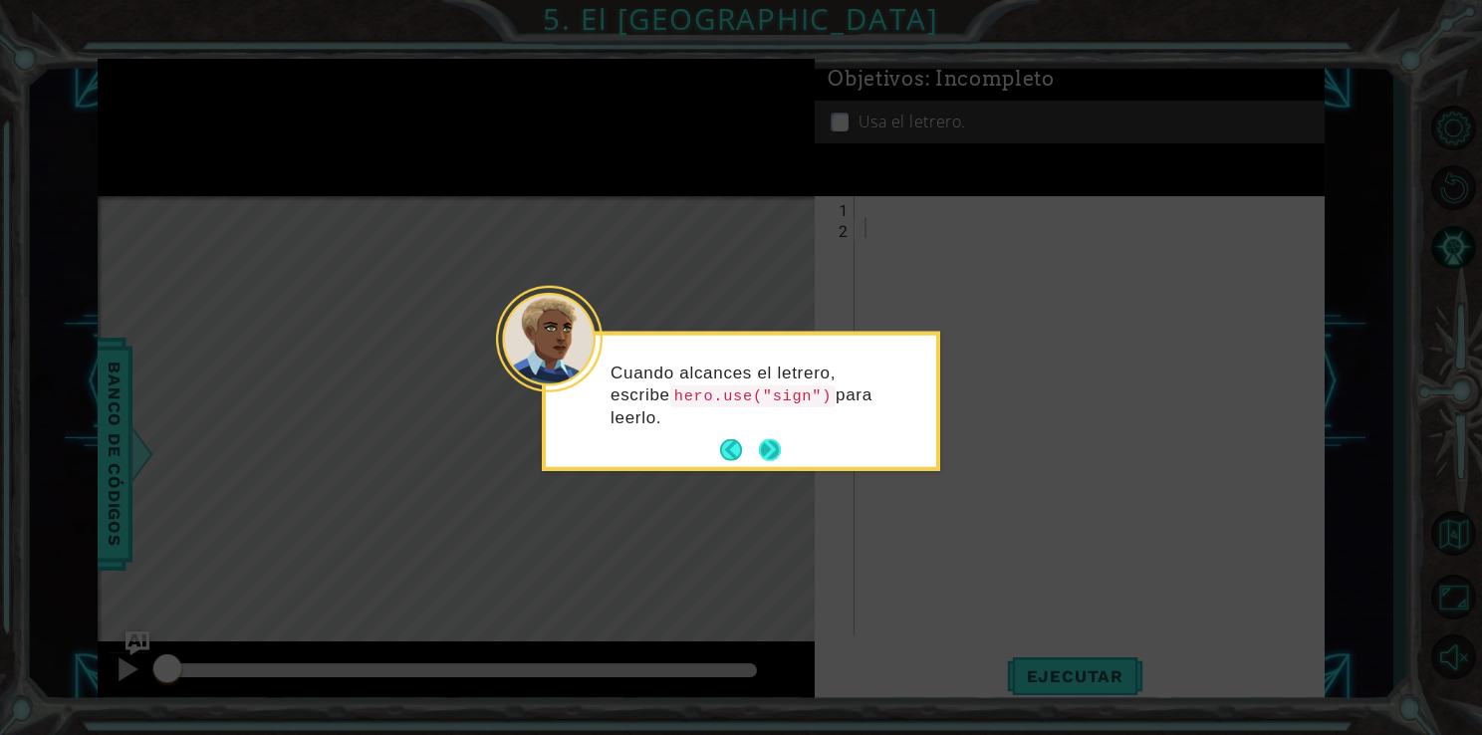
click at [773, 444] on button "Next" at bounding box center [769, 450] width 29 height 29
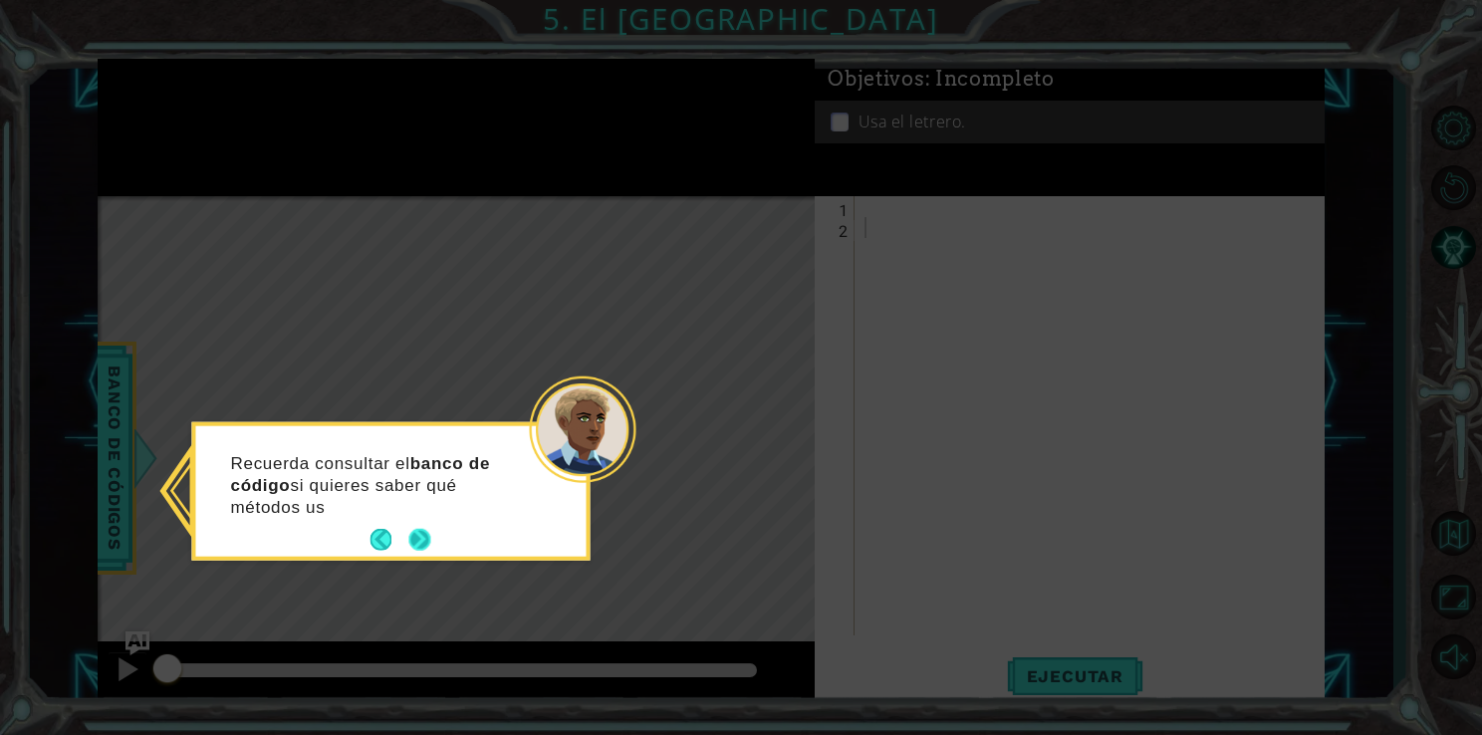
click at [418, 547] on button "Next" at bounding box center [419, 539] width 23 height 23
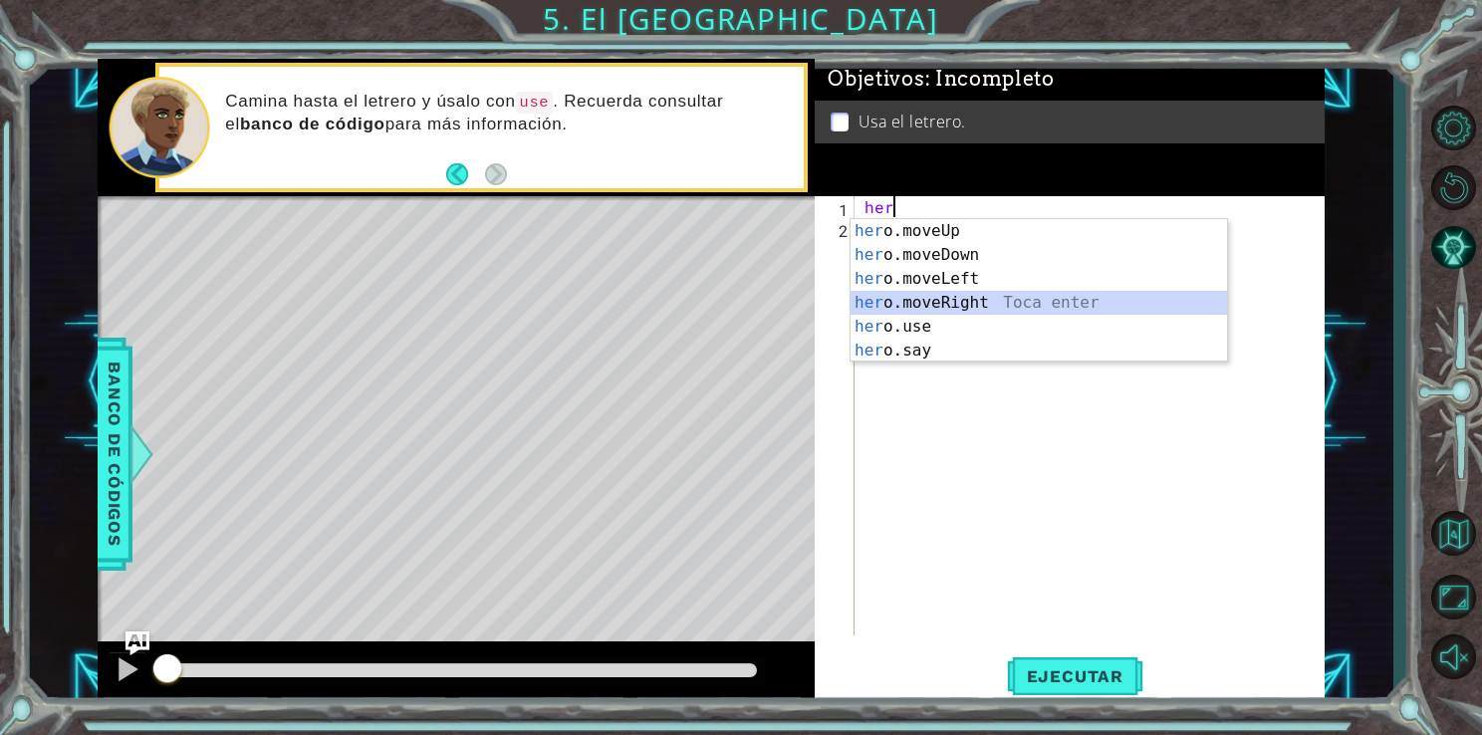
click at [940, 306] on div "her o.moveUp Toca enter her o.moveDown Toca enter her o.moveLeft [PERSON_NAME] …" at bounding box center [1039, 314] width 377 height 191
type textarea "hero.moveRight(1)"
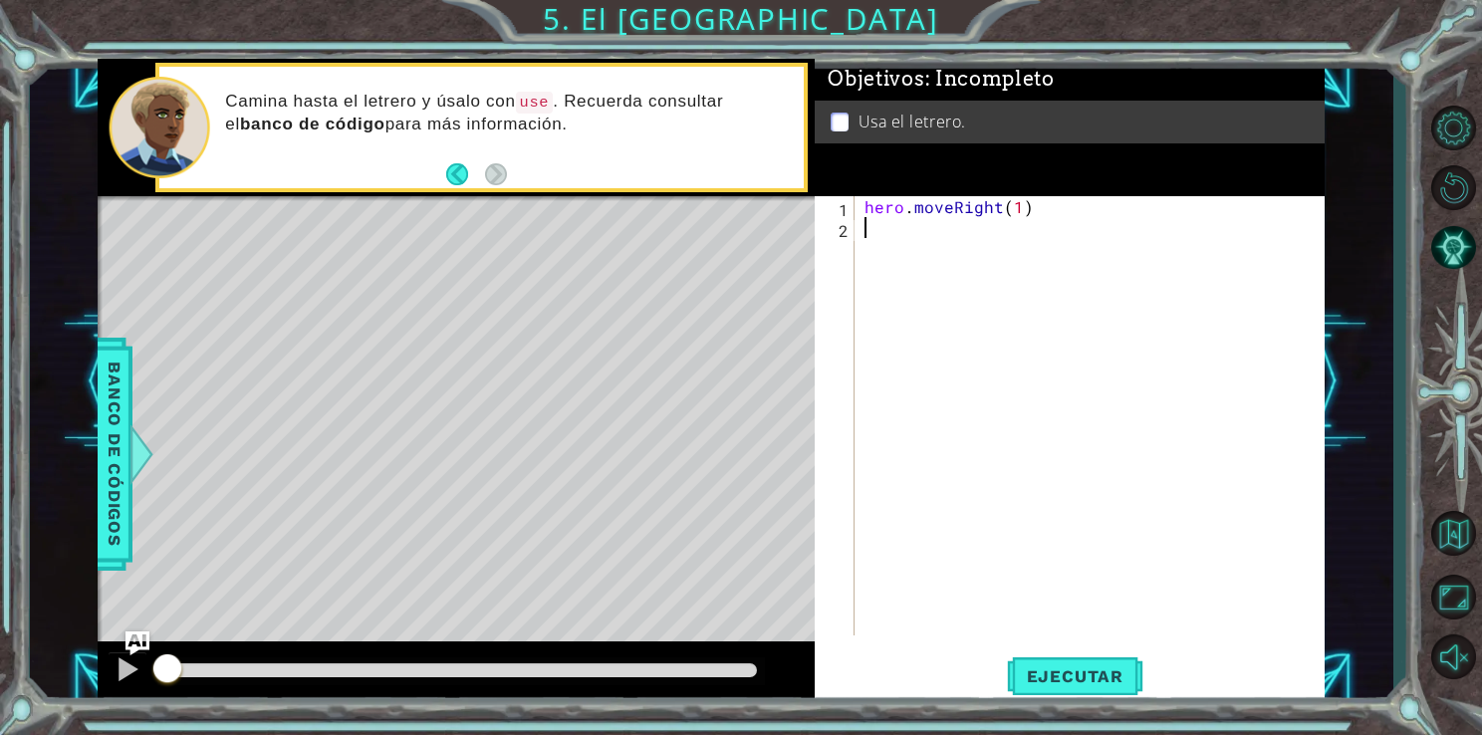
click at [930, 237] on div "hero . moveRight ( 1 )" at bounding box center [1095, 436] width 469 height 481
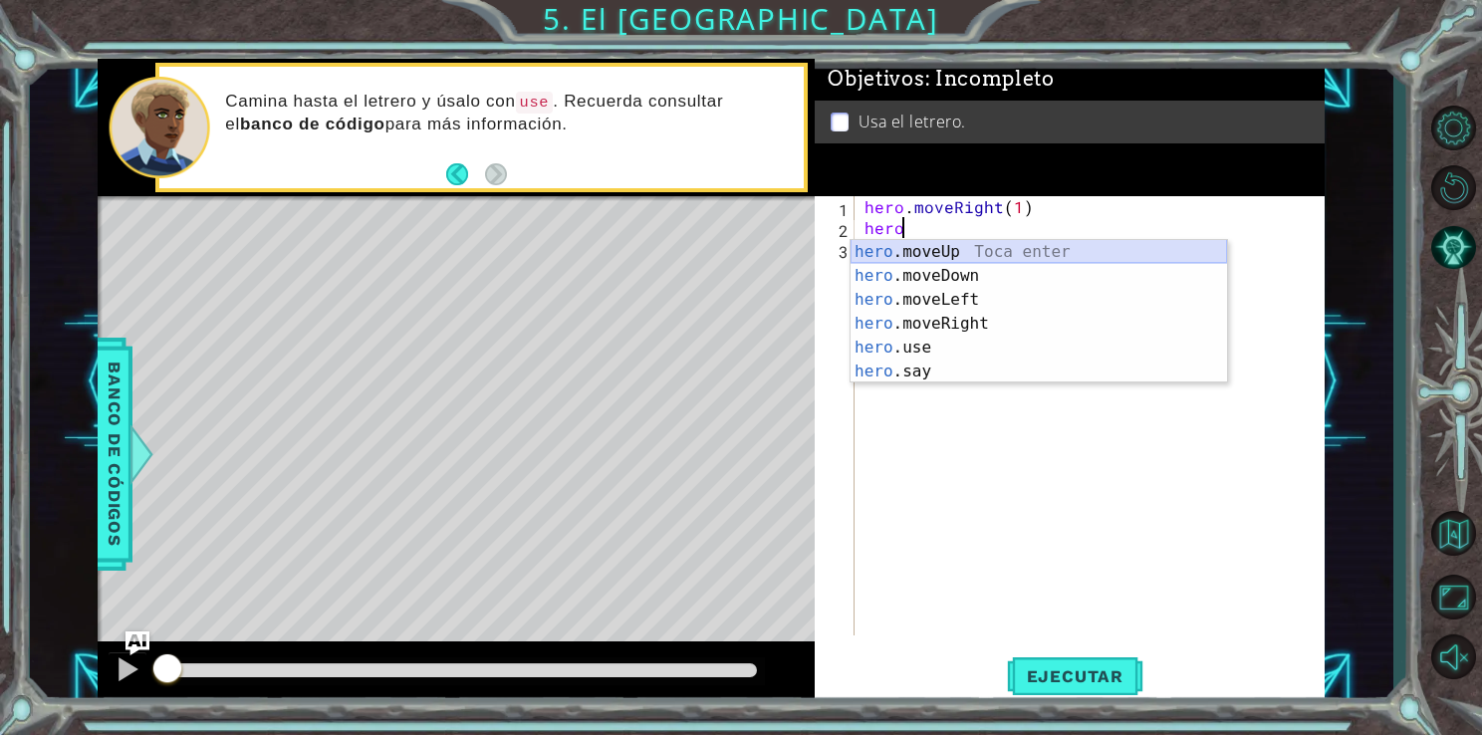
click at [950, 255] on div "hero .moveUp Toca enter hero .moveDown Toca enter hero .moveLeft Toca enter her…" at bounding box center [1039, 335] width 377 height 191
type textarea "hero.moveUp(1)"
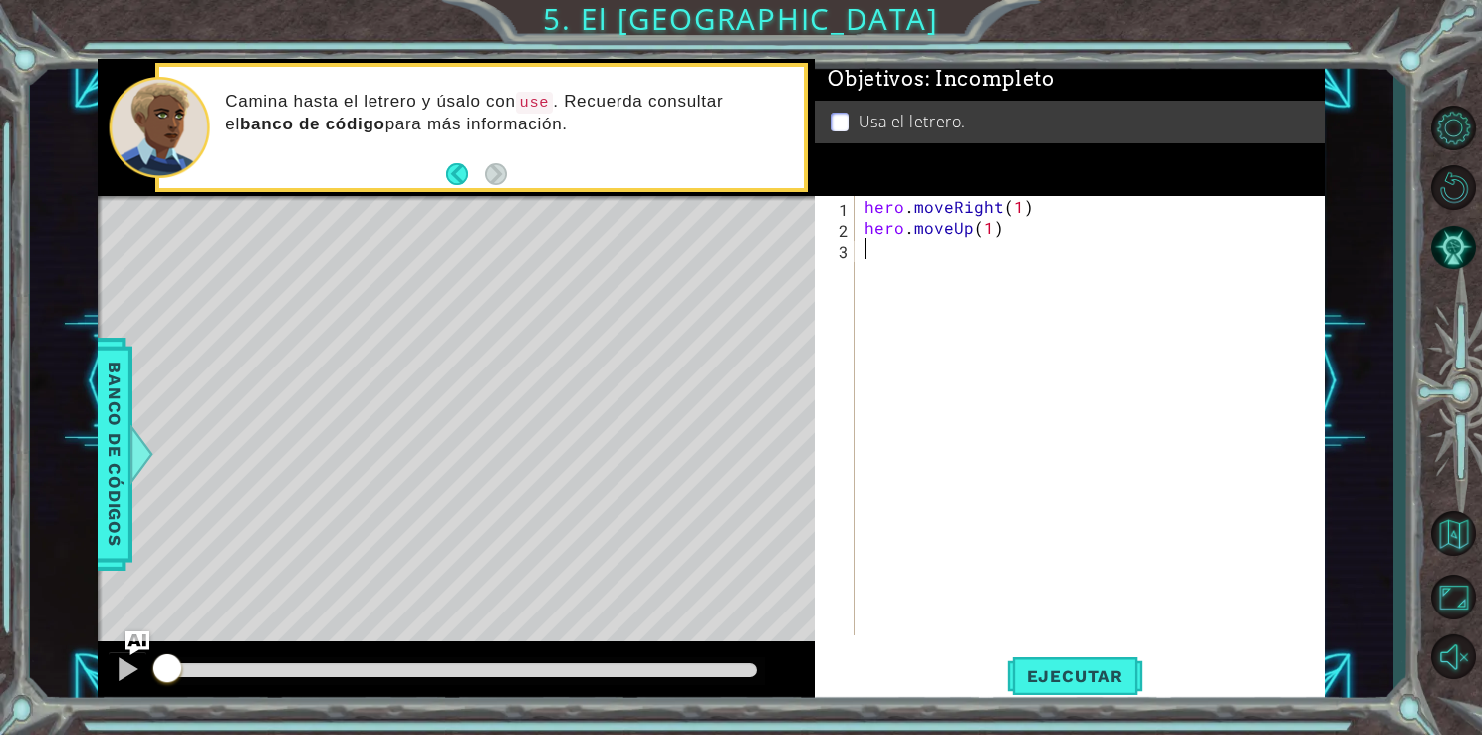
click at [939, 265] on div "hero . moveRight ( 1 ) hero . moveUp ( 1 )" at bounding box center [1095, 436] width 469 height 481
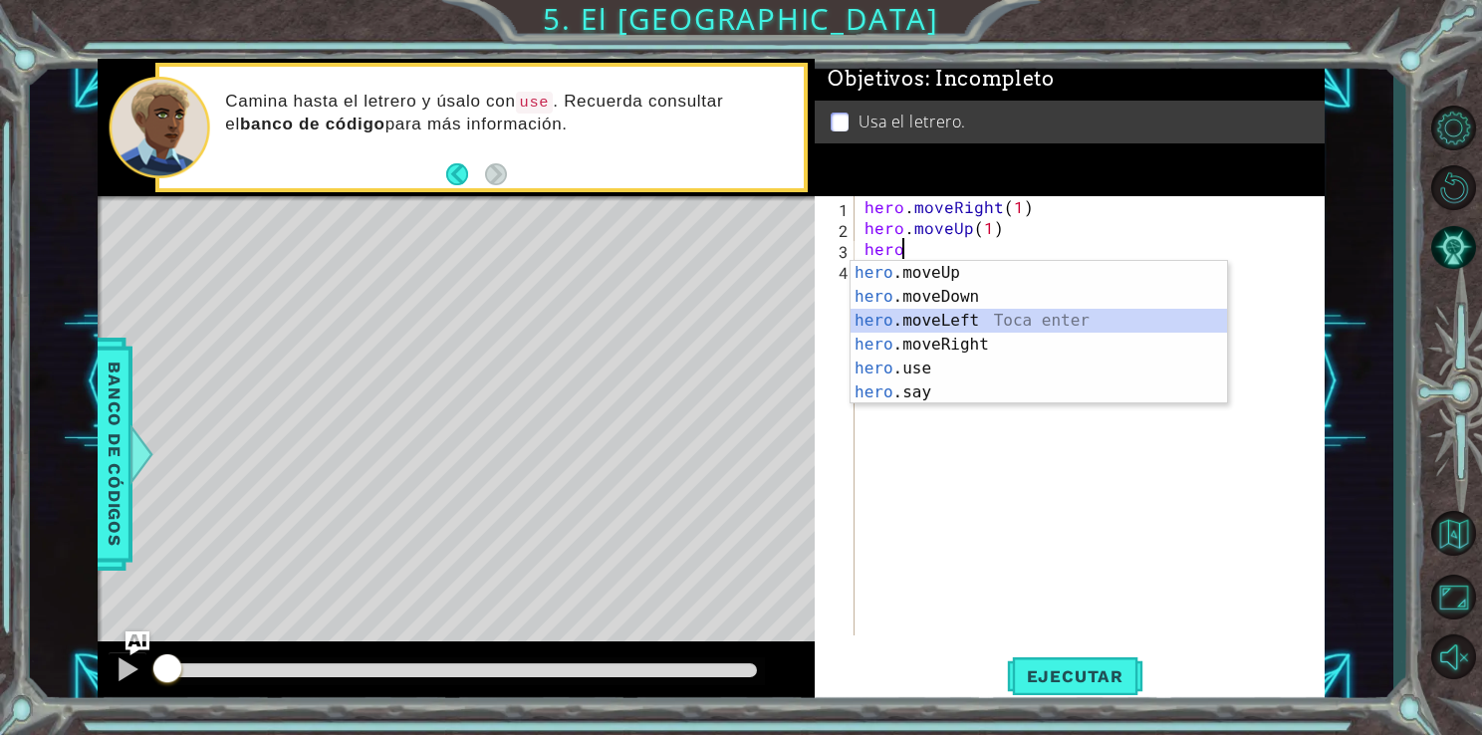
click at [972, 322] on div "hero .moveUp Toca enter hero .moveDown Toca enter hero .moveLeft Toca enter her…" at bounding box center [1039, 356] width 377 height 191
type textarea "hero.moveLeft(1)"
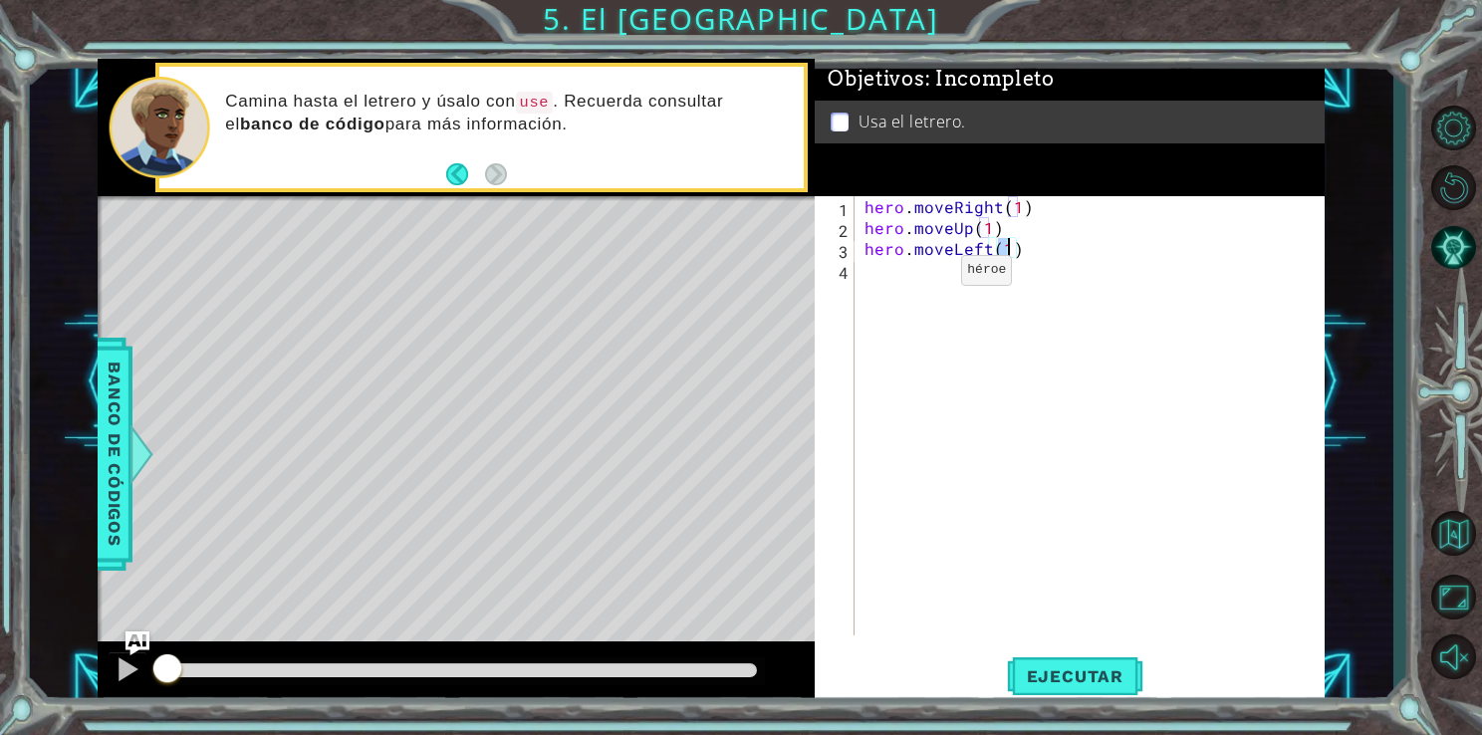
click at [927, 275] on div "hero . moveRight ( 1 ) hero . moveUp ( 1 ) hero . moveLeft ( 1 )" at bounding box center [1095, 436] width 469 height 481
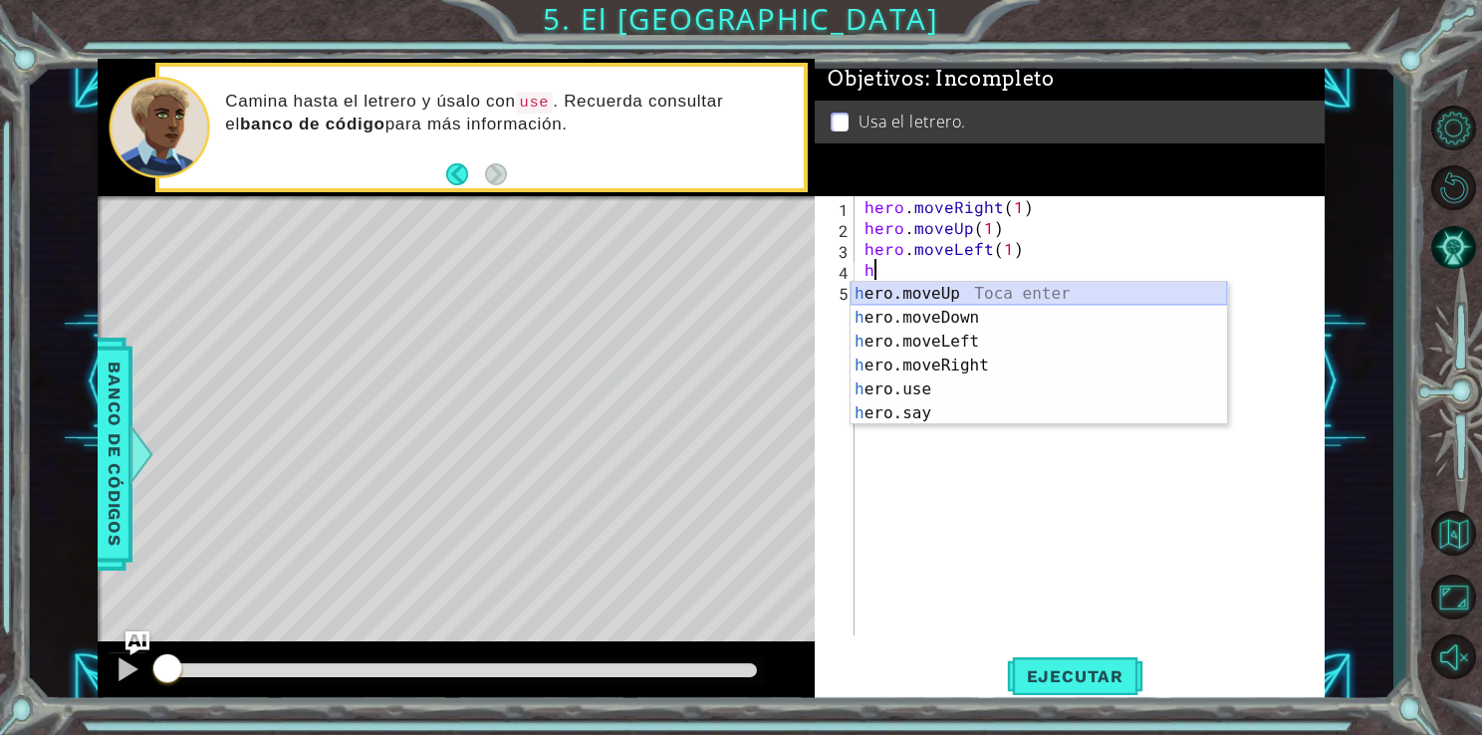
click at [954, 285] on div "h ero.moveUp Toca enter h ero.moveDown Toca enter h ero.moveLeft Toca enter h e…" at bounding box center [1039, 377] width 377 height 191
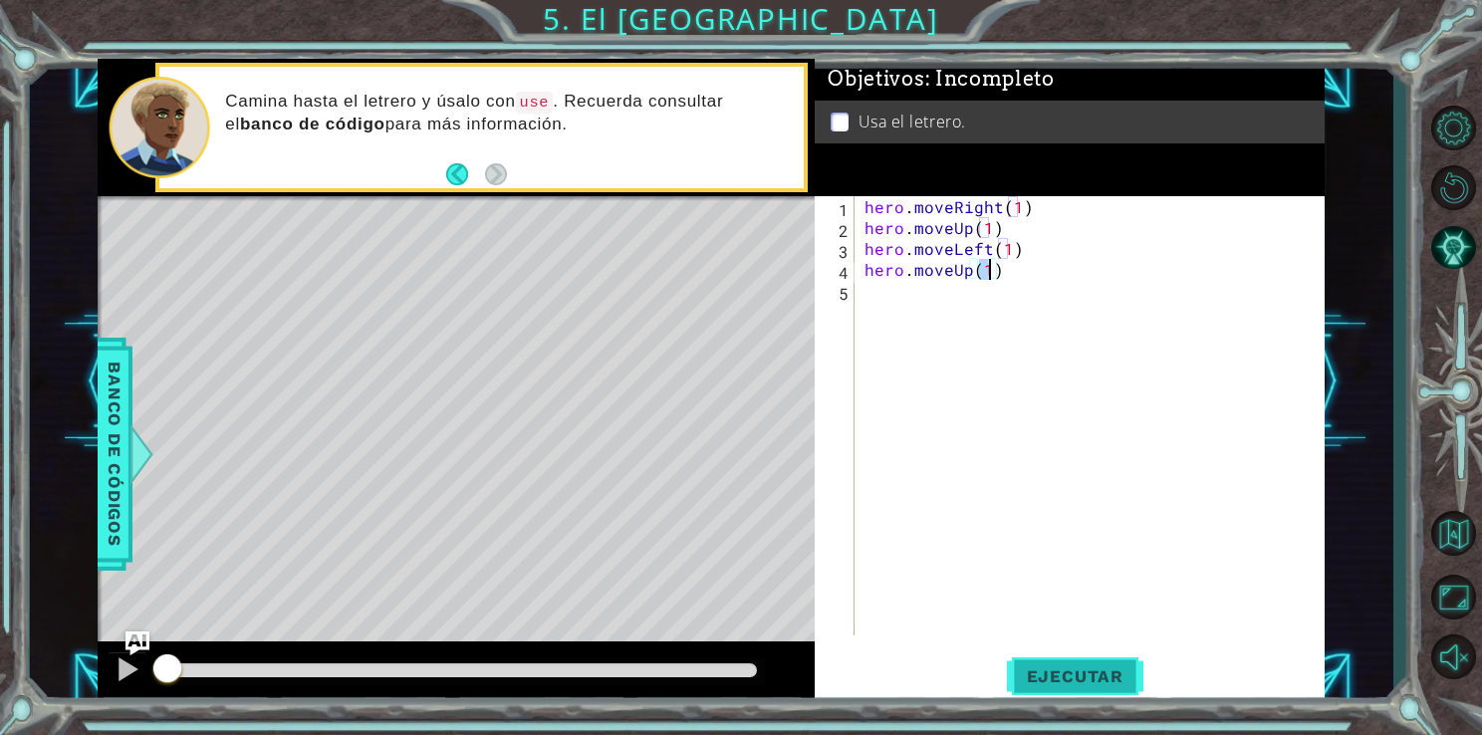
type textarea "hero.moveUp(1)"
click at [1117, 683] on span "Ejecutar" at bounding box center [1075, 676] width 136 height 20
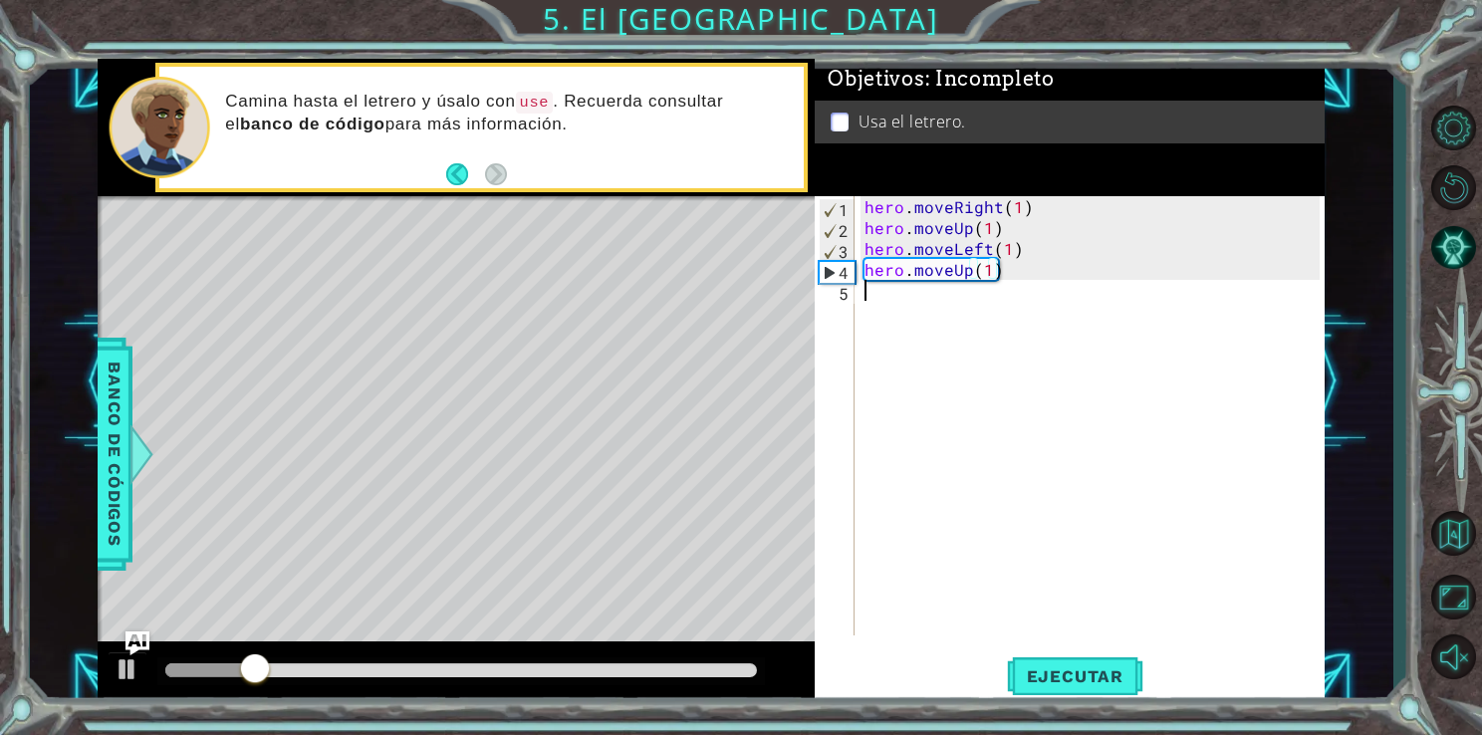
click at [911, 295] on div "hero . moveRight ( 1 ) hero . moveUp ( 1 ) hero . moveLeft ( 1 ) hero . moveUp …" at bounding box center [1095, 436] width 469 height 481
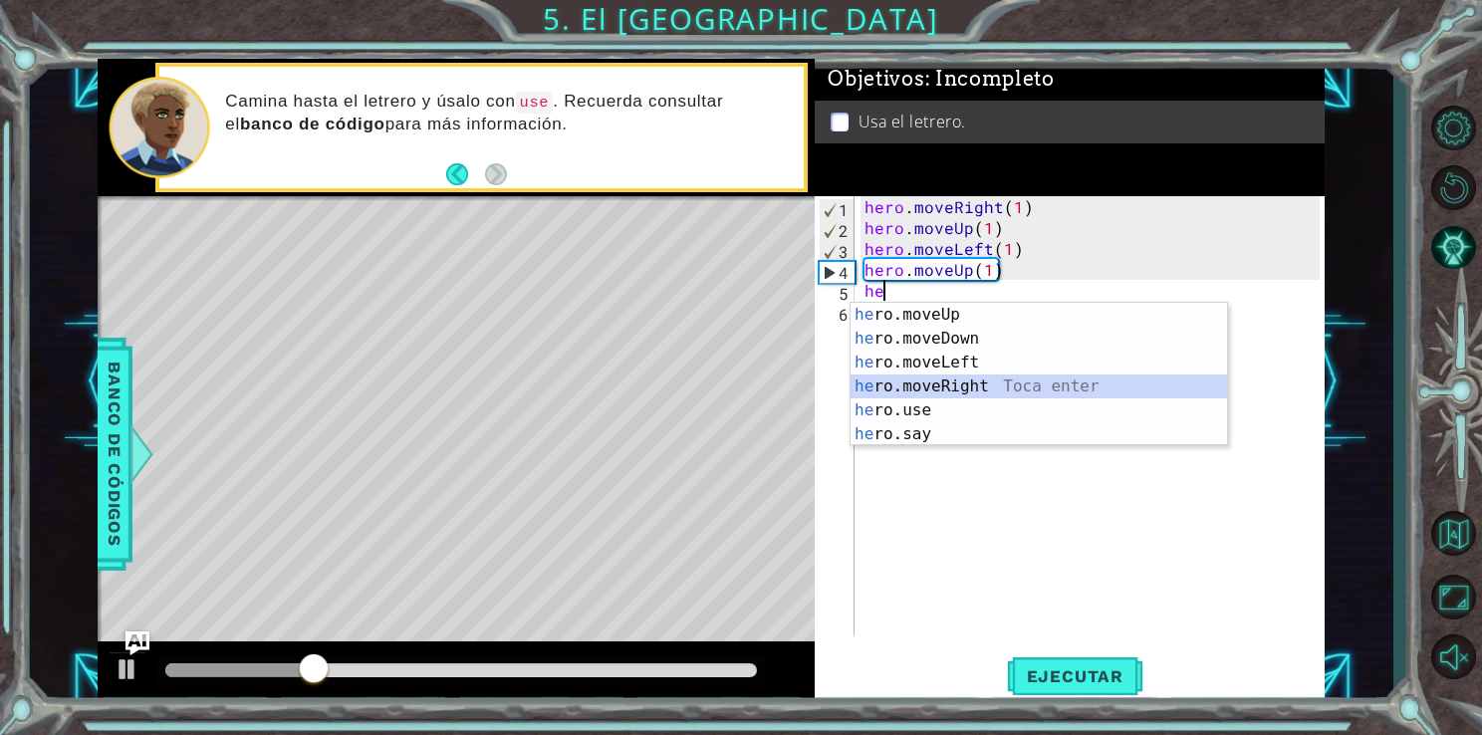
click at [948, 391] on div "he ro.moveUp Toca enter he ro.moveDown Toca enter he ro.moveLeft Toca enter he …" at bounding box center [1039, 398] width 377 height 191
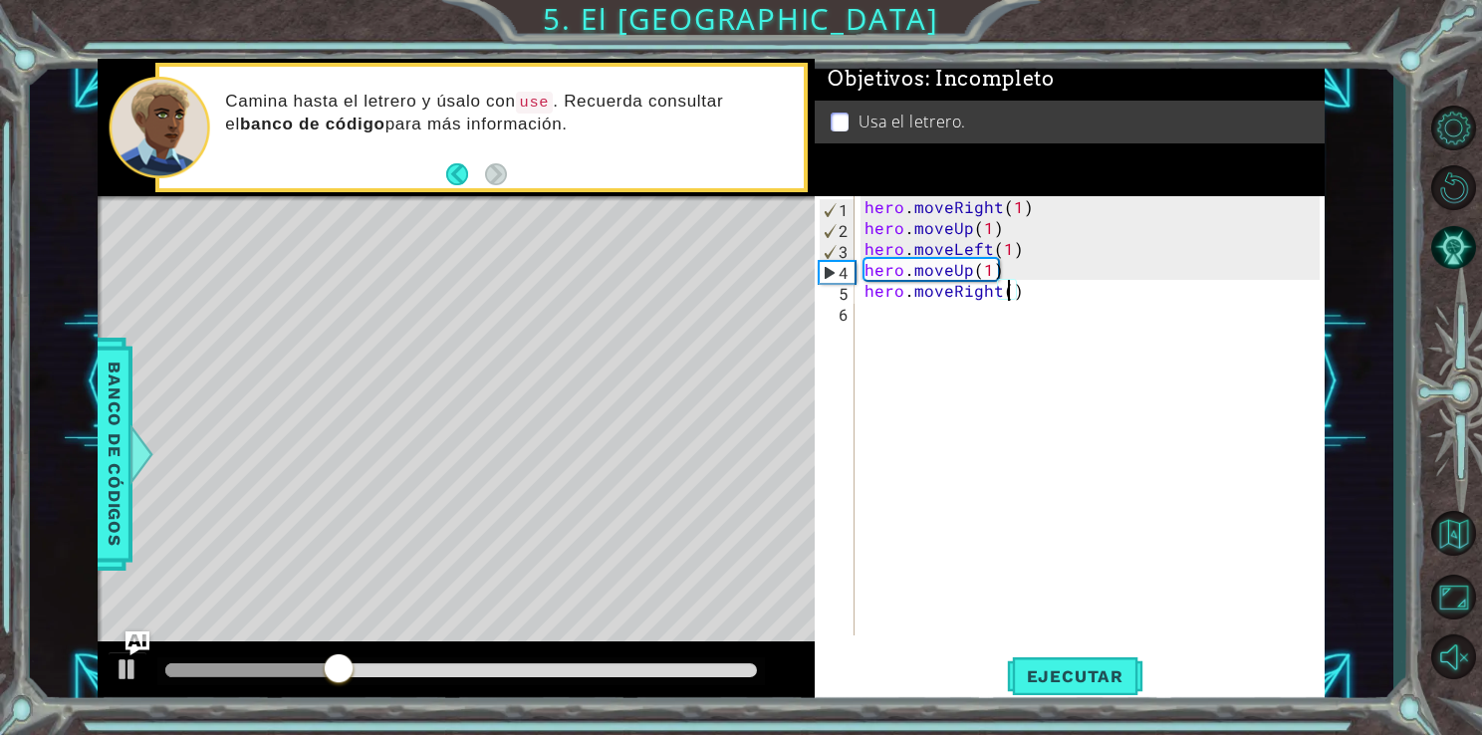
type textarea "hero.moveRight(2)"
click at [977, 323] on div "hero . moveRight ( 1 ) hero . moveUp ( 1 ) hero . moveLeft ( 1 ) hero . moveUp …" at bounding box center [1095, 436] width 469 height 481
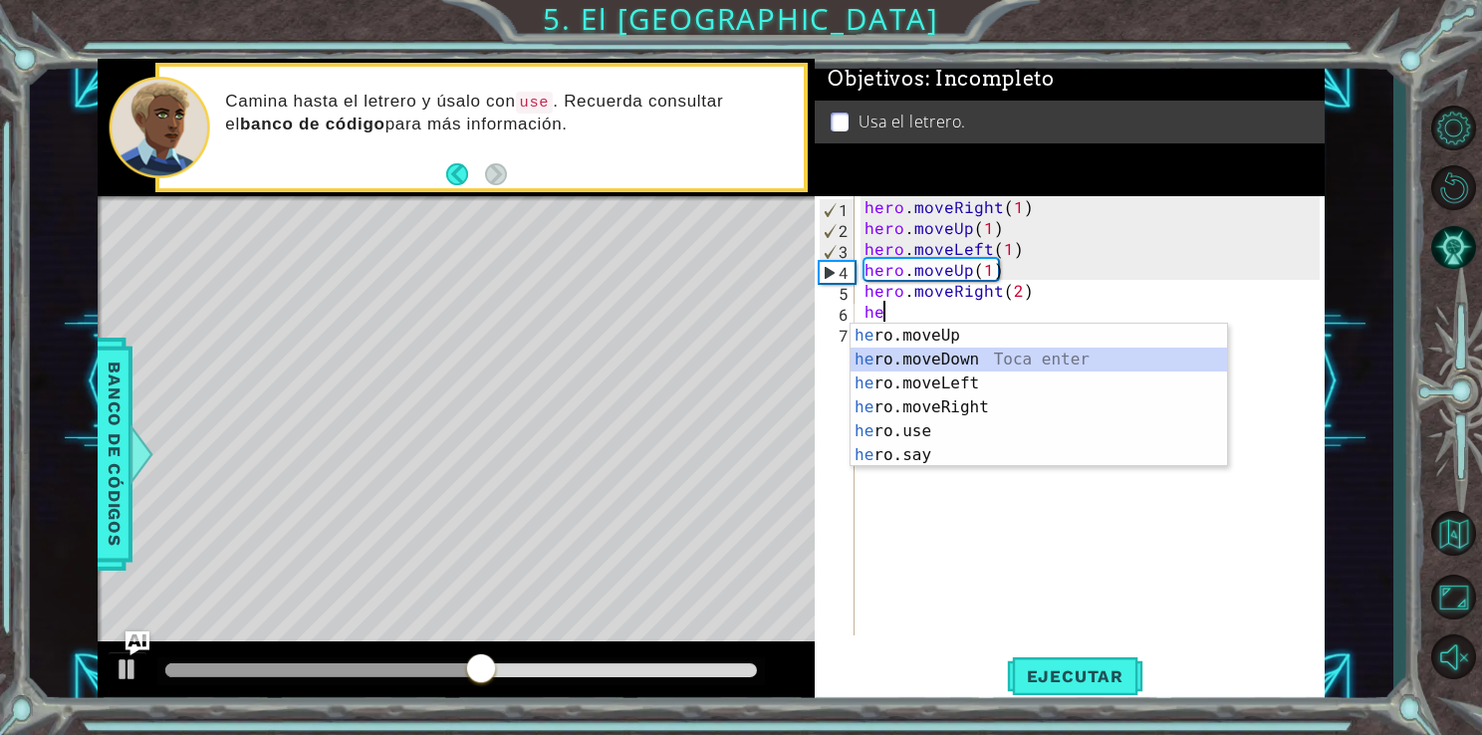
click at [982, 363] on div "he ro.moveUp Toca enter he ro.moveDown Toca enter he ro.moveLeft Toca enter he …" at bounding box center [1039, 419] width 377 height 191
type textarea "hero.moveDown(1)"
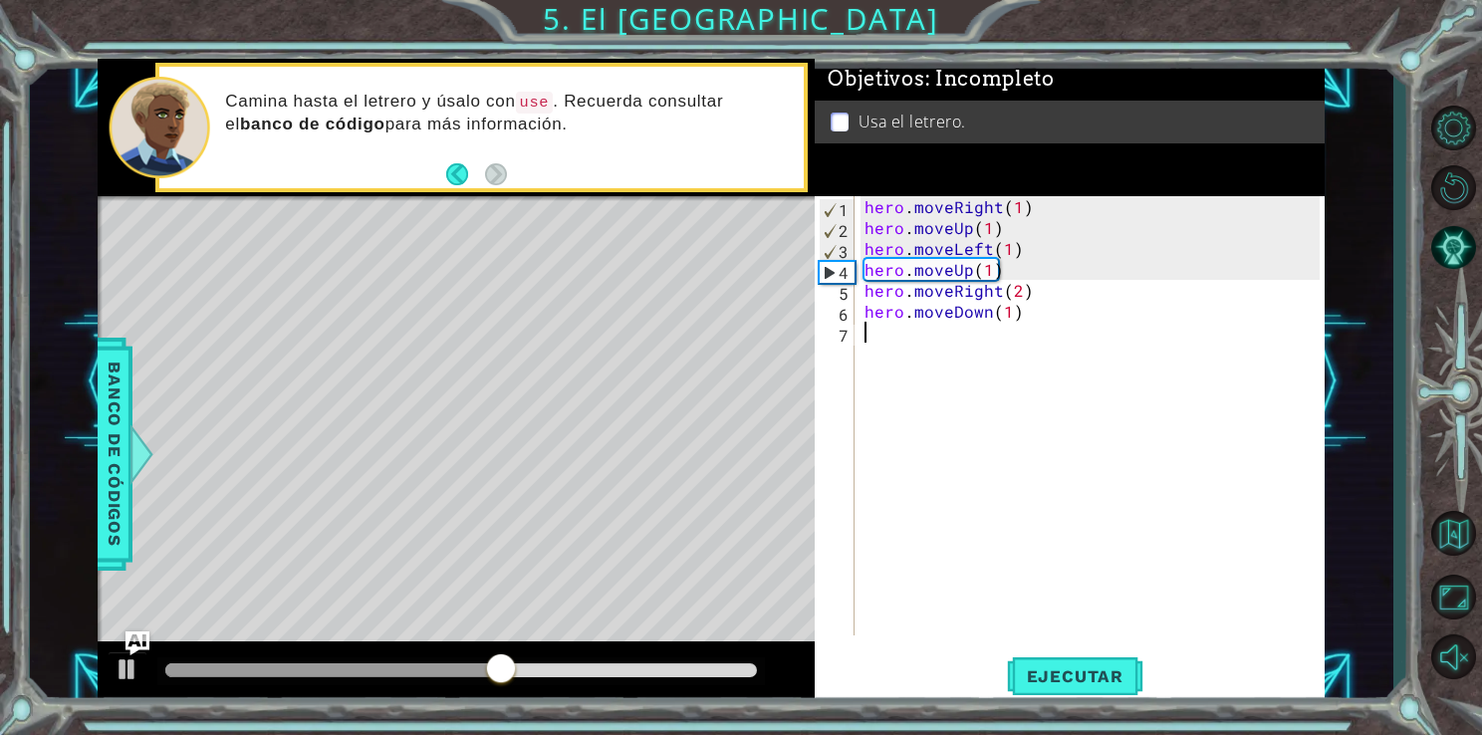
click at [956, 339] on div "hero . moveRight ( 1 ) hero . moveUp ( 1 ) hero . moveLeft ( 1 ) hero . moveUp …" at bounding box center [1095, 436] width 469 height 481
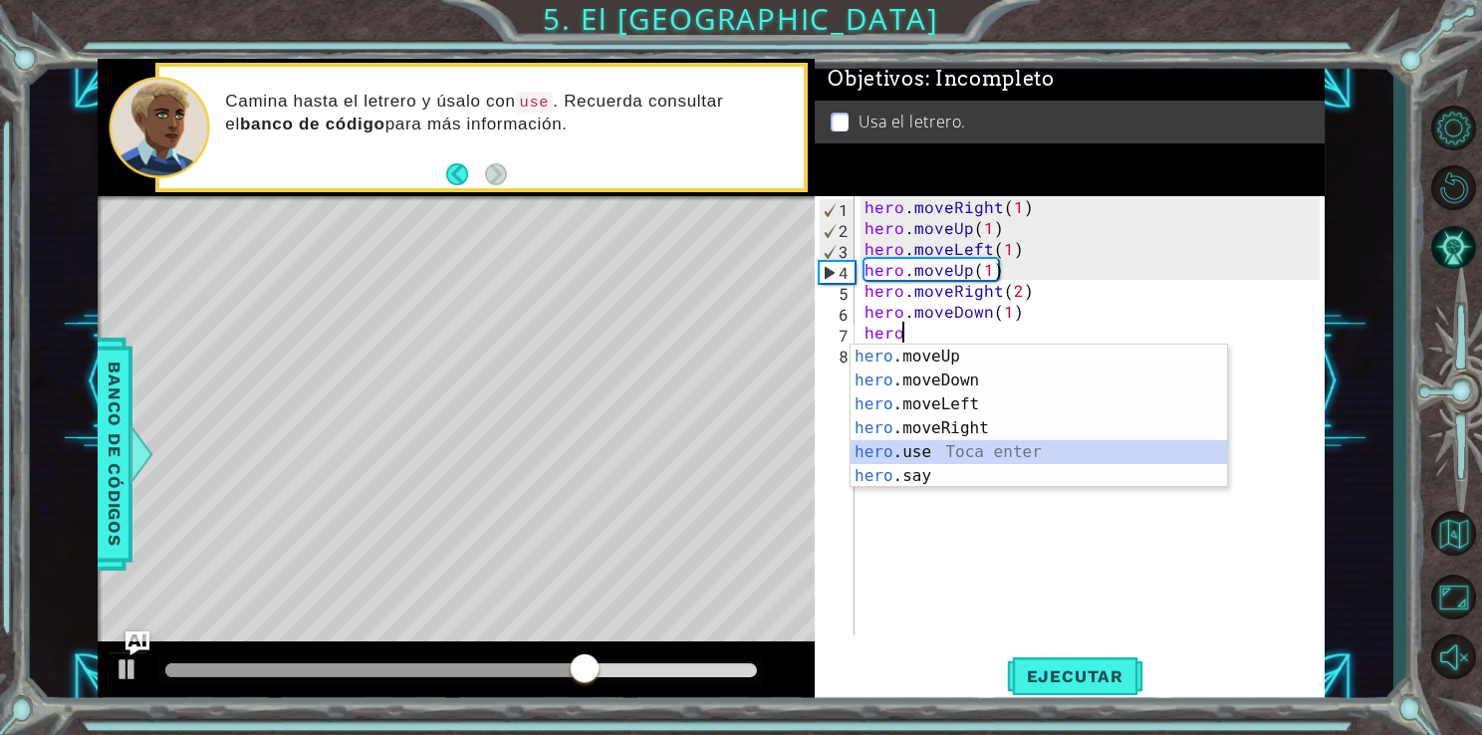
click at [929, 460] on div "hero .moveUp Toca enter hero .moveDown Toca enter hero .moveLeft Toca enter her…" at bounding box center [1039, 440] width 377 height 191
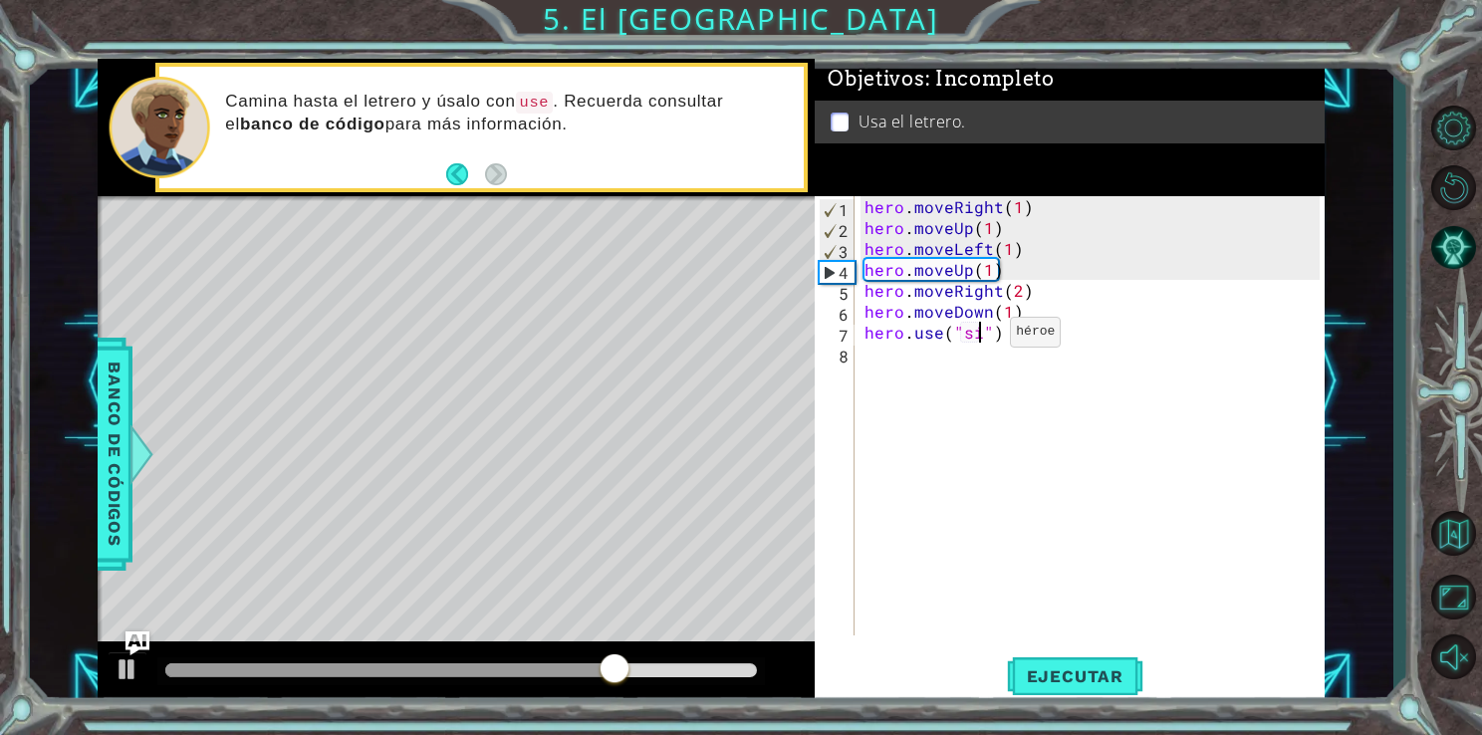
scroll to position [0, 7]
type textarea "hero.use("sign")"
click at [976, 365] on div "hero . moveRight ( 1 ) hero . moveUp ( 1 ) hero . moveLeft ( 1 ) hero . moveUp …" at bounding box center [1095, 436] width 469 height 481
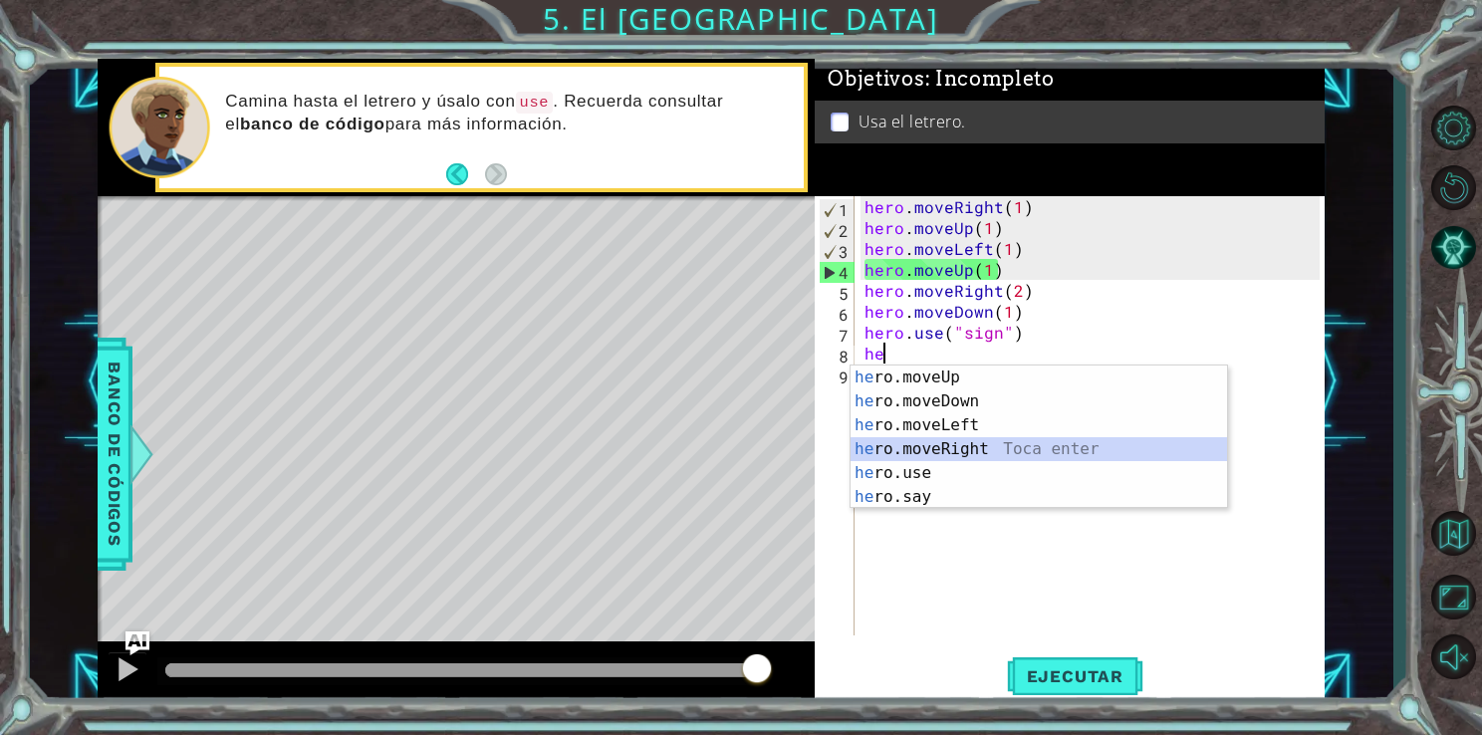
click at [990, 448] on div "he ro.moveUp Toca enter he ro.moveDown Toca enter he ro.moveLeft Toca enter he …" at bounding box center [1039, 461] width 377 height 191
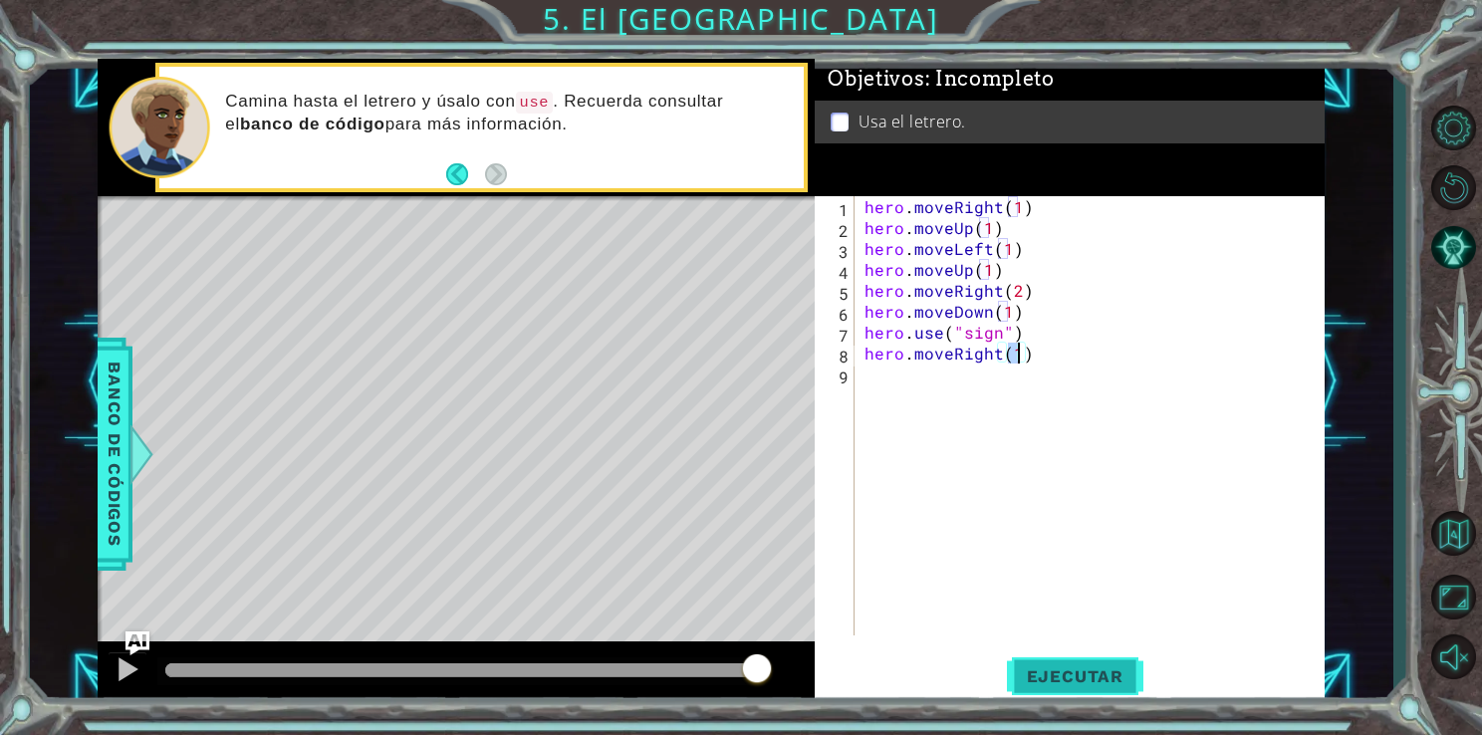
type textarea "hero.moveRight(1)"
click at [1056, 656] on button "Ejecutar" at bounding box center [1075, 675] width 136 height 51
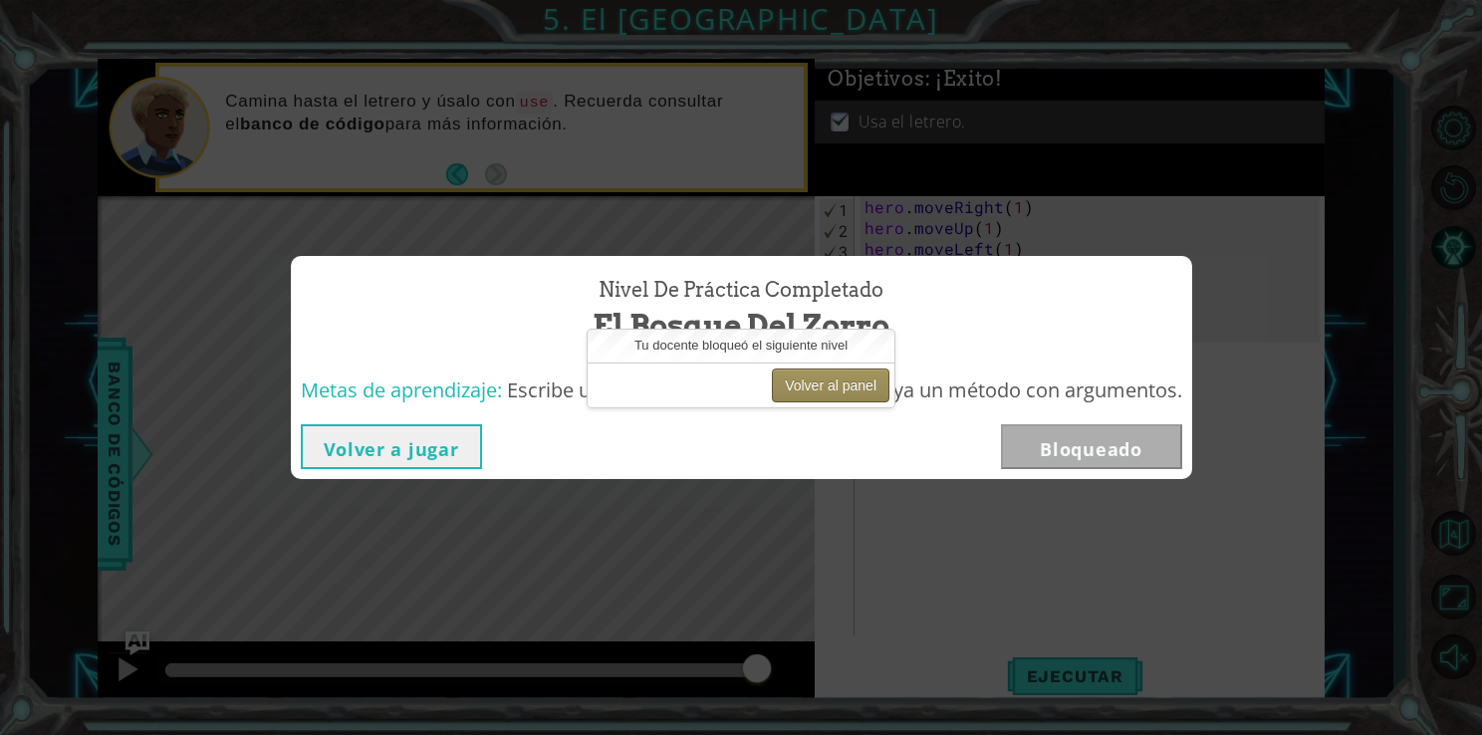
click at [838, 390] on button "Volver al panel" at bounding box center [831, 386] width 118 height 34
click at [807, 377] on button "Volver al panel" at bounding box center [831, 386] width 118 height 34
click at [838, 380] on button "Volver al panel" at bounding box center [831, 386] width 118 height 34
click at [759, 333] on li "Tu docente bloqueó el siguiente nivel Volver al panel" at bounding box center [741, 369] width 309 height 80
click at [759, 333] on div "Tu docente bloqueó el siguiente nivel" at bounding box center [741, 346] width 307 height 33
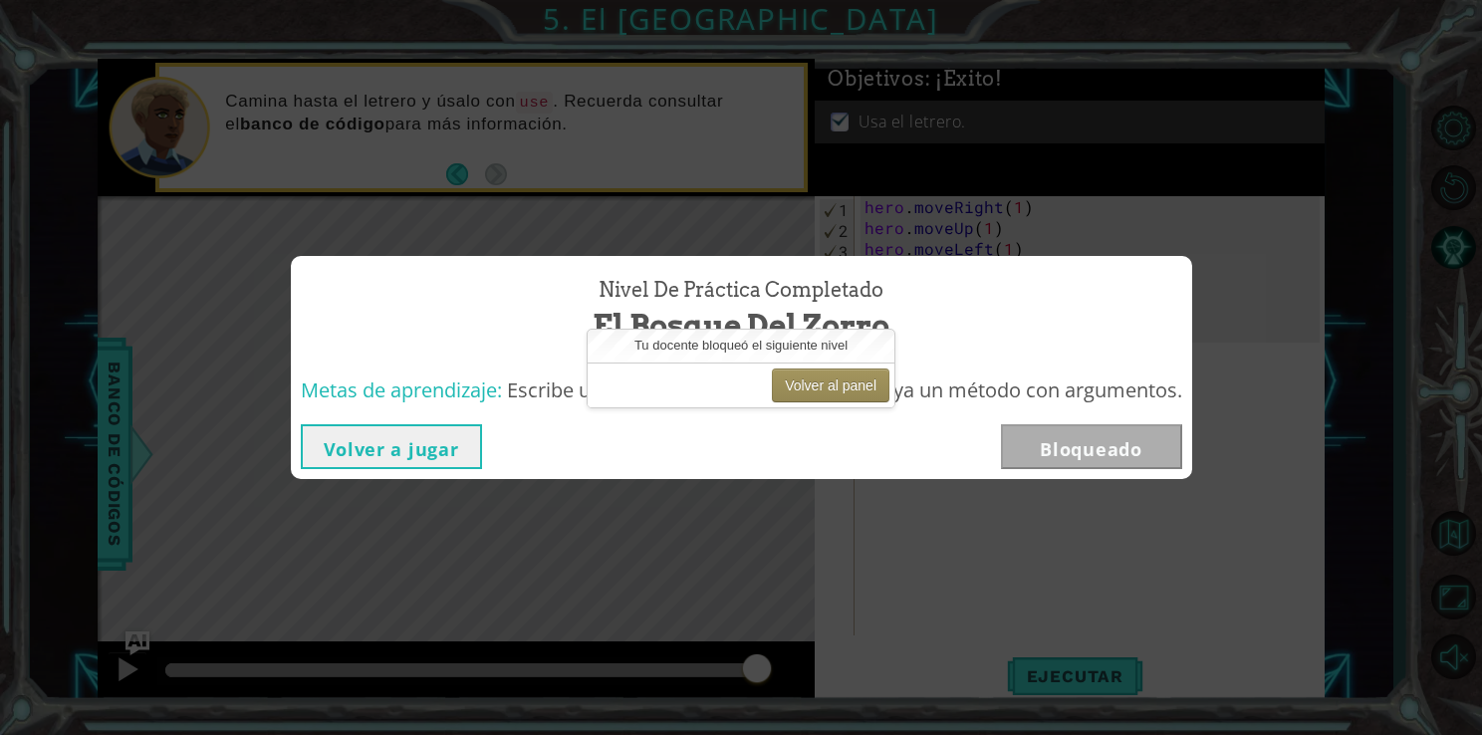
click at [759, 338] on span "Tu docente bloqueó el siguiente nivel" at bounding box center [740, 345] width 213 height 15
click at [814, 380] on button "Volver al panel" at bounding box center [831, 386] width 118 height 34
